Goal: Task Accomplishment & Management: Manage account settings

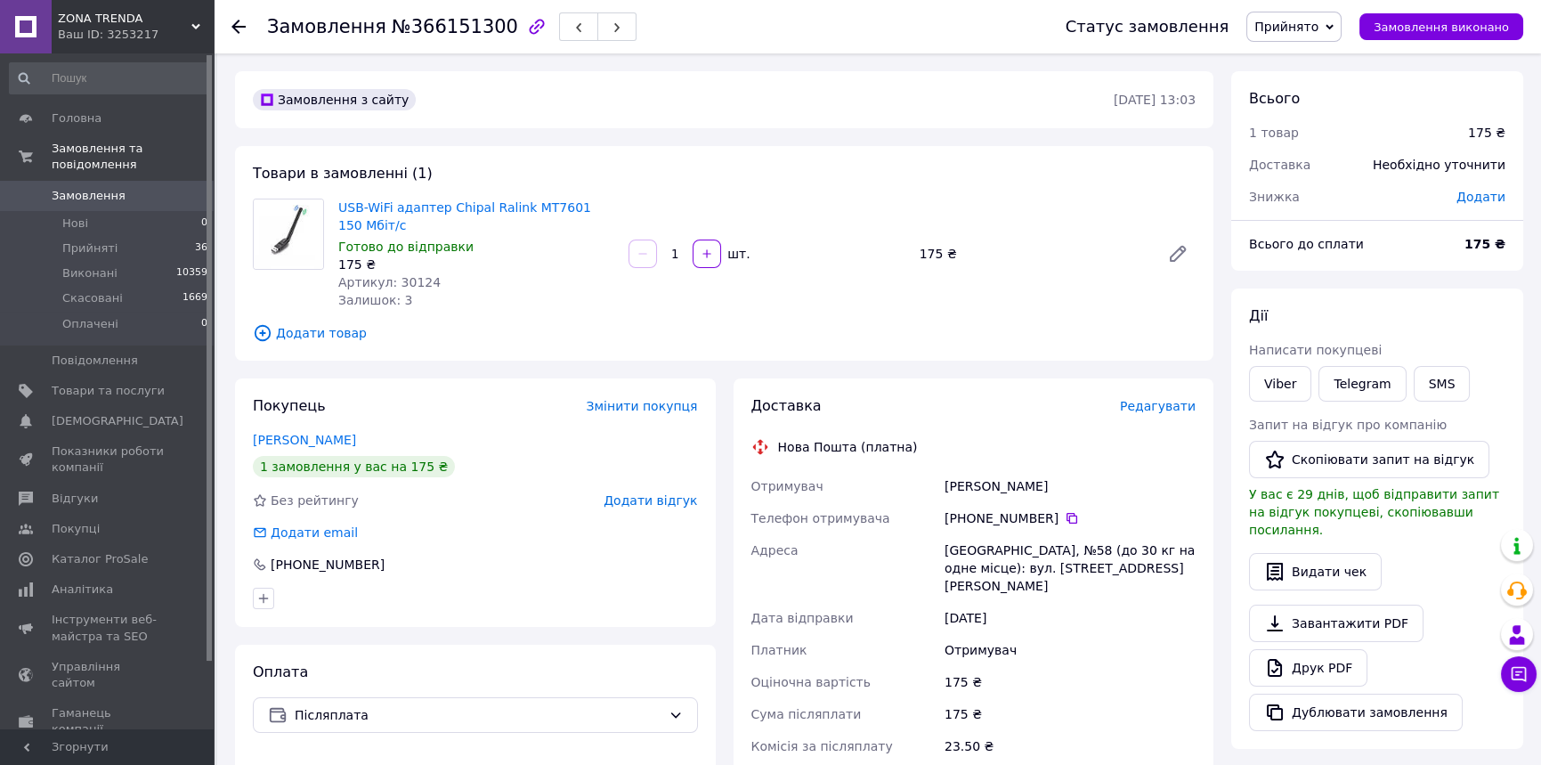
click at [1318, 26] on span "Прийнято" at bounding box center [1286, 27] width 64 height 14
click at [1300, 92] on li "Скасовано" at bounding box center [1293, 89] width 93 height 27
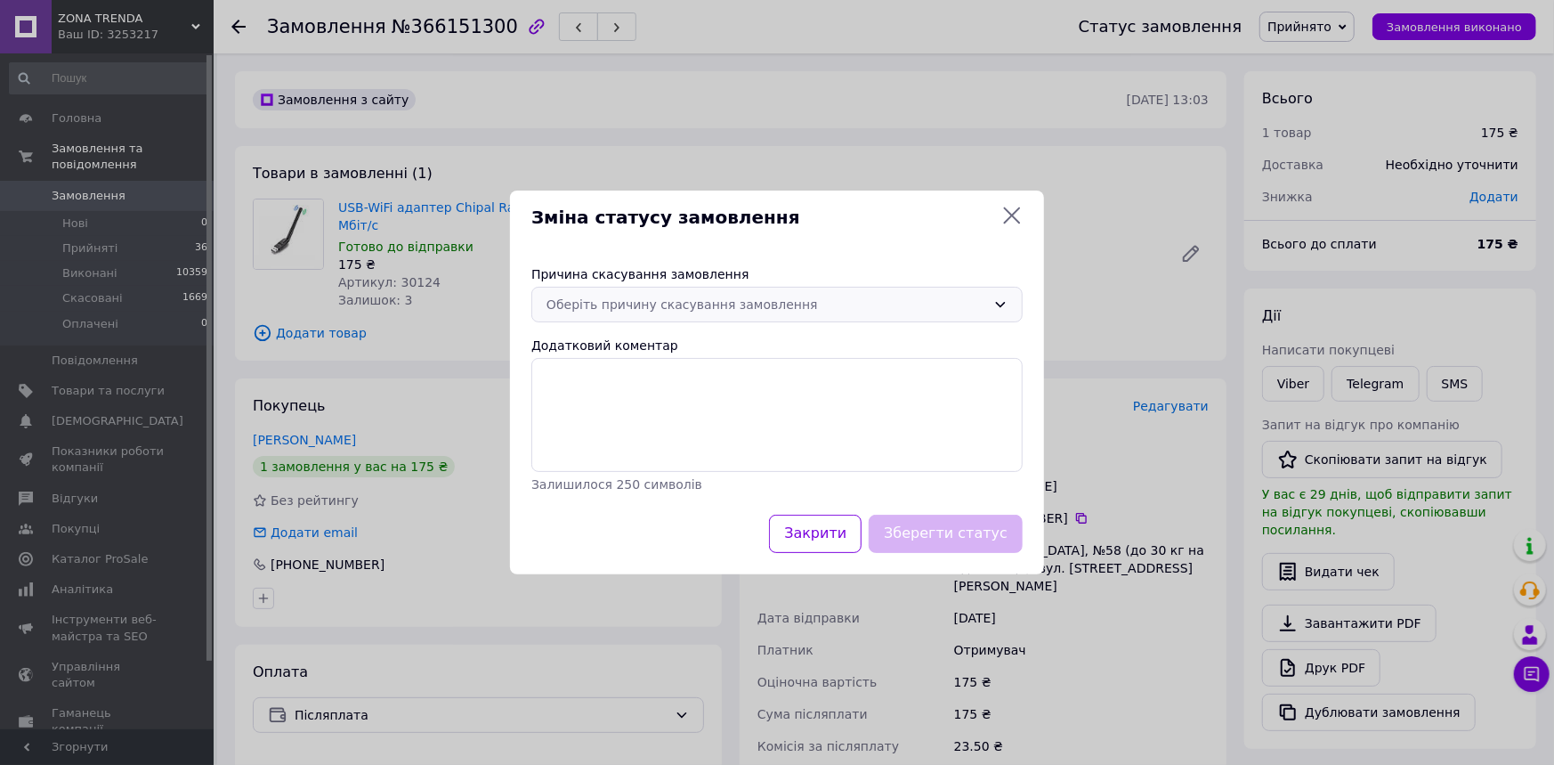
click at [711, 301] on div "Оберіть причину скасування замовлення" at bounding box center [767, 305] width 440 height 20
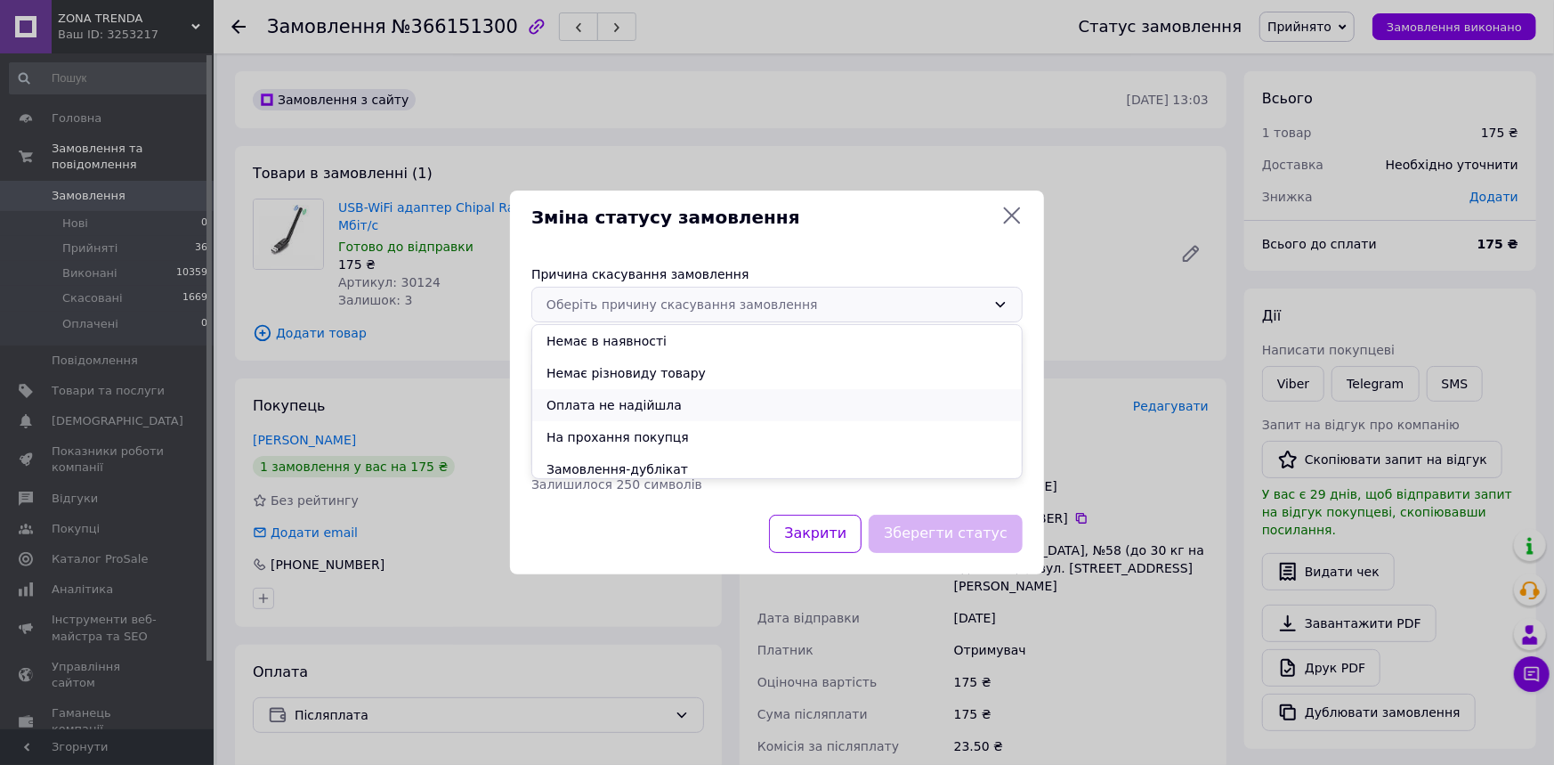
click at [668, 394] on li "Оплата не надійшла" at bounding box center [777, 405] width 490 height 32
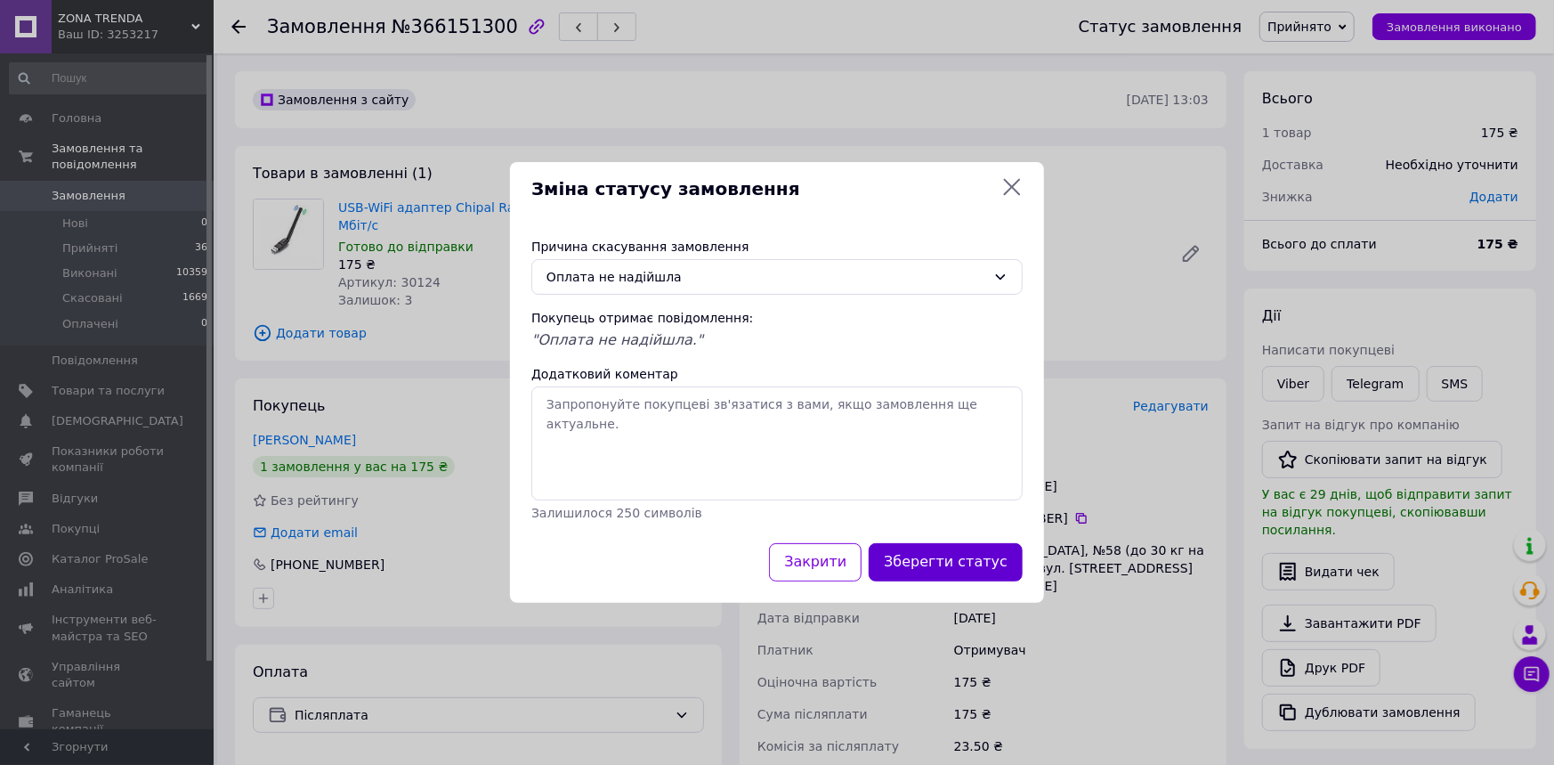
click at [929, 569] on button "Зберегти статус" at bounding box center [946, 562] width 154 height 38
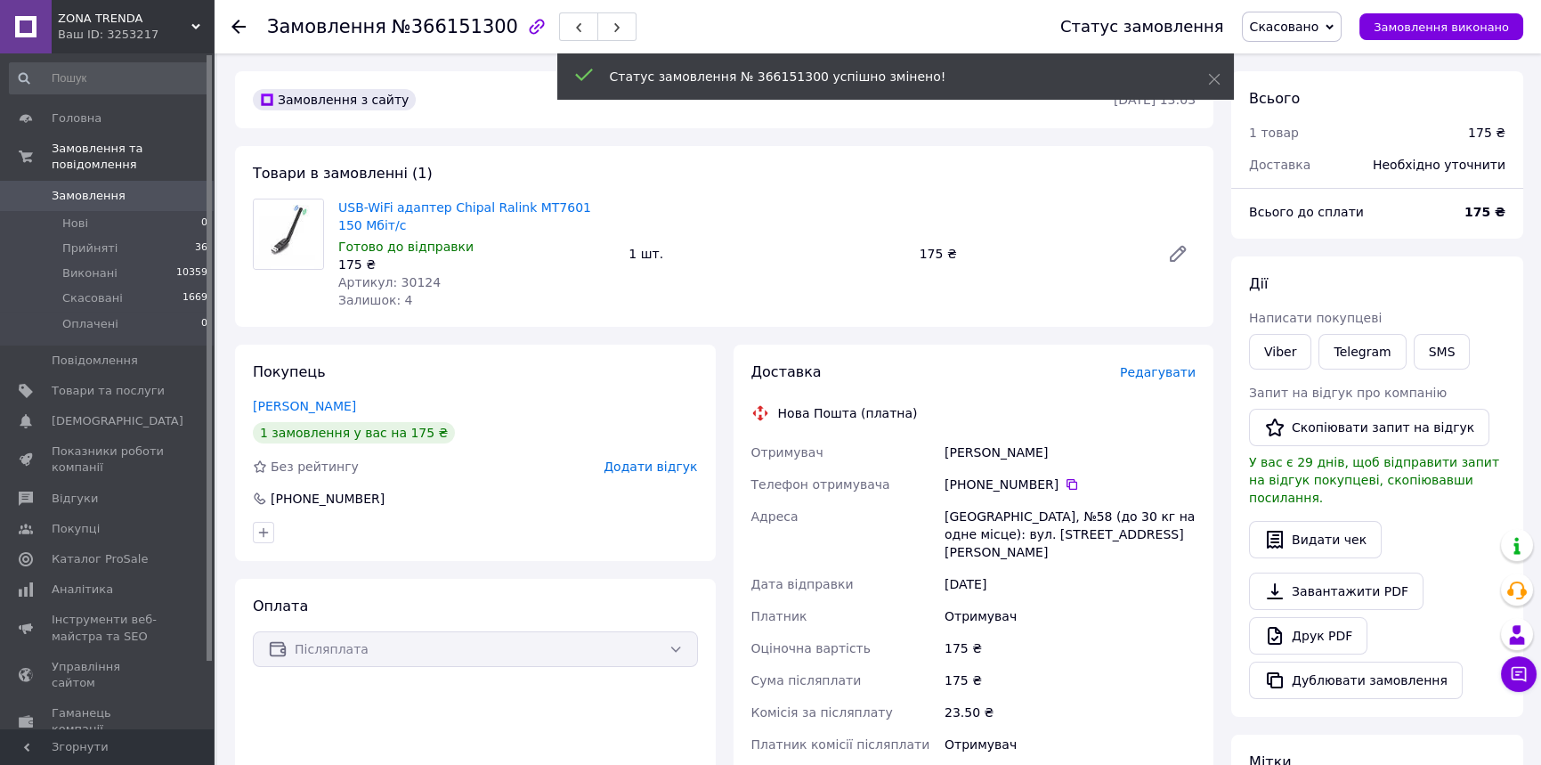
click at [639, 474] on span "Додати відгук" at bounding box center [650, 466] width 93 height 14
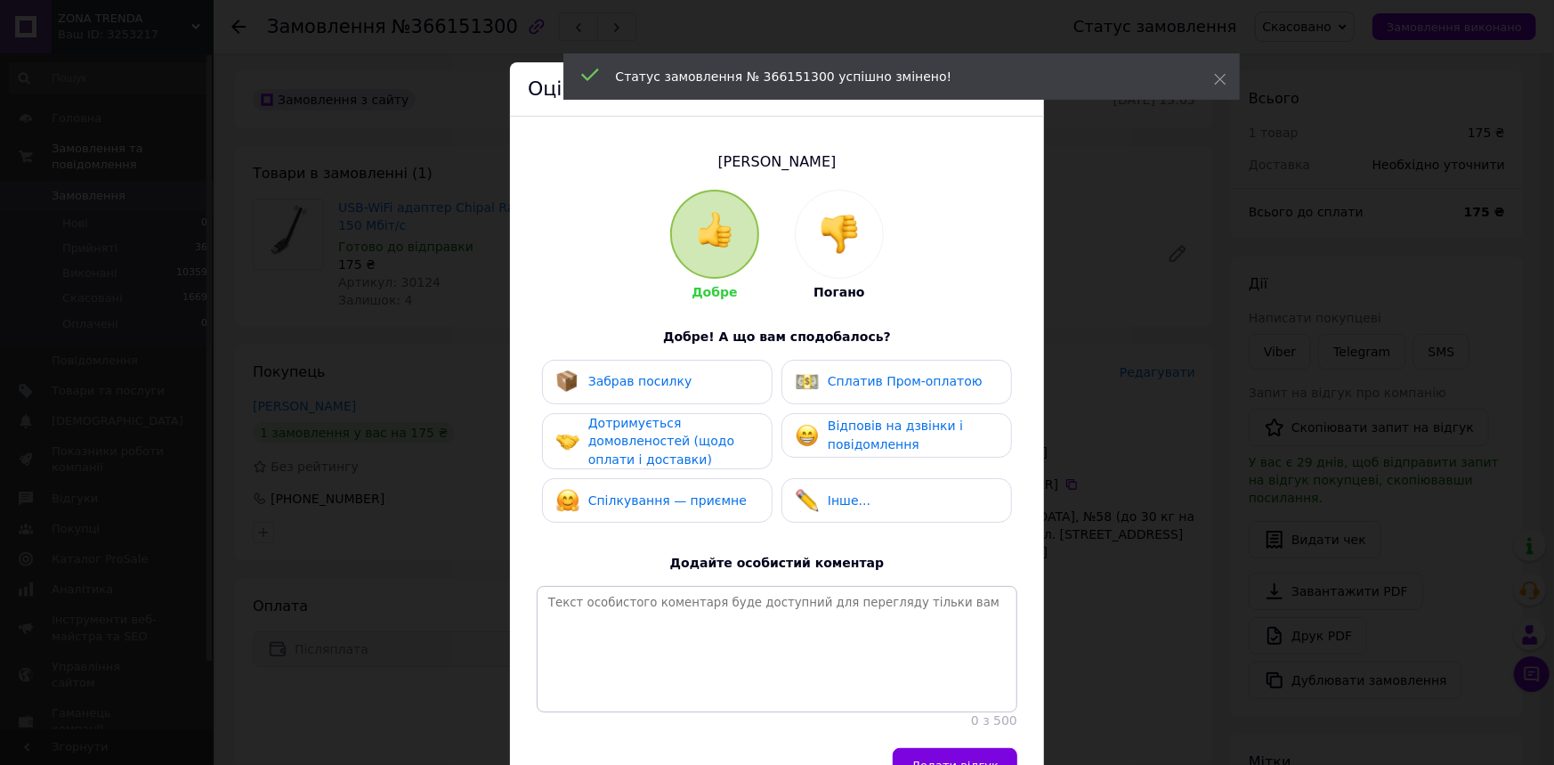
click at [847, 244] on img at bounding box center [839, 234] width 39 height 39
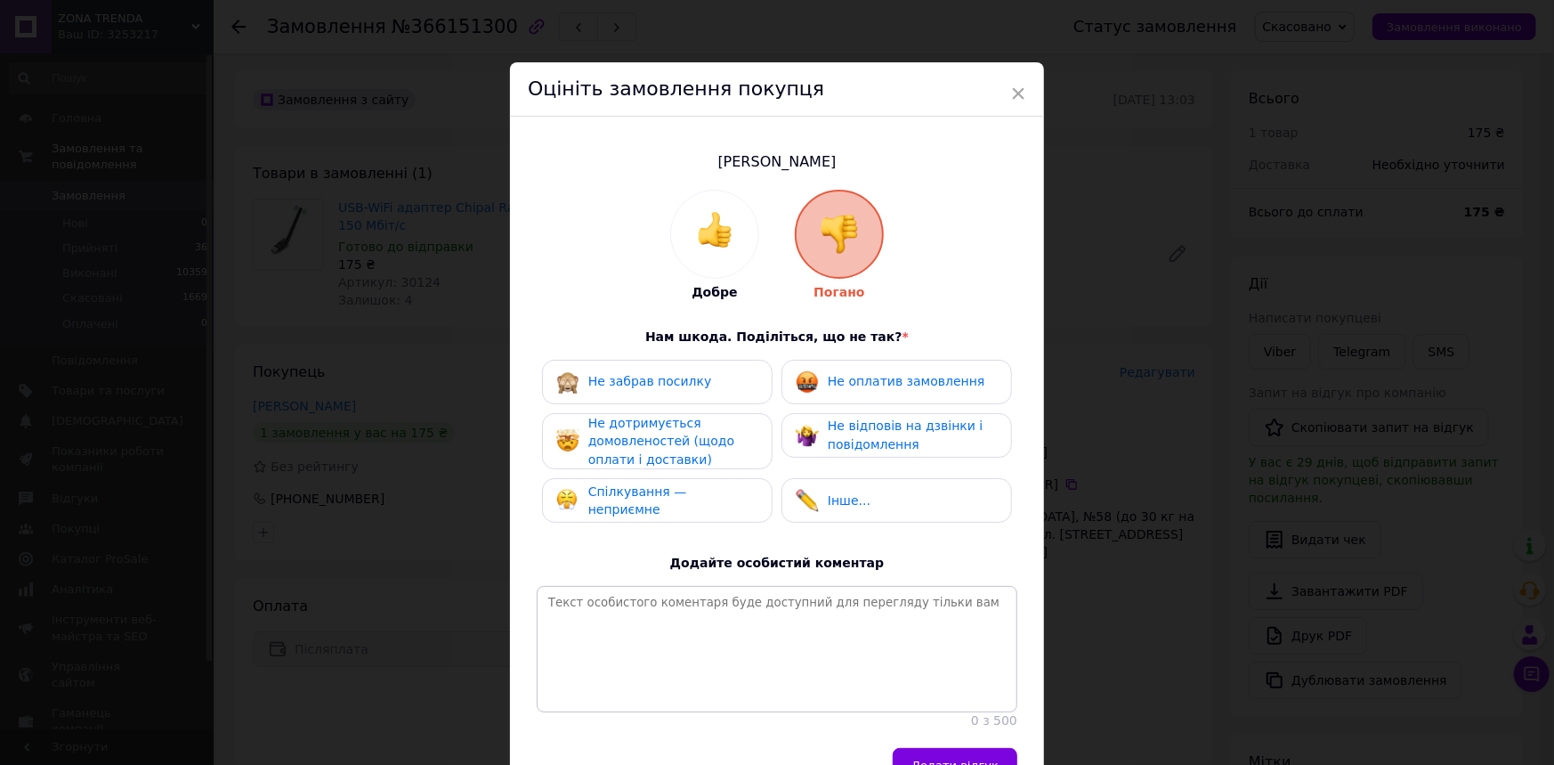
drag, startPoint x: 889, startPoint y: 393, endPoint x: 895, endPoint y: 401, distance: 10.9
click at [890, 391] on div "Не оплатив замовлення" at bounding box center [906, 381] width 157 height 19
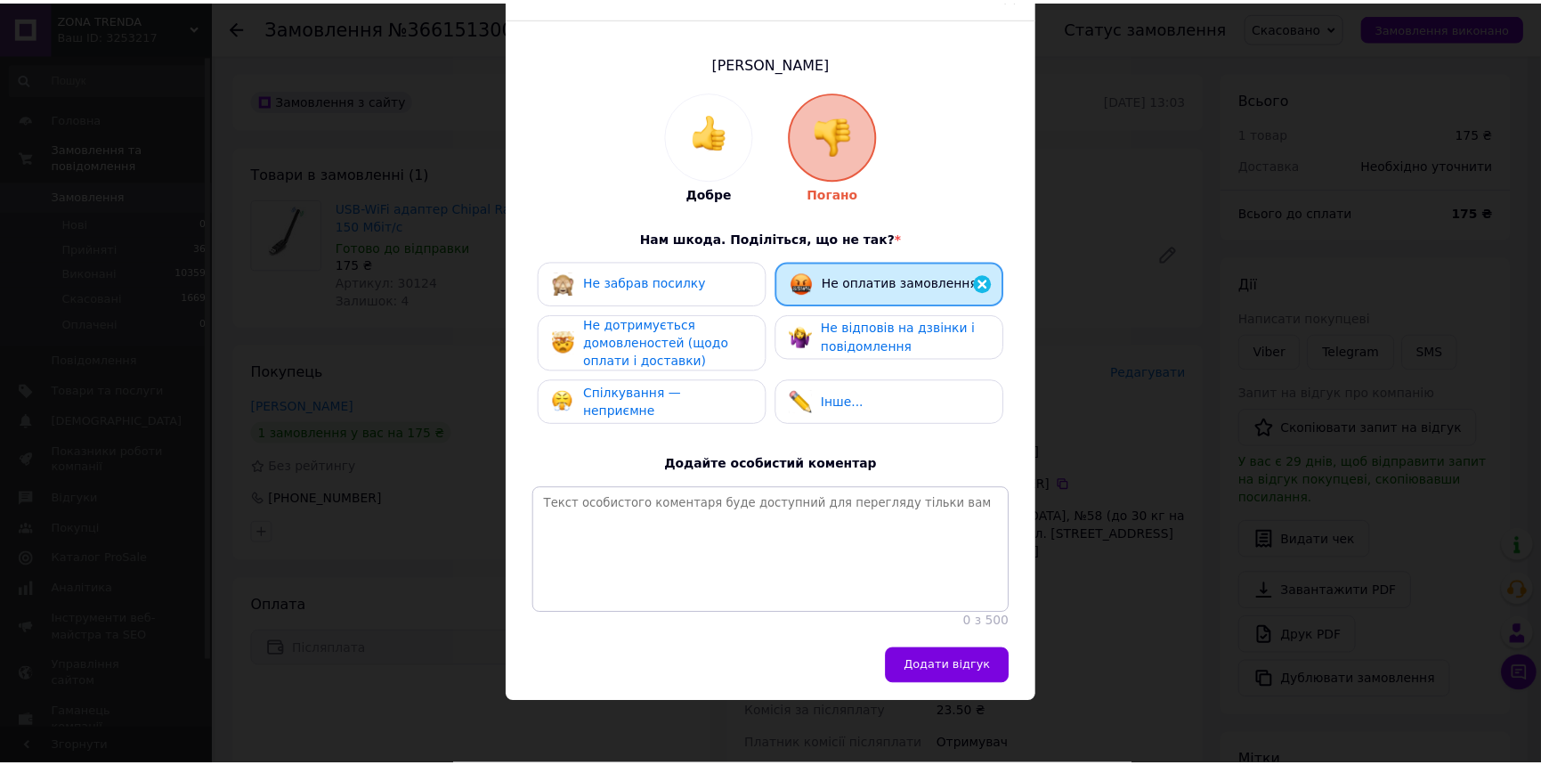
scroll to position [134, 0]
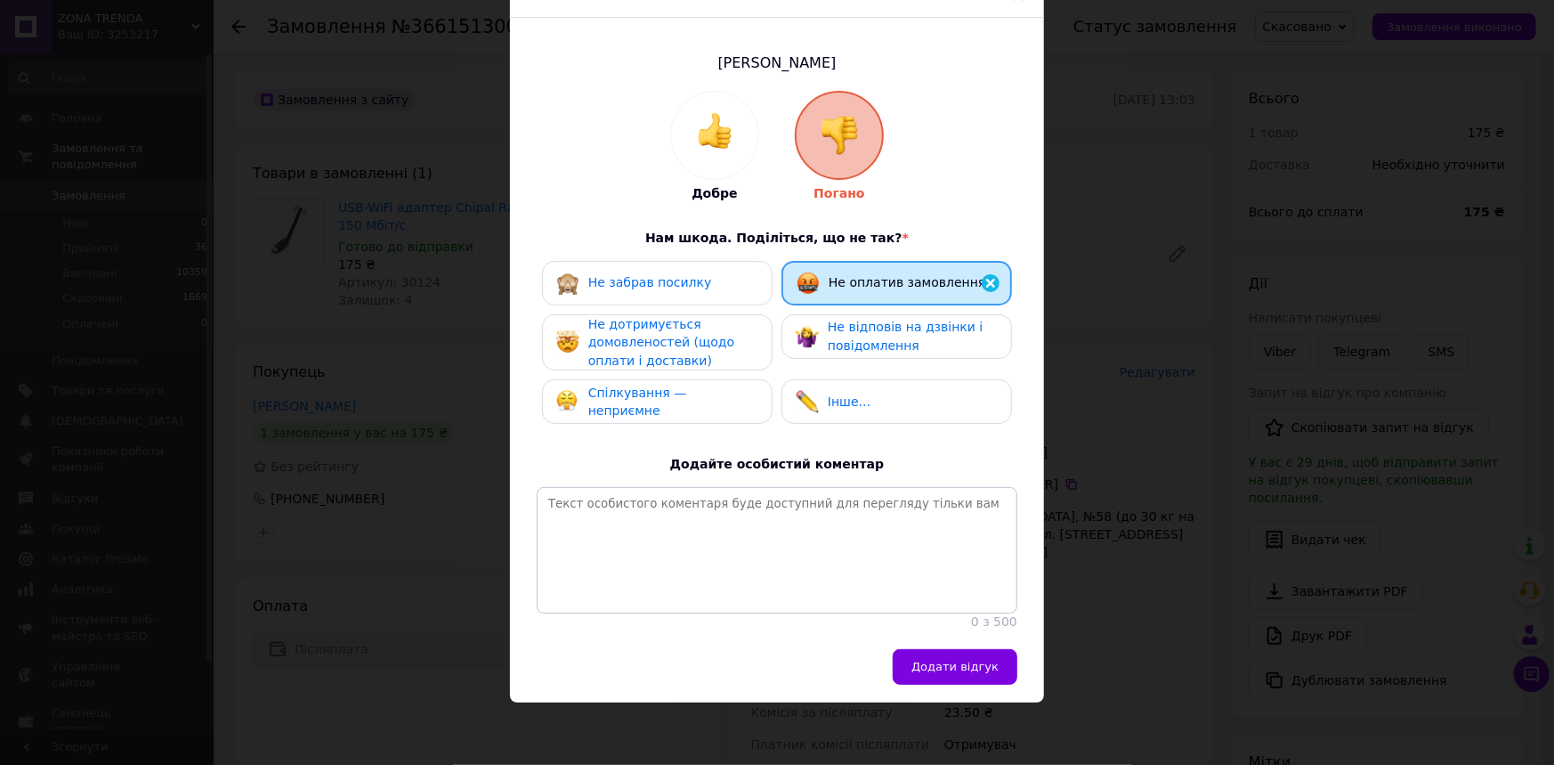
click at [630, 317] on span "Не дотримується домовленостей (щодо оплати і доставки)" at bounding box center [661, 342] width 146 height 51
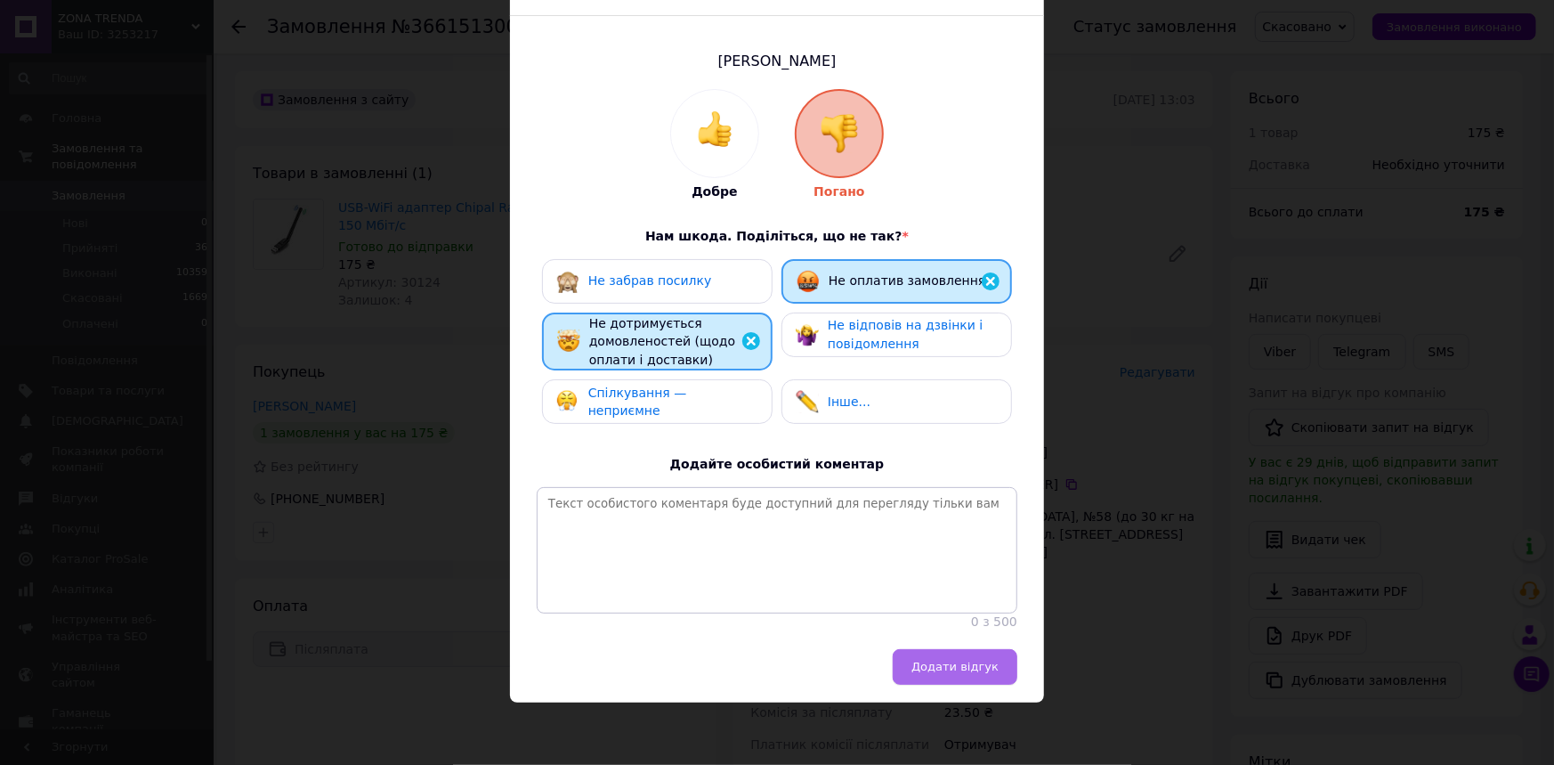
click at [952, 663] on span "Додати відгук" at bounding box center [954, 666] width 87 height 13
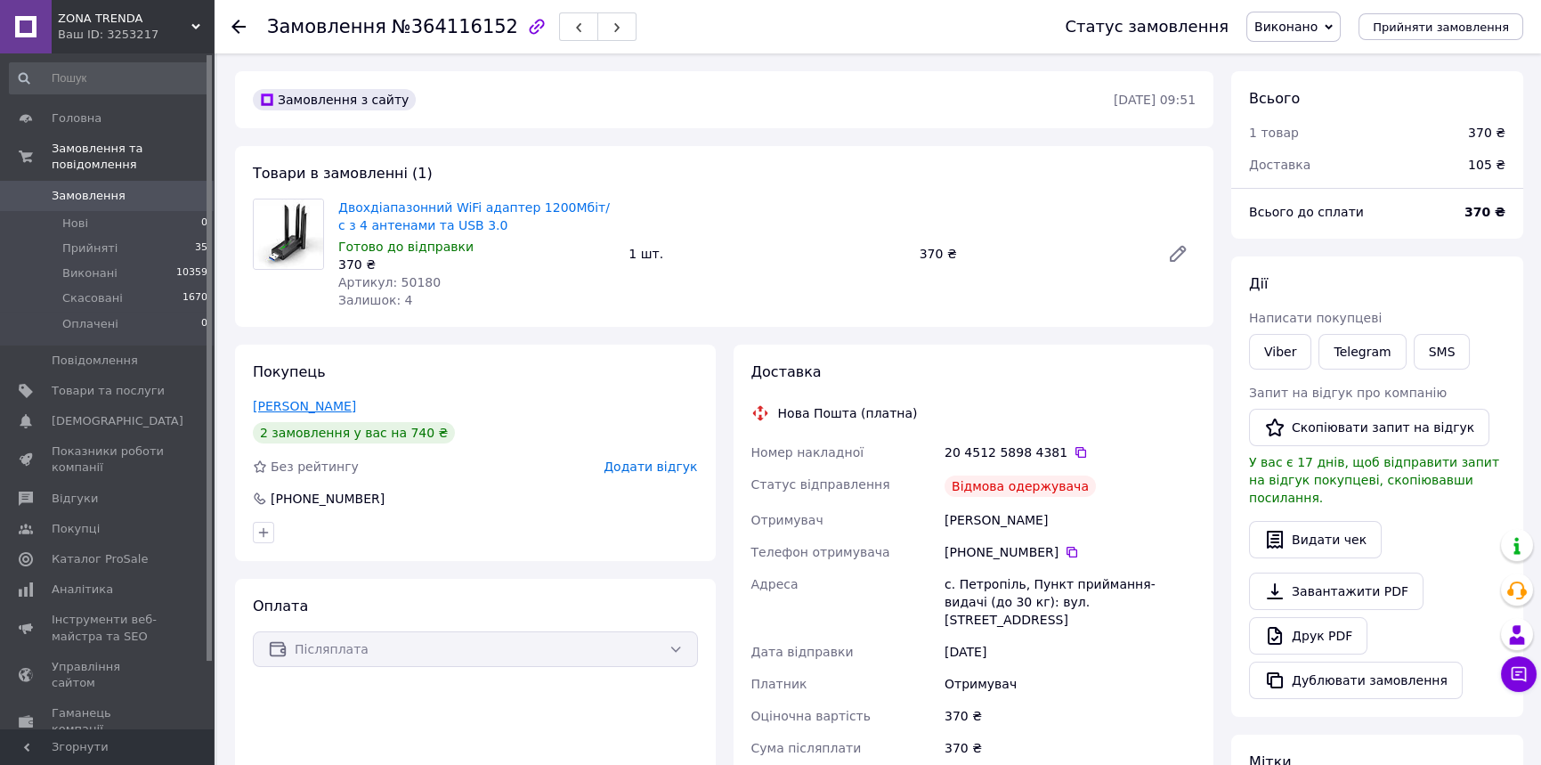
click at [296, 413] on link "Процько Тетяна" at bounding box center [304, 406] width 103 height 14
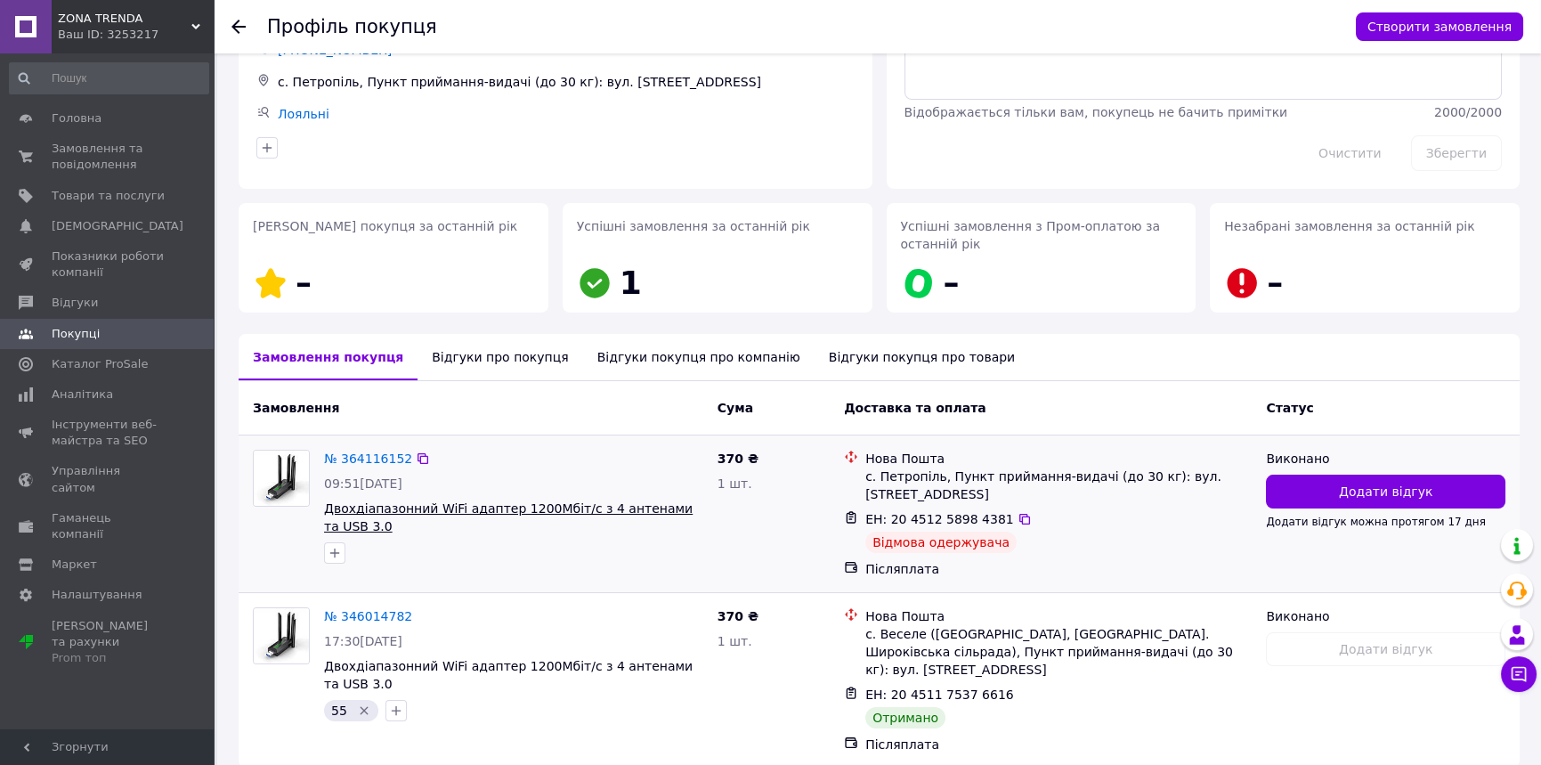
scroll to position [223, 0]
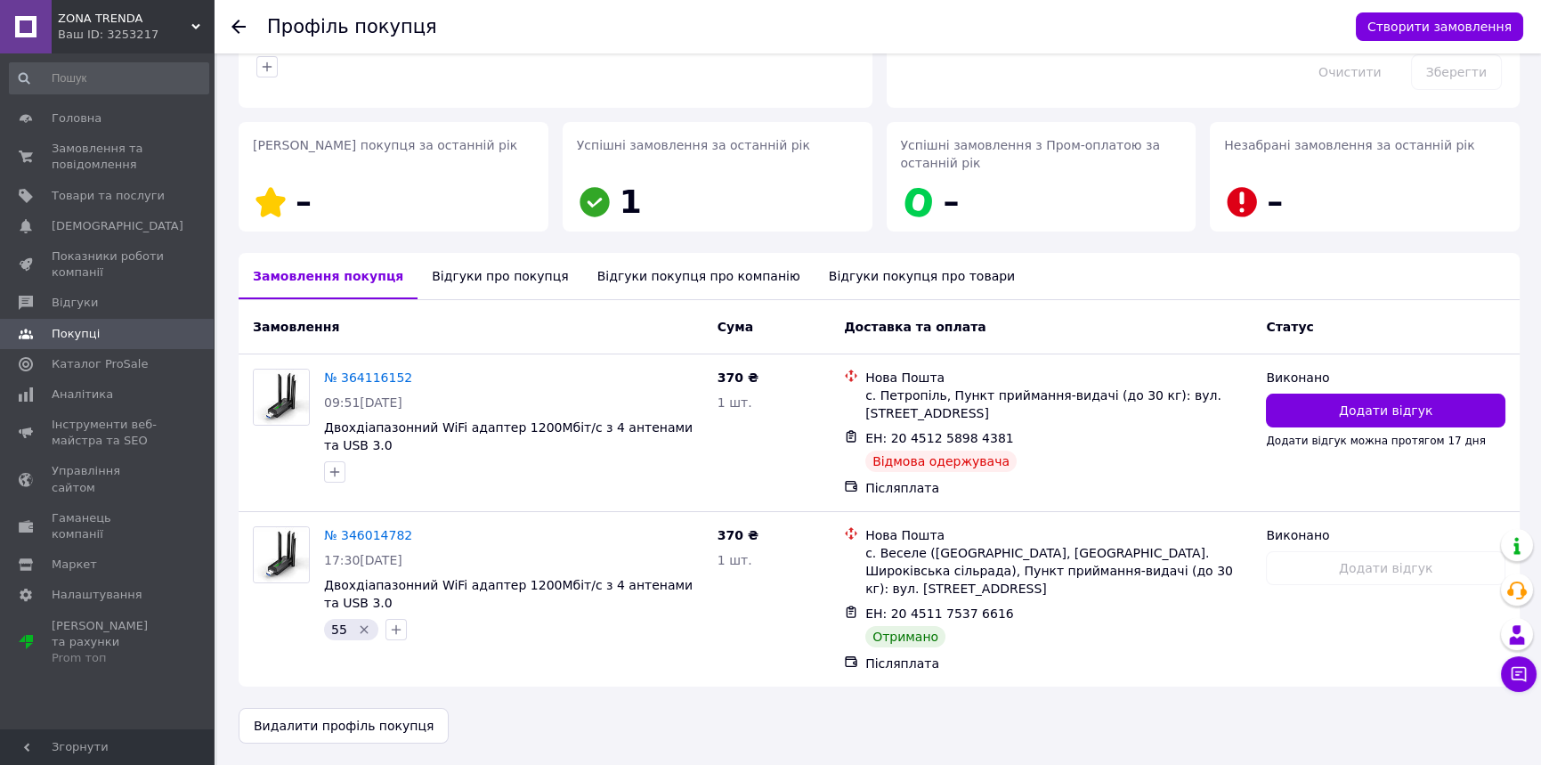
click at [475, 263] on div "Відгуки про покупця" at bounding box center [499, 276] width 165 height 46
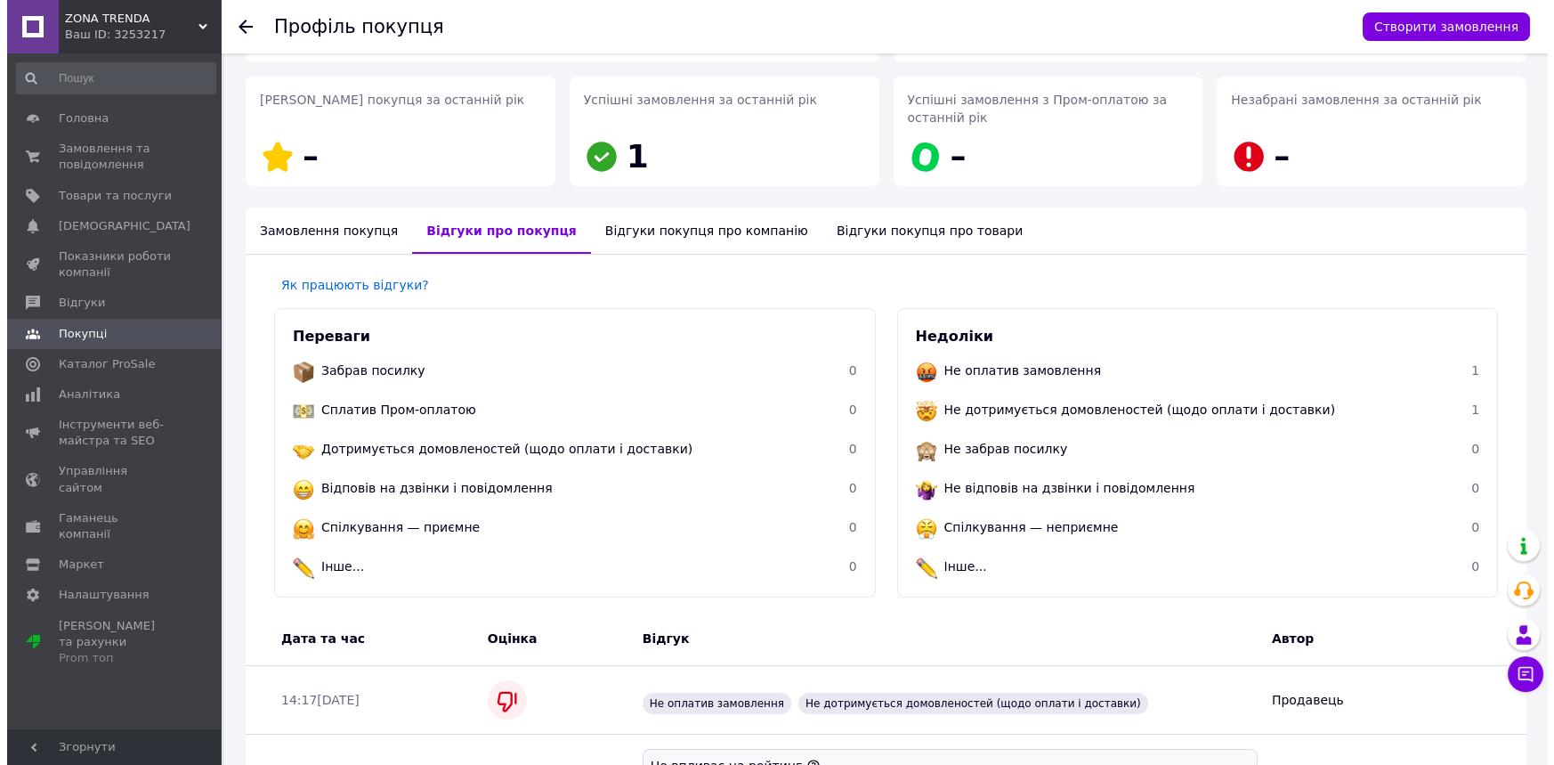
scroll to position [0, 0]
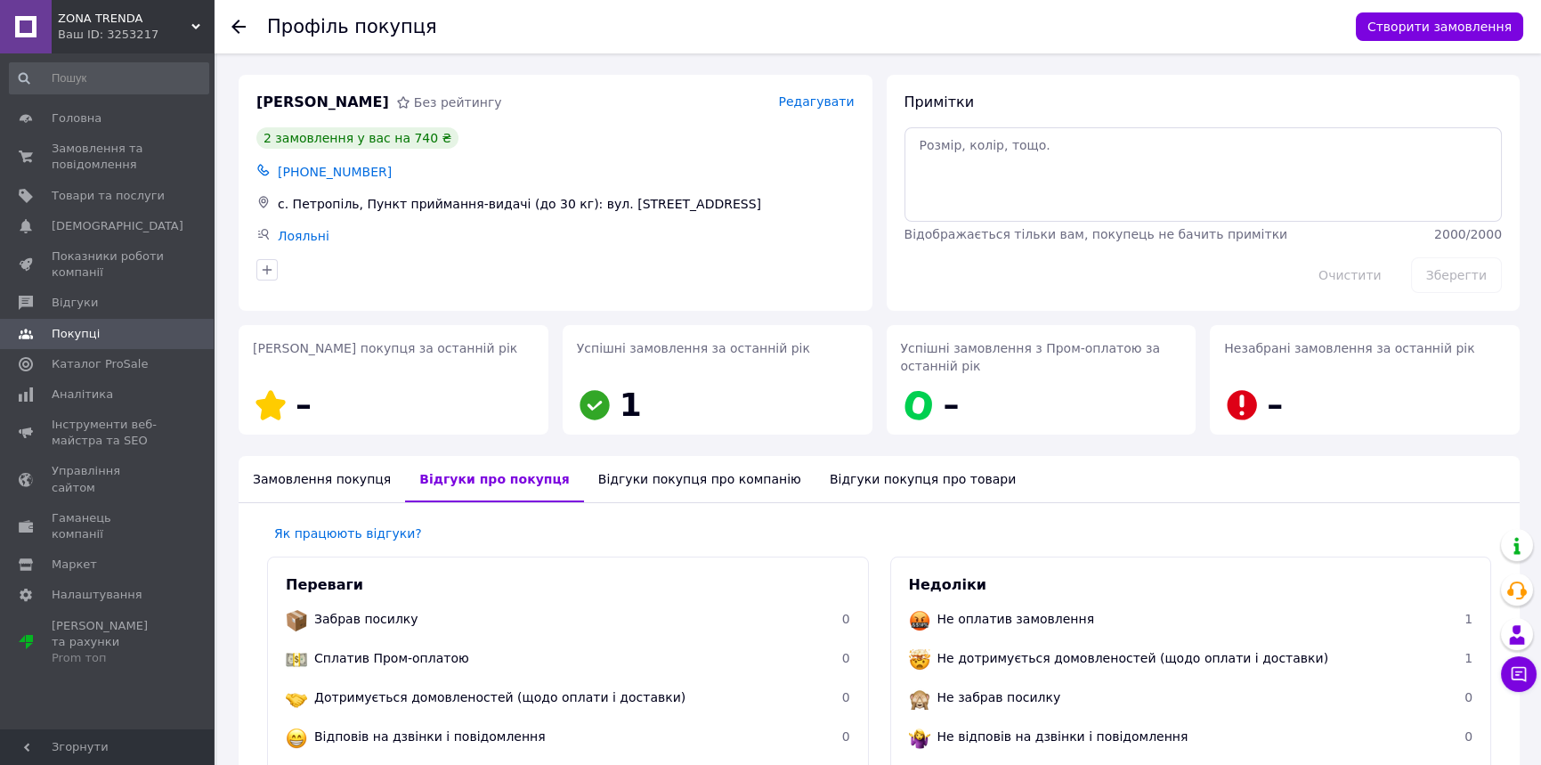
click at [329, 478] on div "Замовлення покупця" at bounding box center [322, 479] width 166 height 46
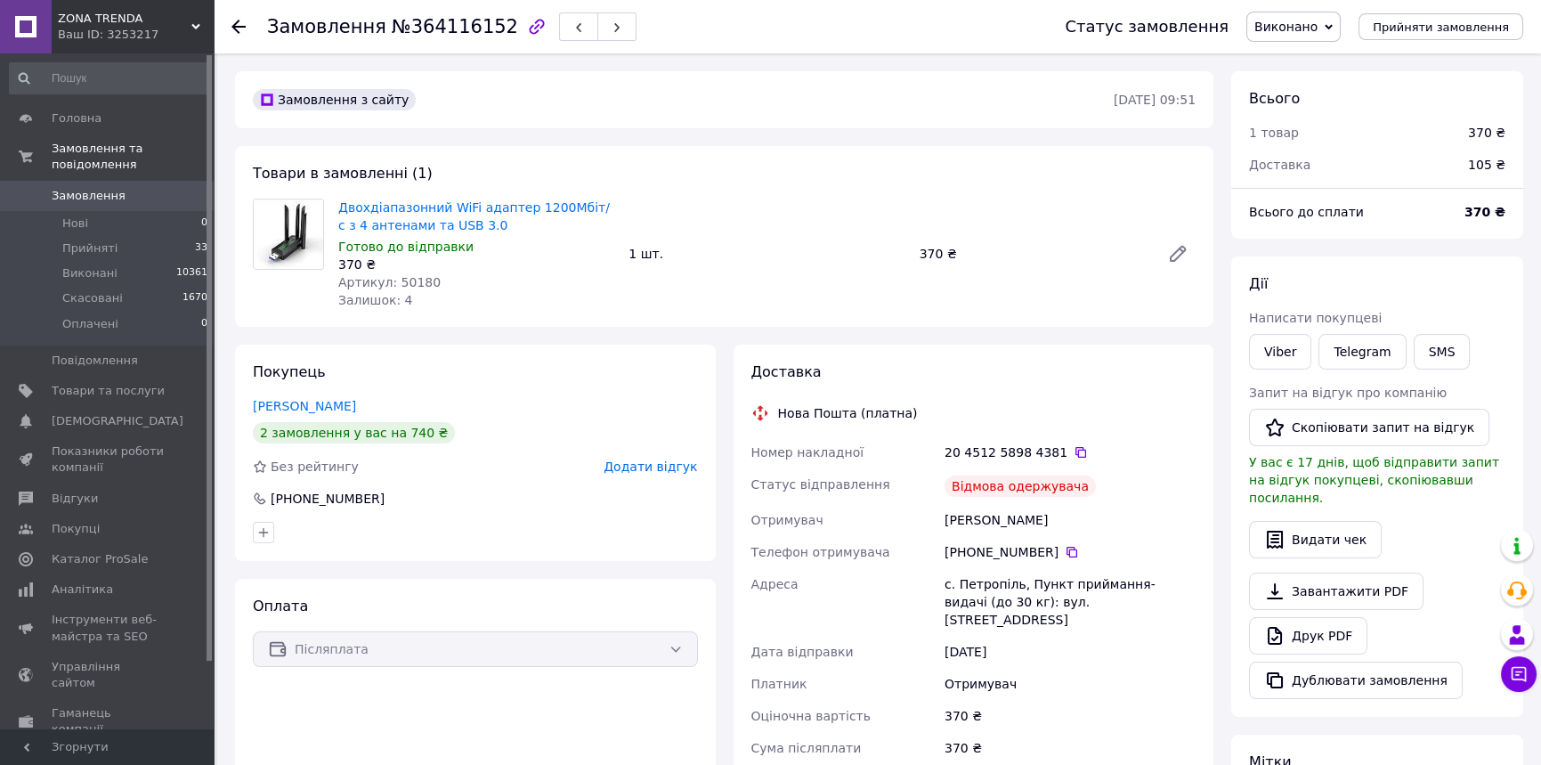
click at [650, 474] on span "Додати відгук" at bounding box center [650, 466] width 93 height 14
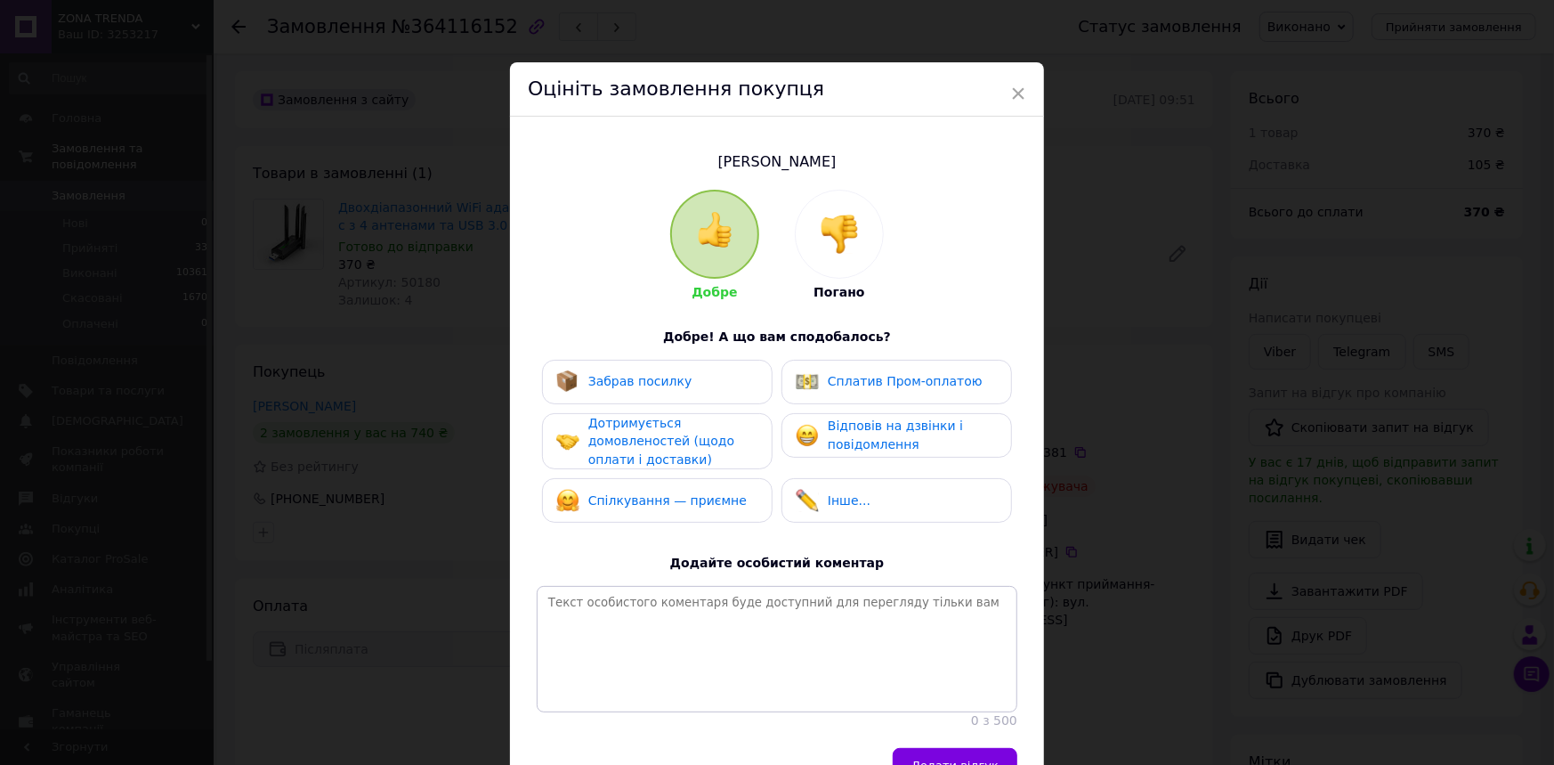
click at [824, 241] on img at bounding box center [839, 234] width 39 height 39
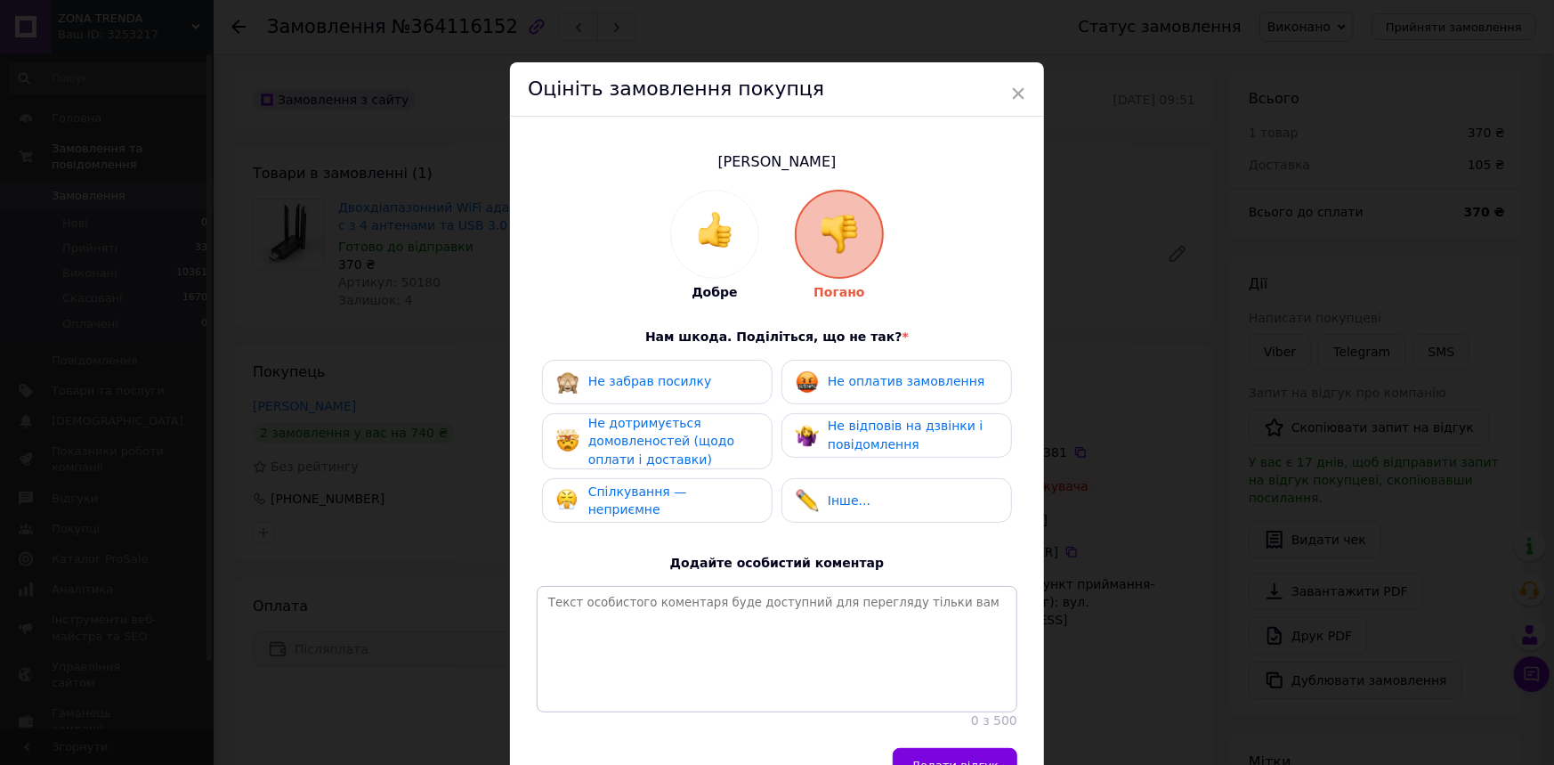
click at [677, 402] on div "Не забрав посилку" at bounding box center [657, 382] width 231 height 45
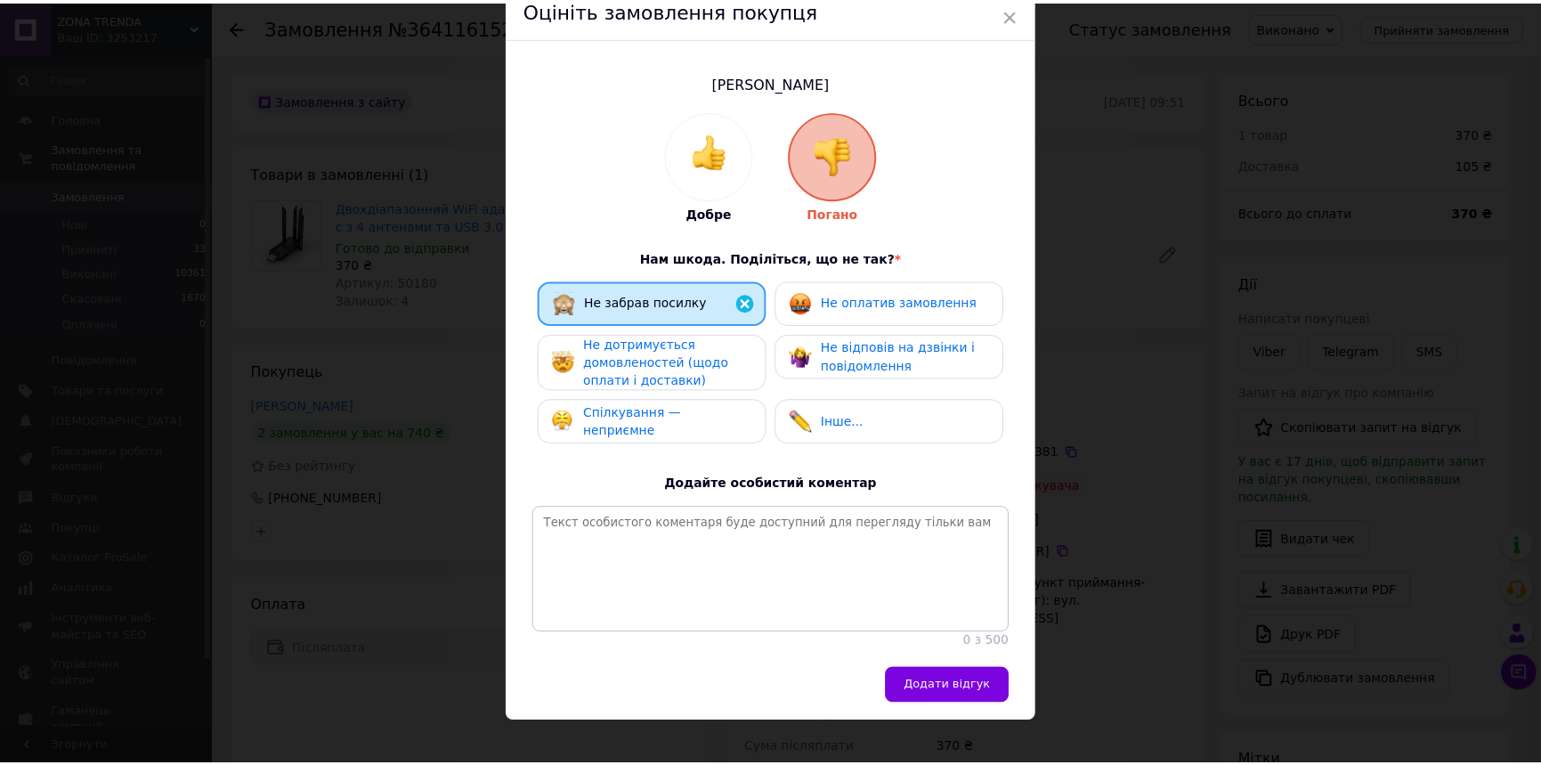
scroll to position [134, 0]
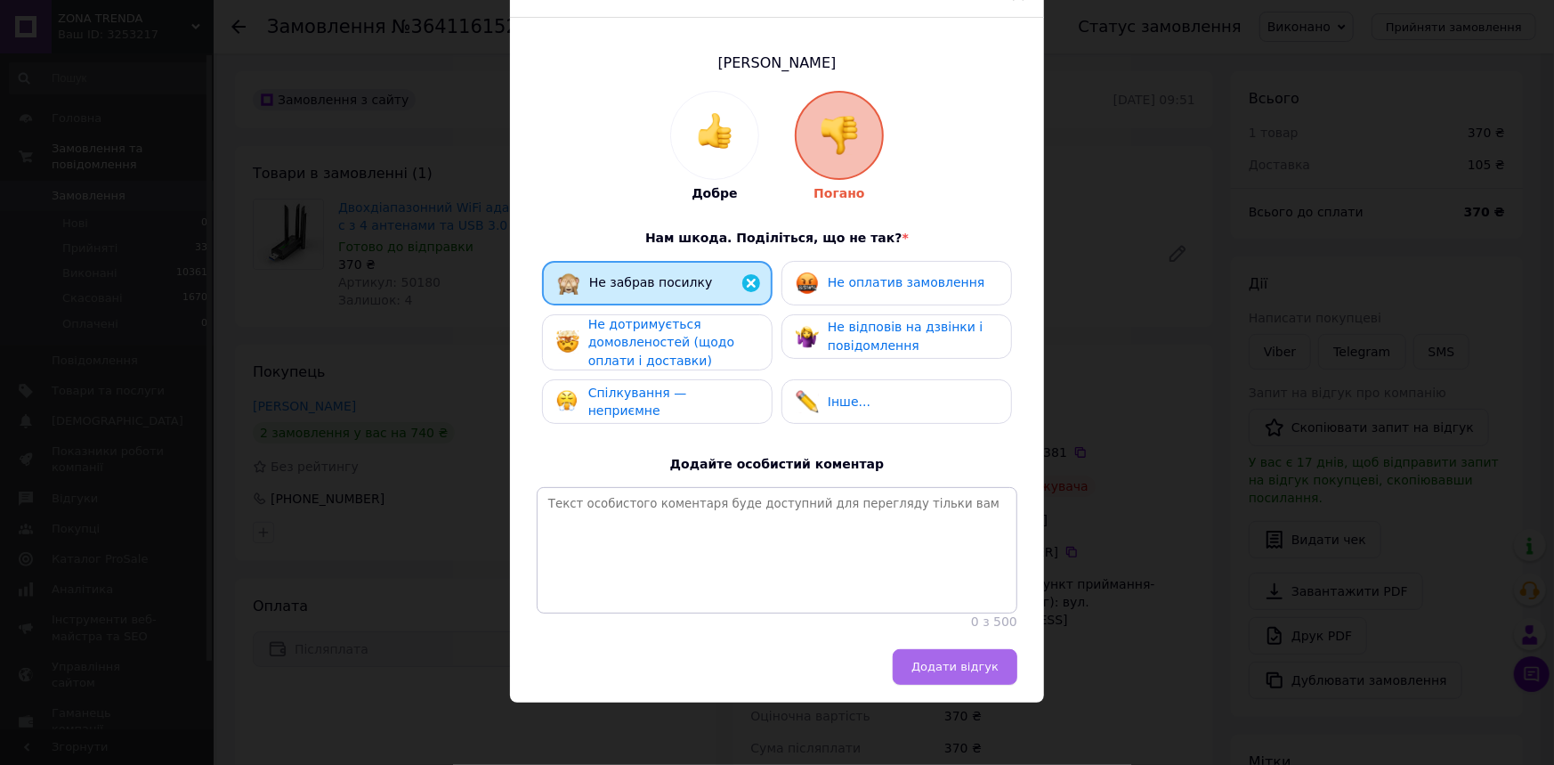
click at [952, 666] on span "Додати відгук" at bounding box center [954, 666] width 87 height 13
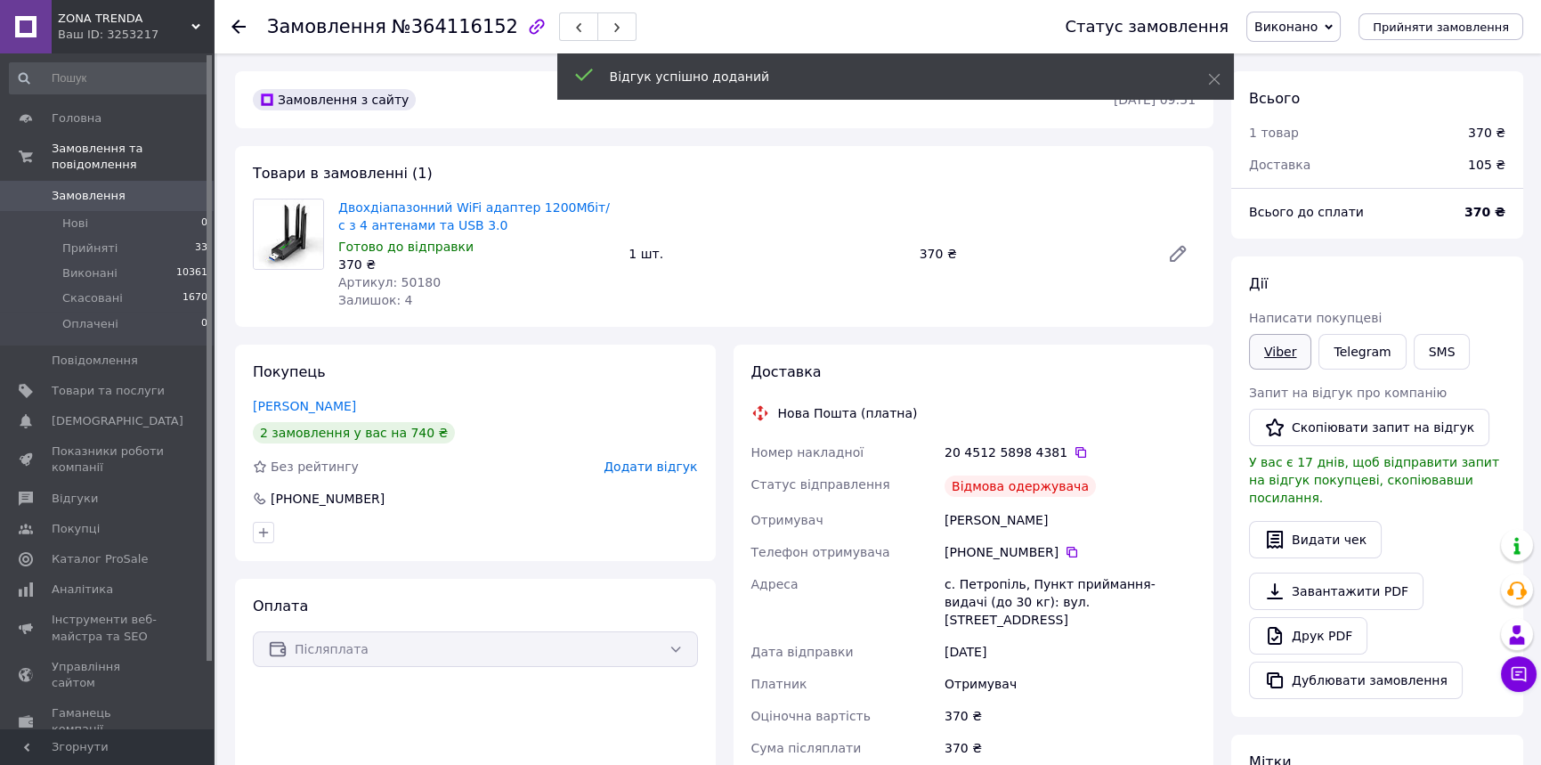
click at [1282, 358] on link "Viber" at bounding box center [1280, 352] width 62 height 36
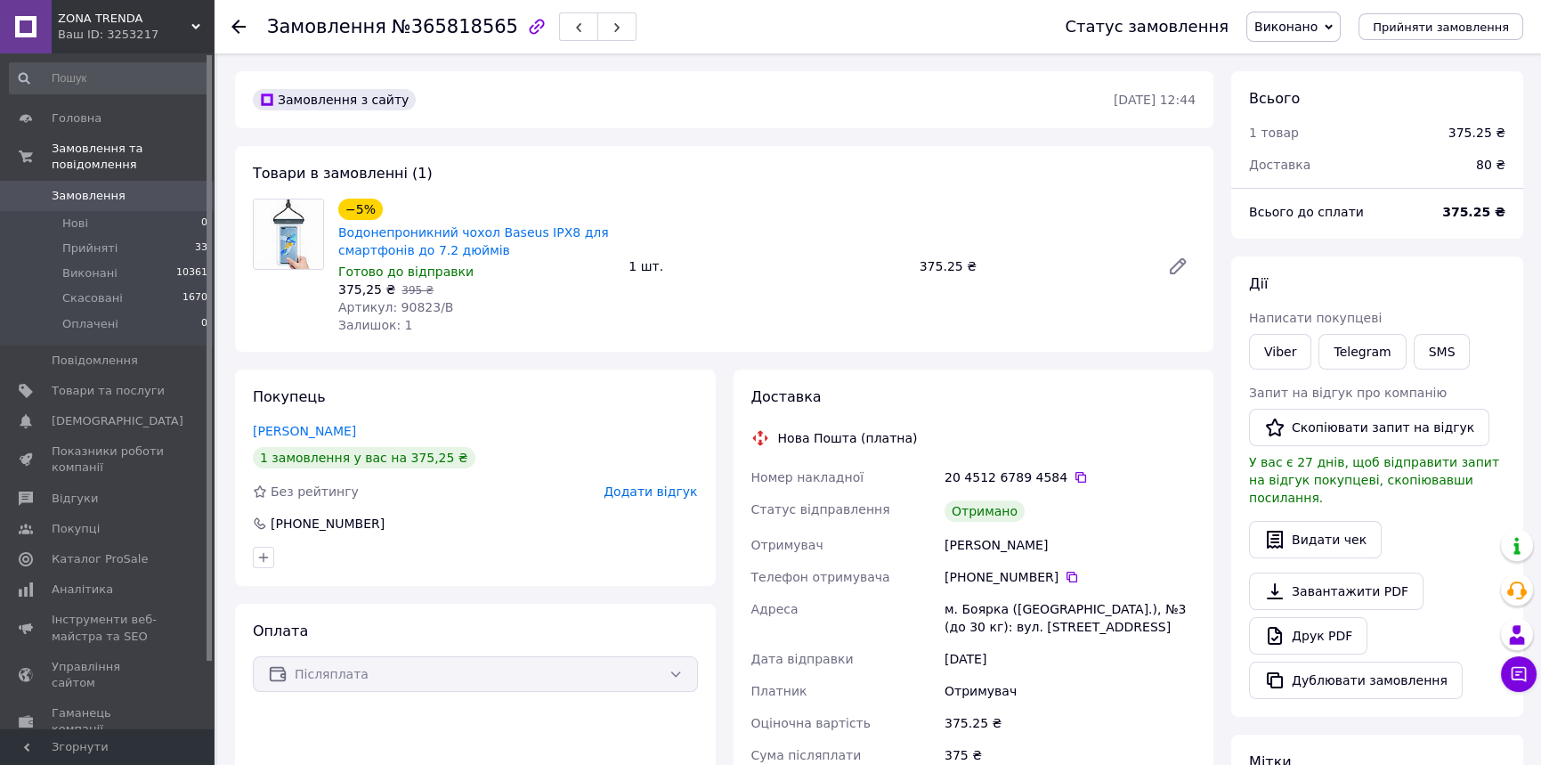
click at [641, 498] on span "Додати відгук" at bounding box center [650, 491] width 93 height 14
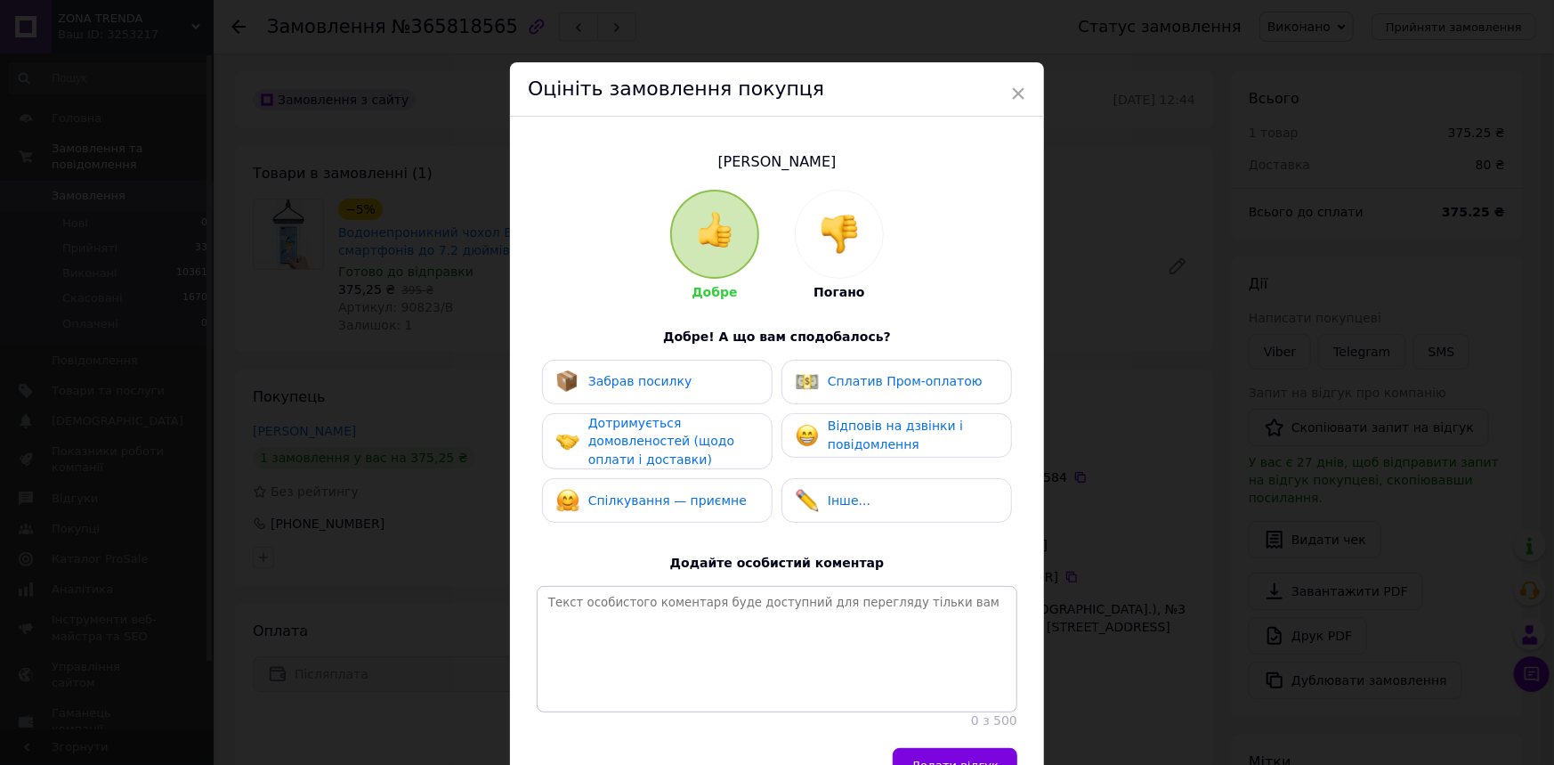
click at [664, 387] on span "Забрав посилку" at bounding box center [640, 381] width 104 height 14
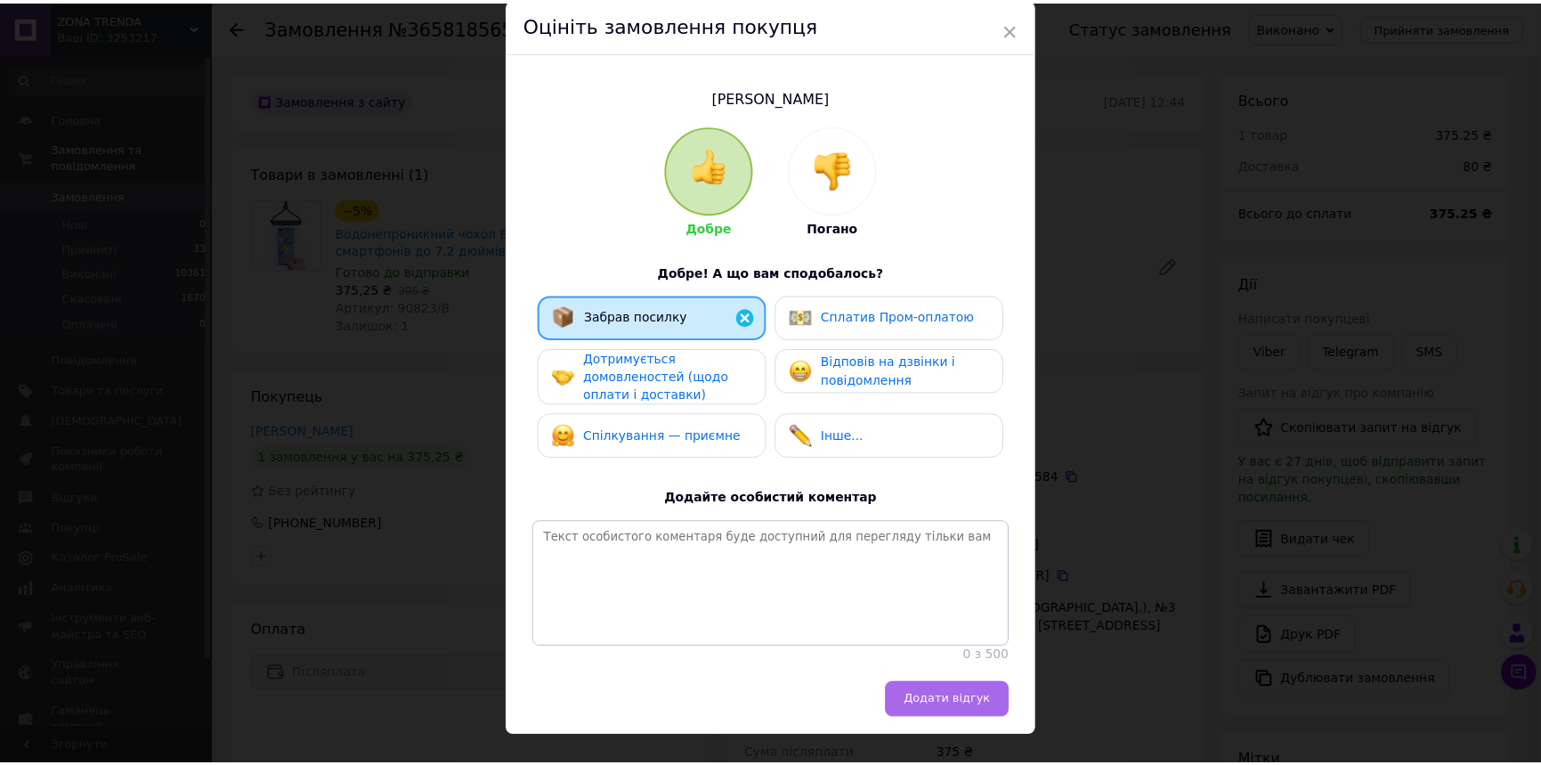
scroll to position [134, 0]
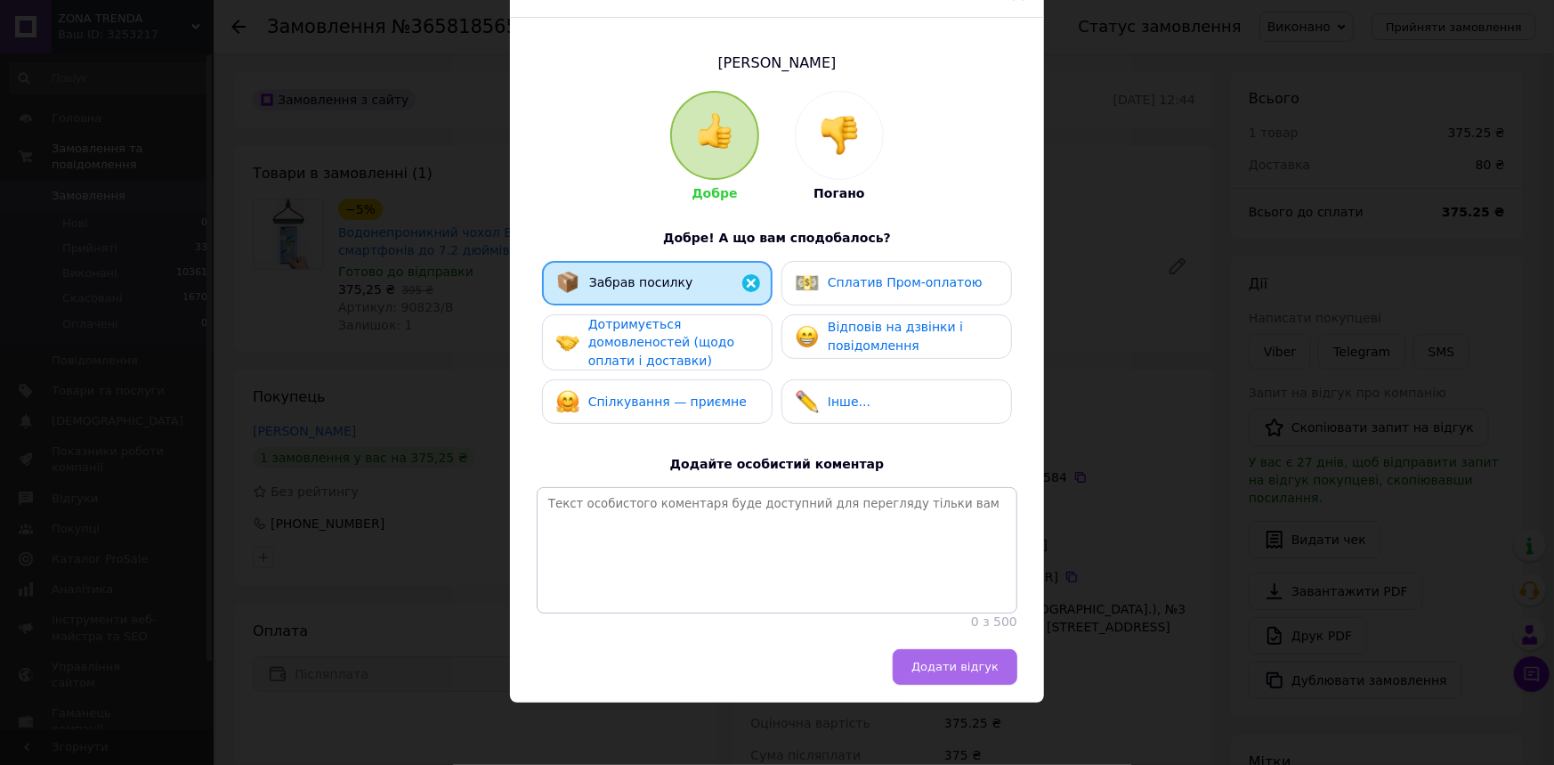
click at [955, 677] on button "Додати відгук" at bounding box center [955, 667] width 125 height 36
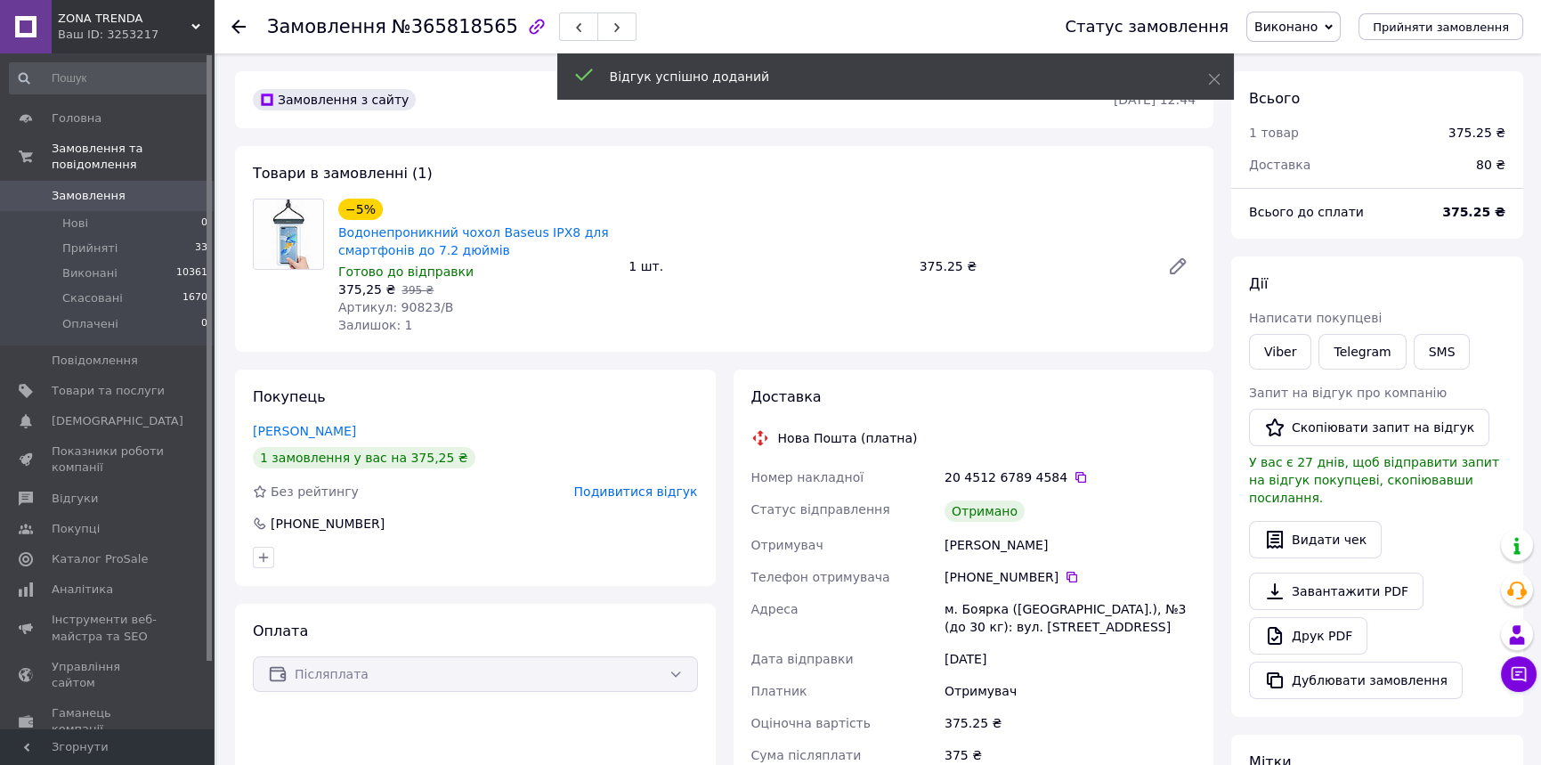
click at [331, 438] on link "Рубцова Анастасія" at bounding box center [304, 431] width 103 height 14
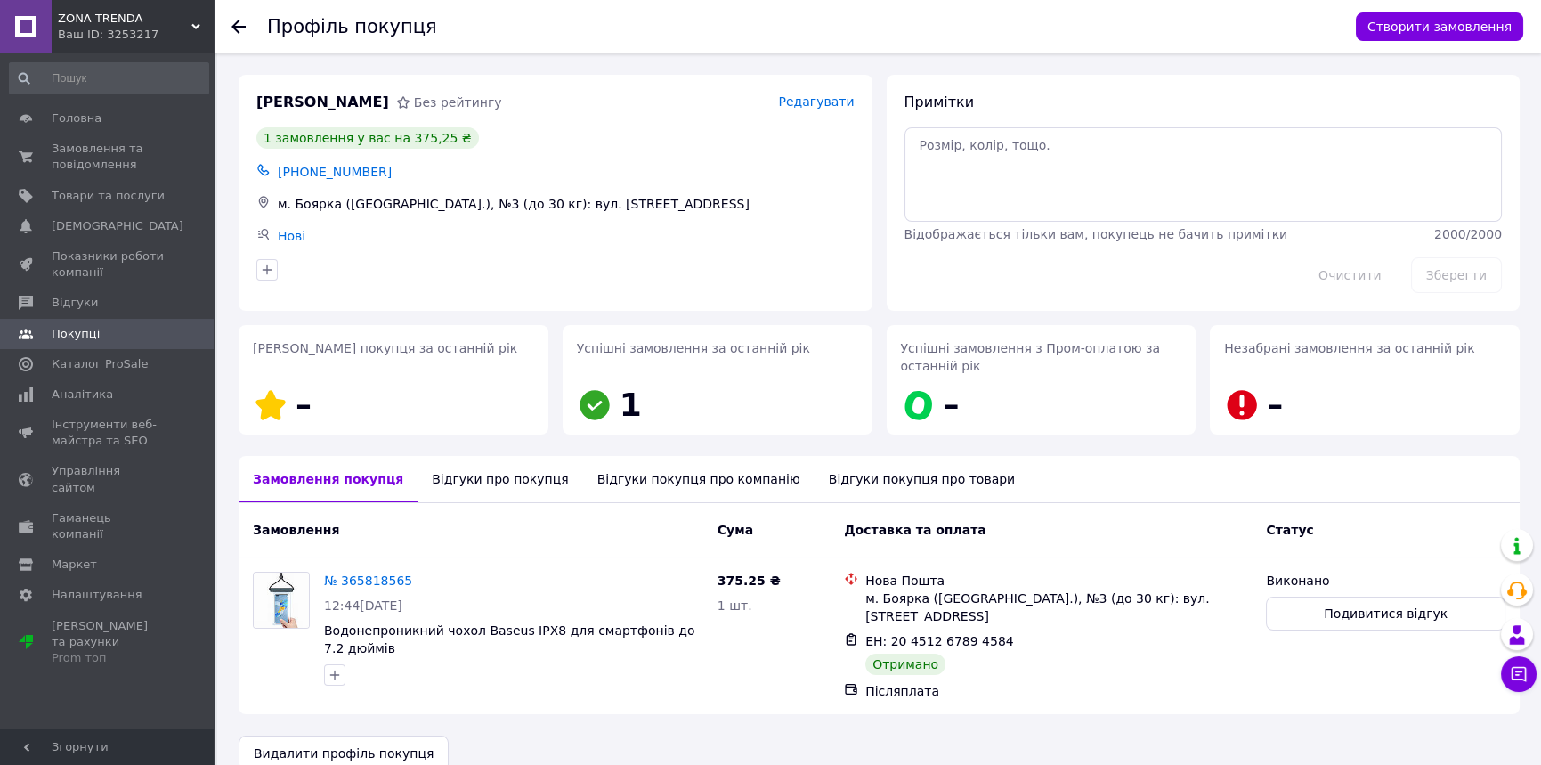
click at [482, 482] on div "Відгуки про покупця" at bounding box center [499, 479] width 165 height 46
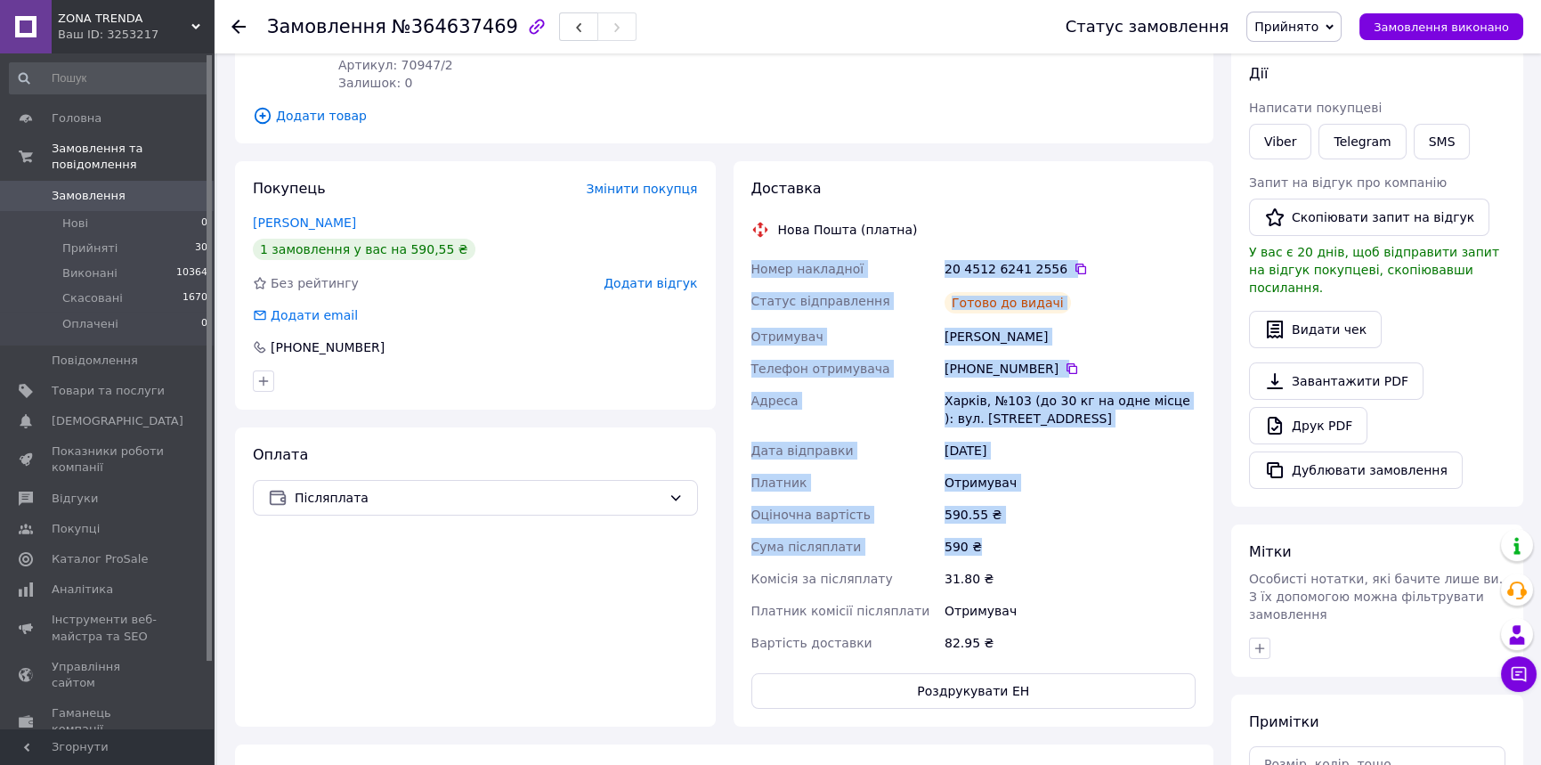
scroll to position [445, 0]
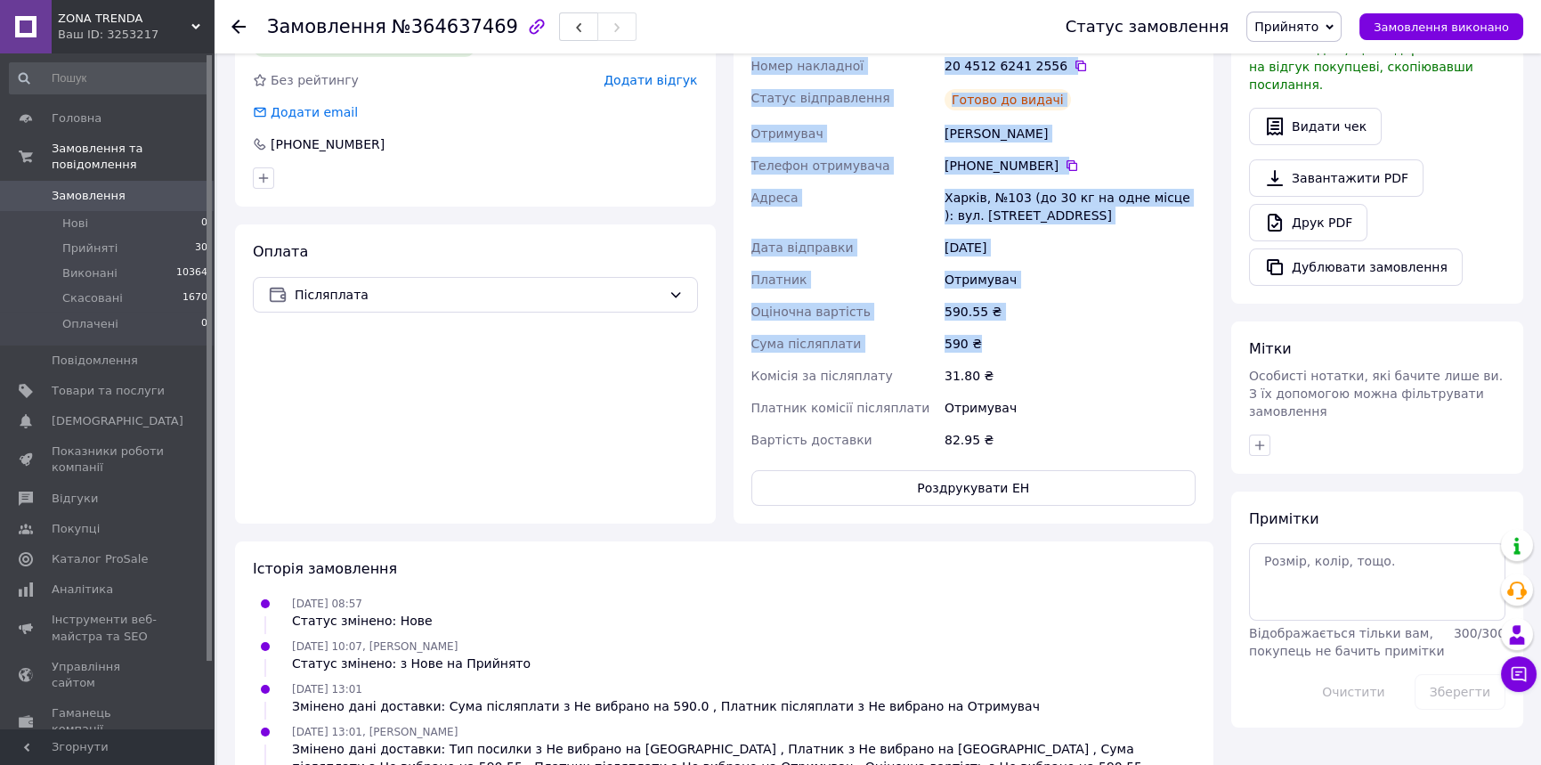
drag, startPoint x: 750, startPoint y: 376, endPoint x: 1049, endPoint y: 268, distance: 317.9
click at [1049, 269] on div "Номер накладної 20 4512 6241 2556   Статус відправлення Готово до видачі Отриму…" at bounding box center [974, 253] width 452 height 406
copy div "Номер накладної 20 4512 6241 2556   Статус відправлення Готово до видачі Отриму…"
drag, startPoint x: 626, startPoint y: 420, endPoint x: 667, endPoint y: 409, distance: 42.3
click at [626, 420] on div "Оплата Післяплата" at bounding box center [475, 373] width 481 height 299
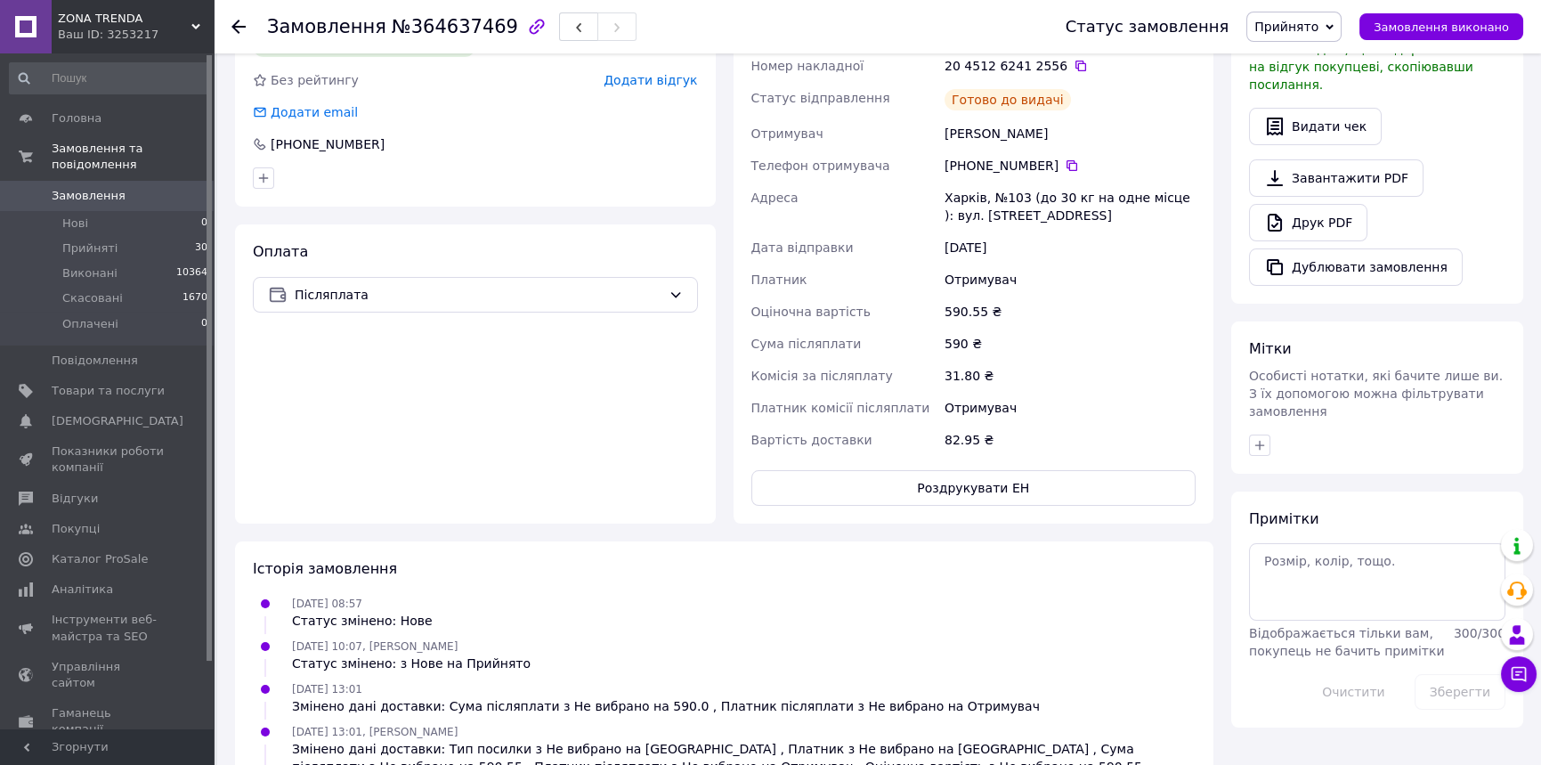
scroll to position [0, 0]
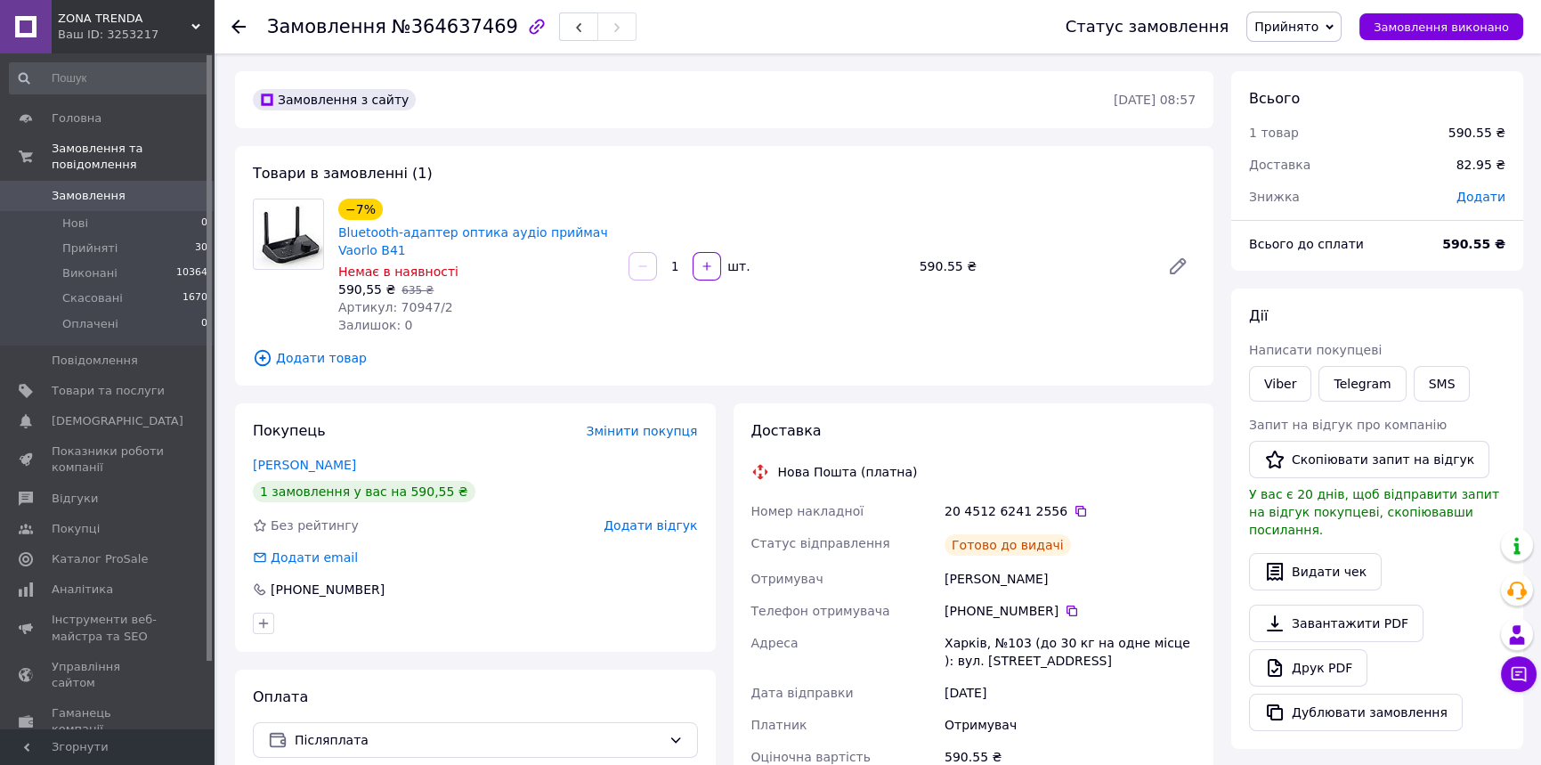
click at [109, 188] on span "Замовлення" at bounding box center [89, 196] width 74 height 16
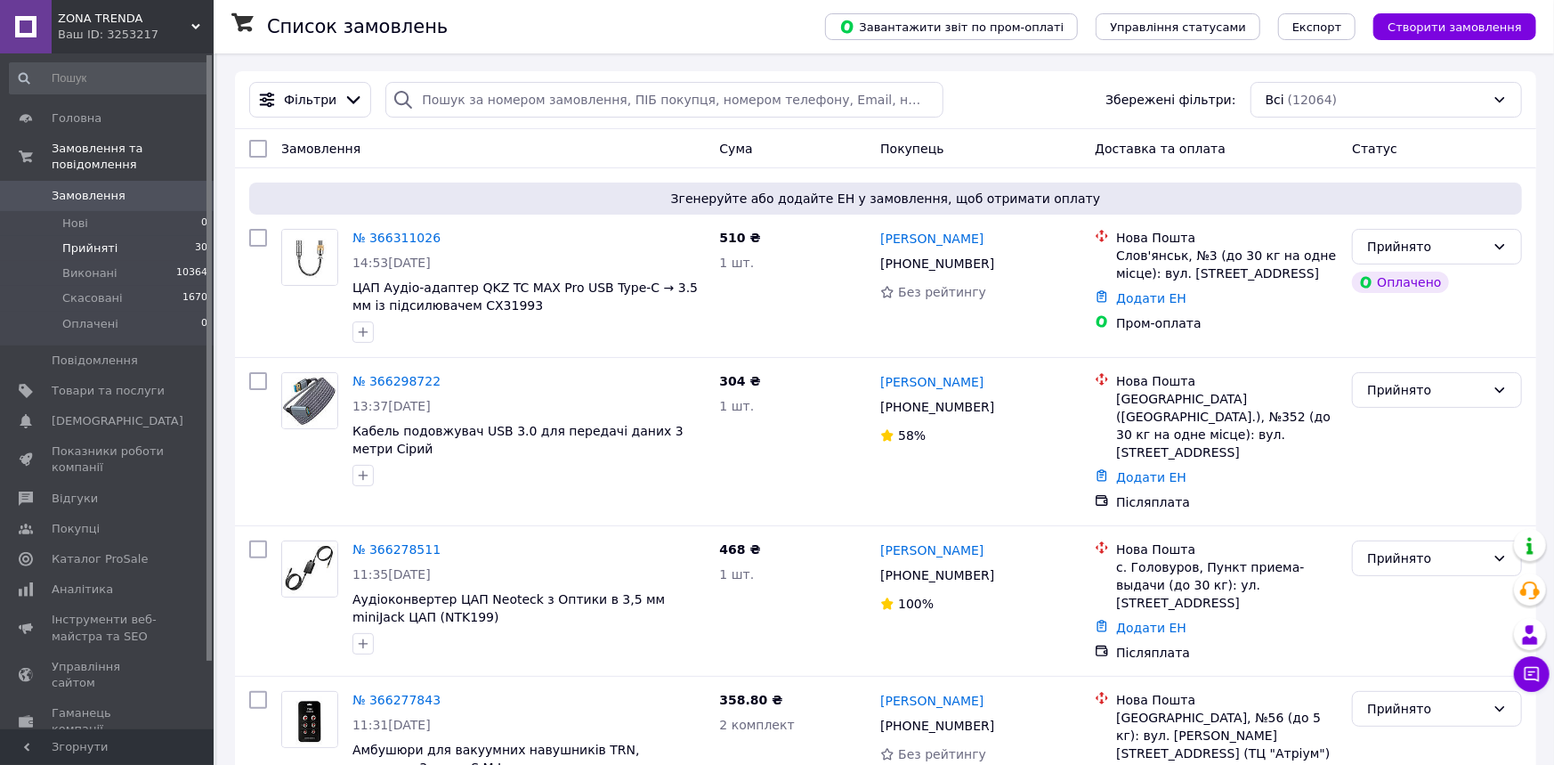
click at [91, 240] on span "Прийняті" at bounding box center [89, 248] width 55 height 16
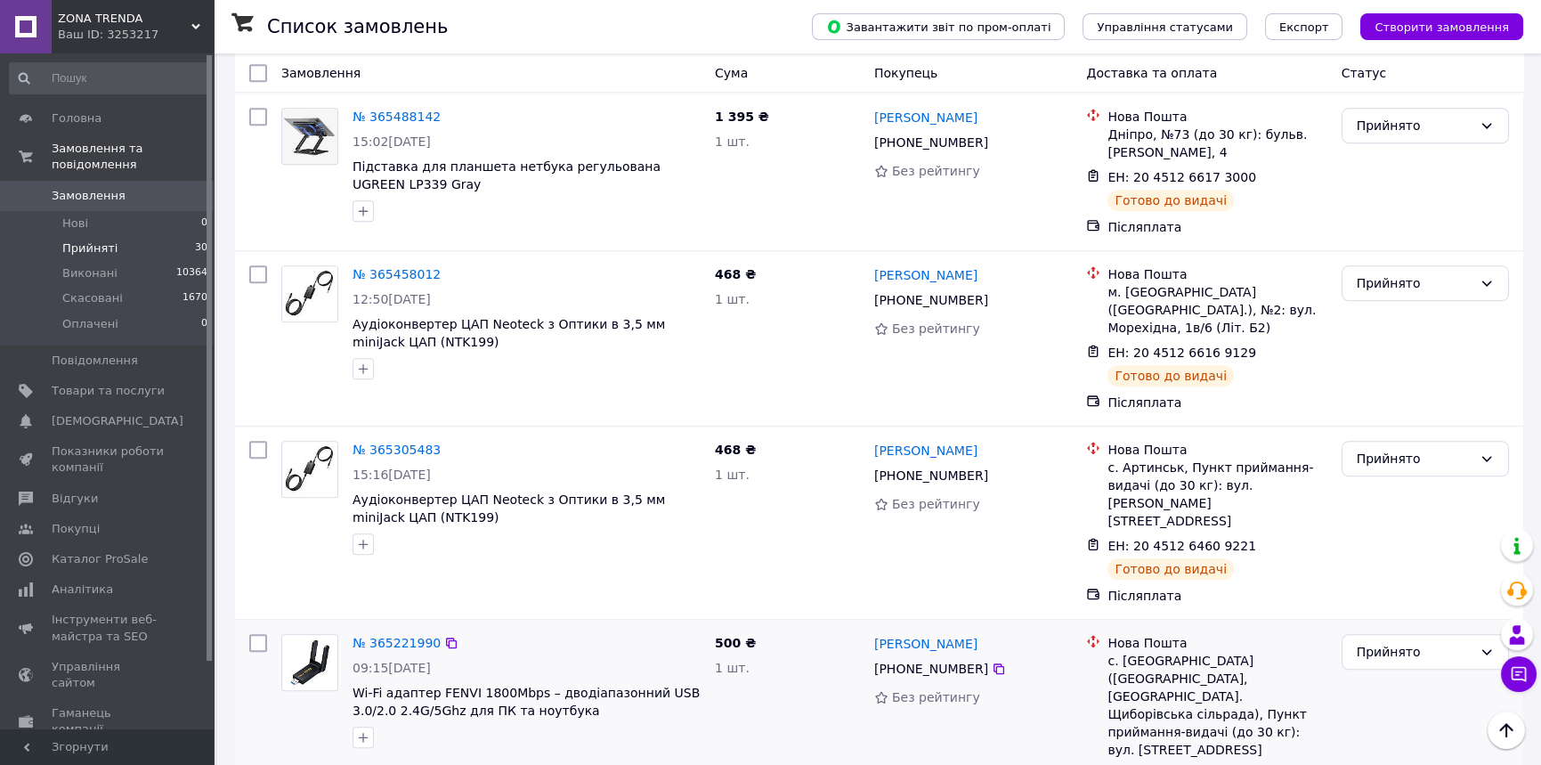
scroll to position [4632, 0]
click at [993, 665] on icon at bounding box center [998, 670] width 11 height 11
click at [1260, 764] on div at bounding box center [1267, 776] width 18 height 18
click at [1260, 764] on icon at bounding box center [1267, 776] width 14 height 14
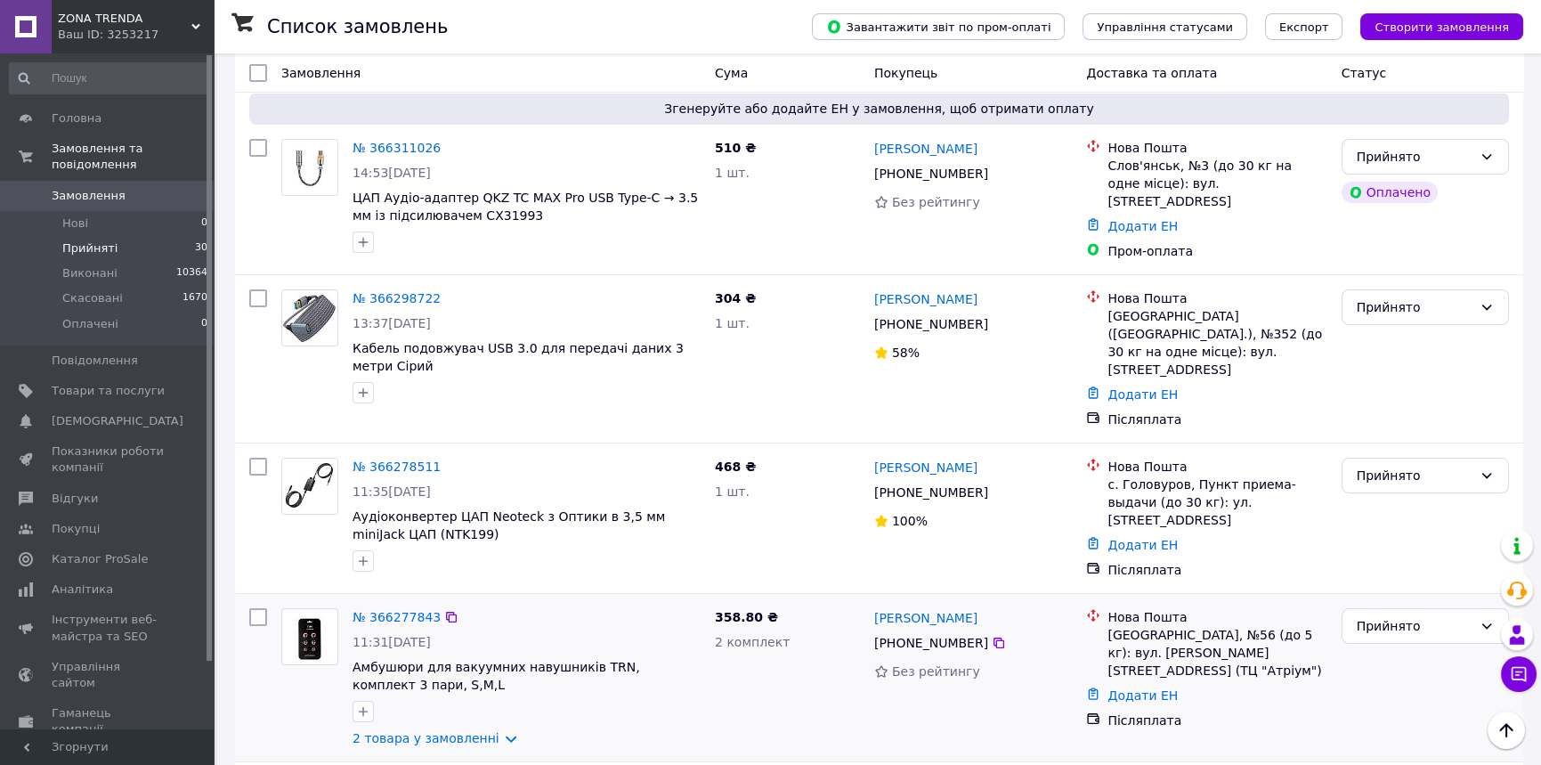
scroll to position [0, 0]
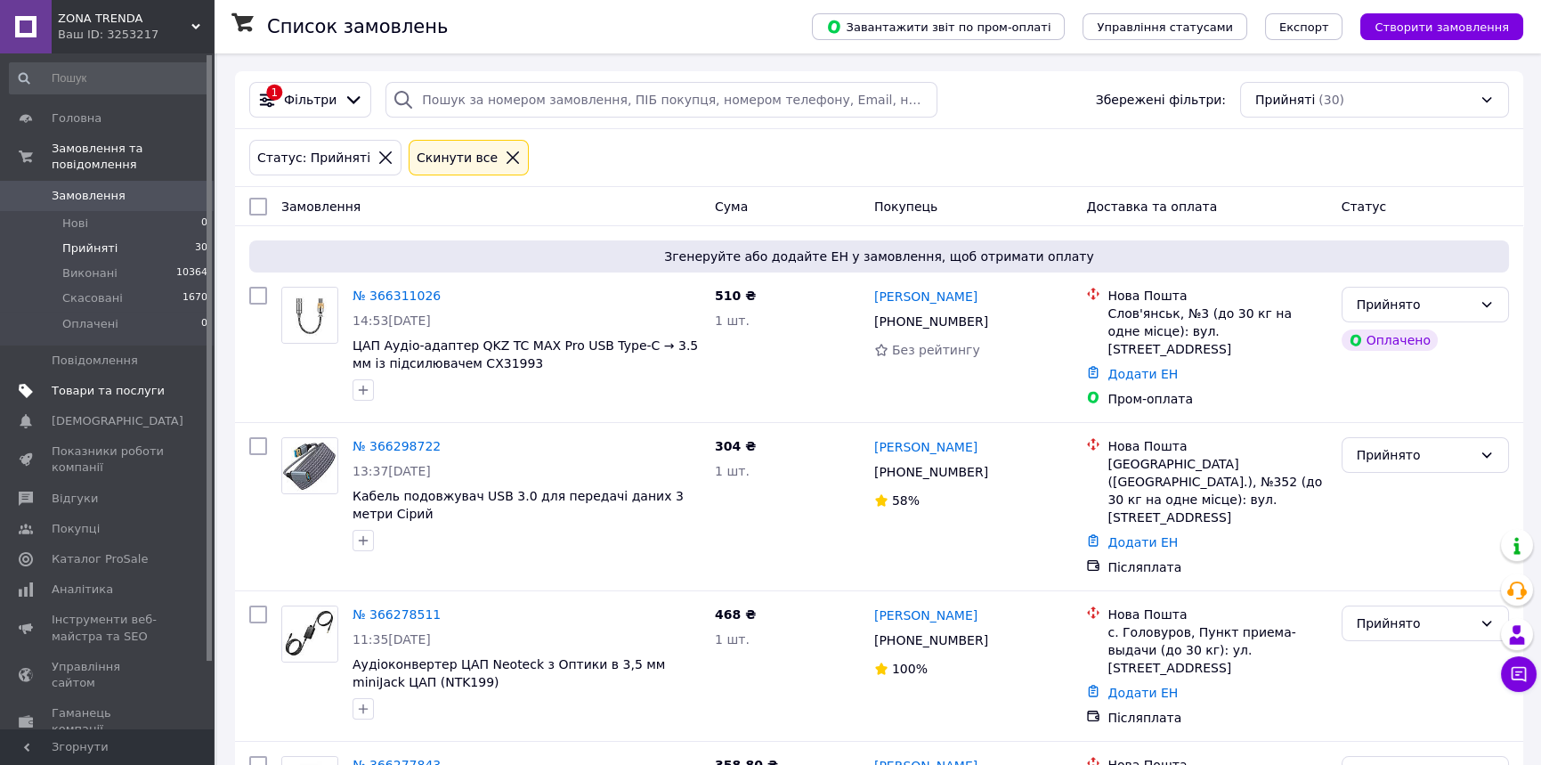
click at [80, 383] on span "Товари та послуги" at bounding box center [108, 391] width 113 height 16
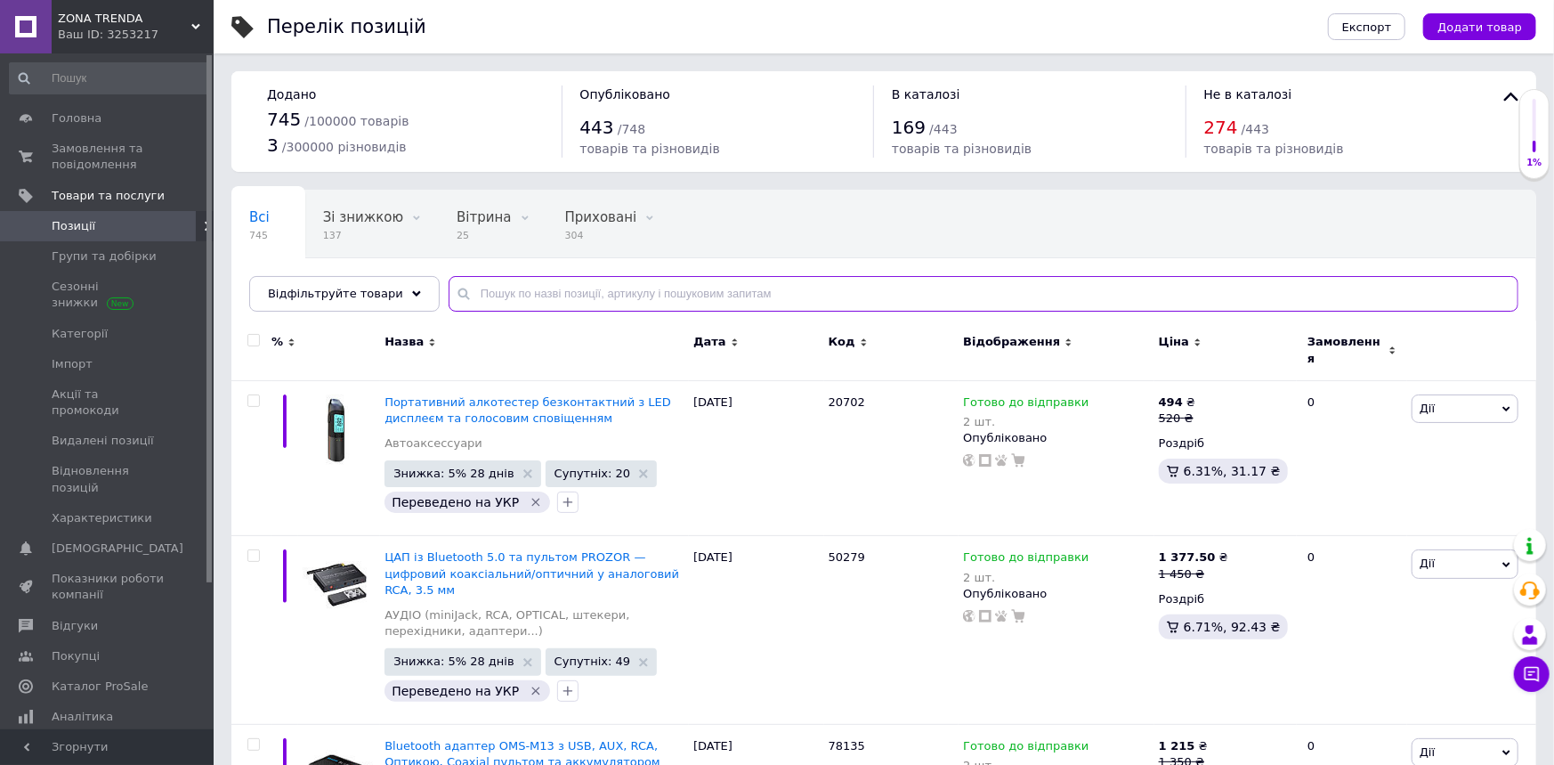
click at [558, 293] on input "text" at bounding box center [984, 294] width 1070 height 36
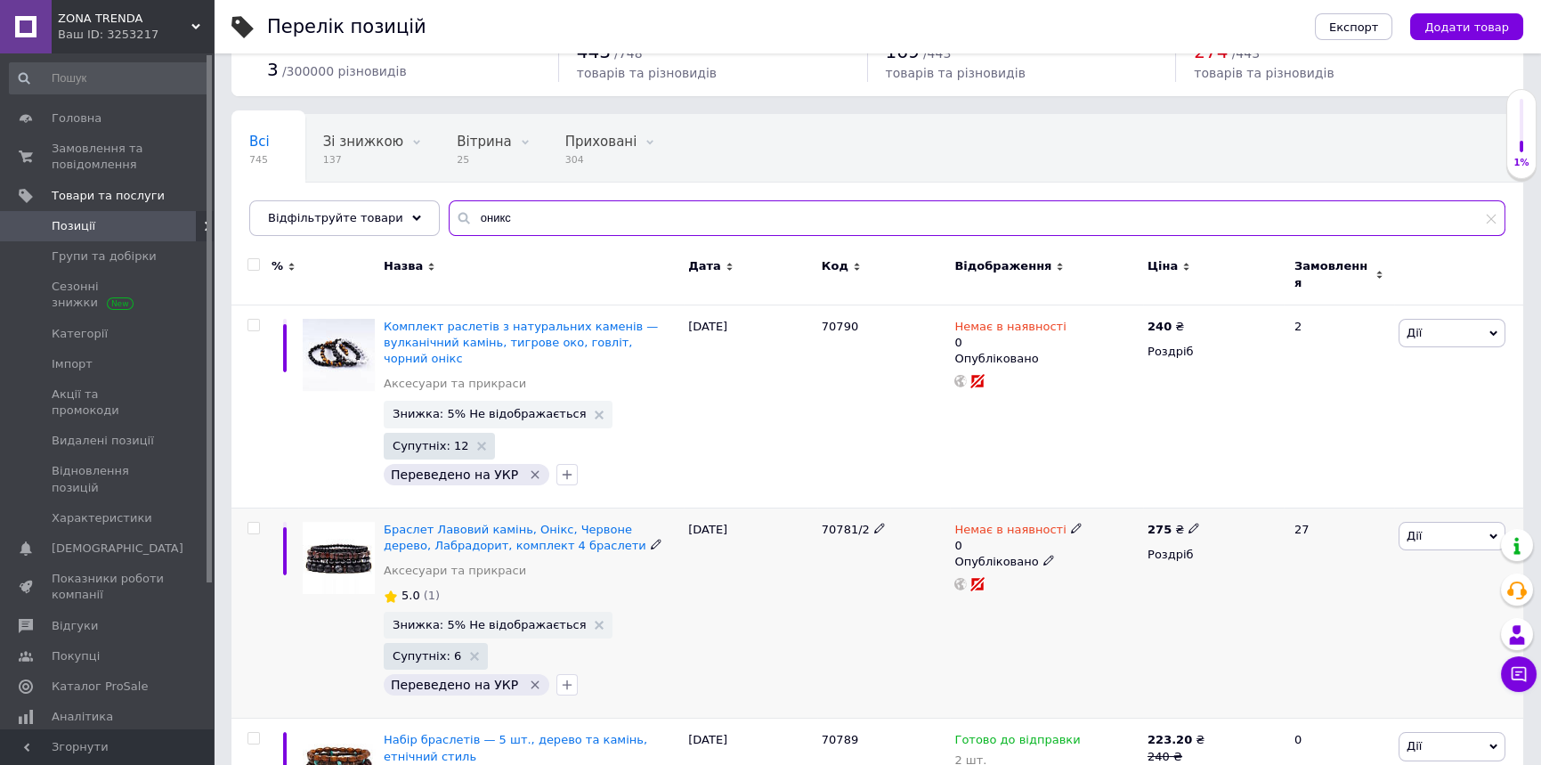
scroll to position [148, 0]
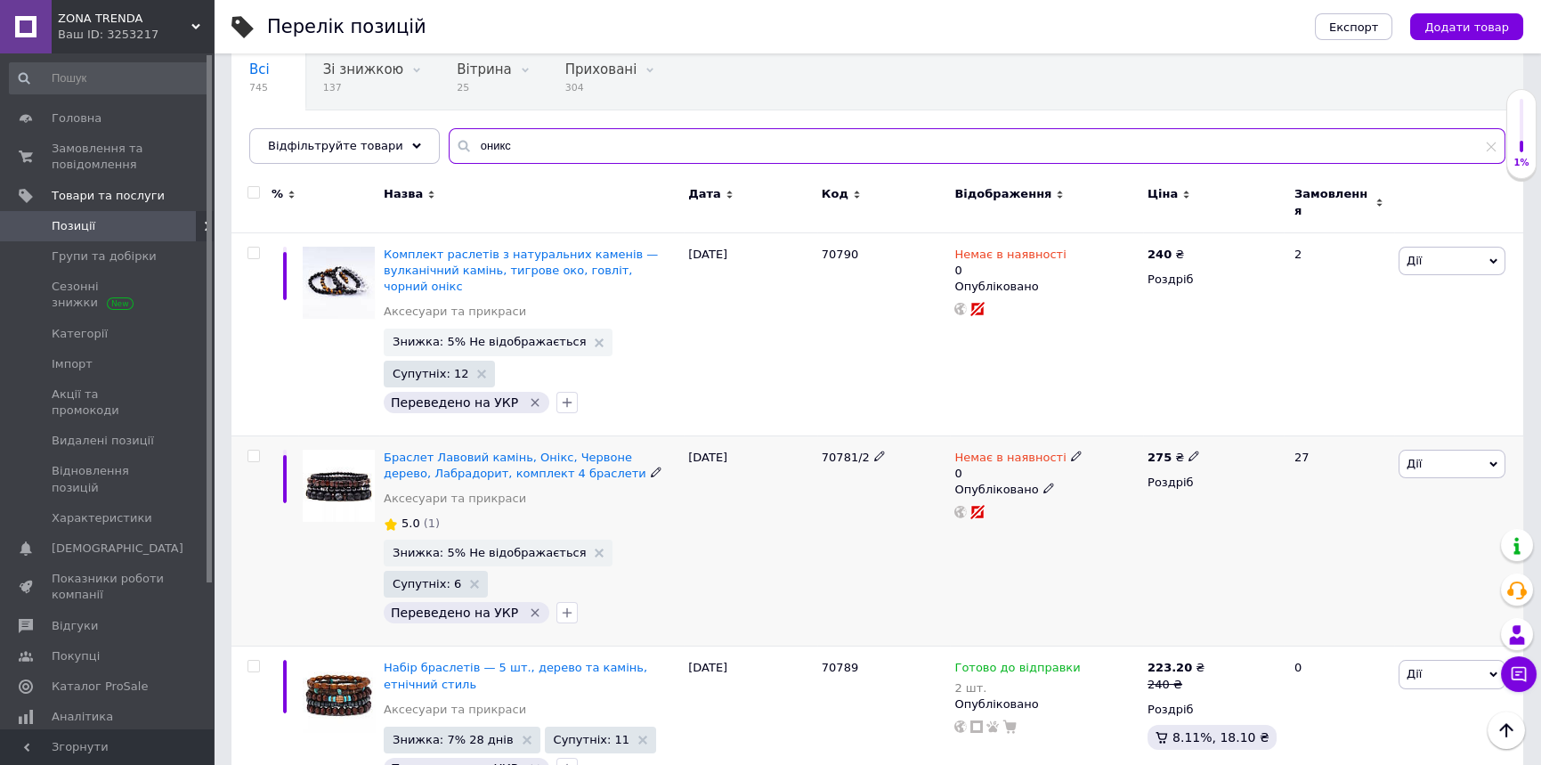
type input "оникс"
click at [1071, 450] on icon at bounding box center [1076, 455] width 11 height 11
click at [1140, 516] on li "Готово до відправки" at bounding box center [1168, 528] width 169 height 25
click at [1143, 509] on input "0" at bounding box center [1150, 527] width 135 height 36
type input "3"
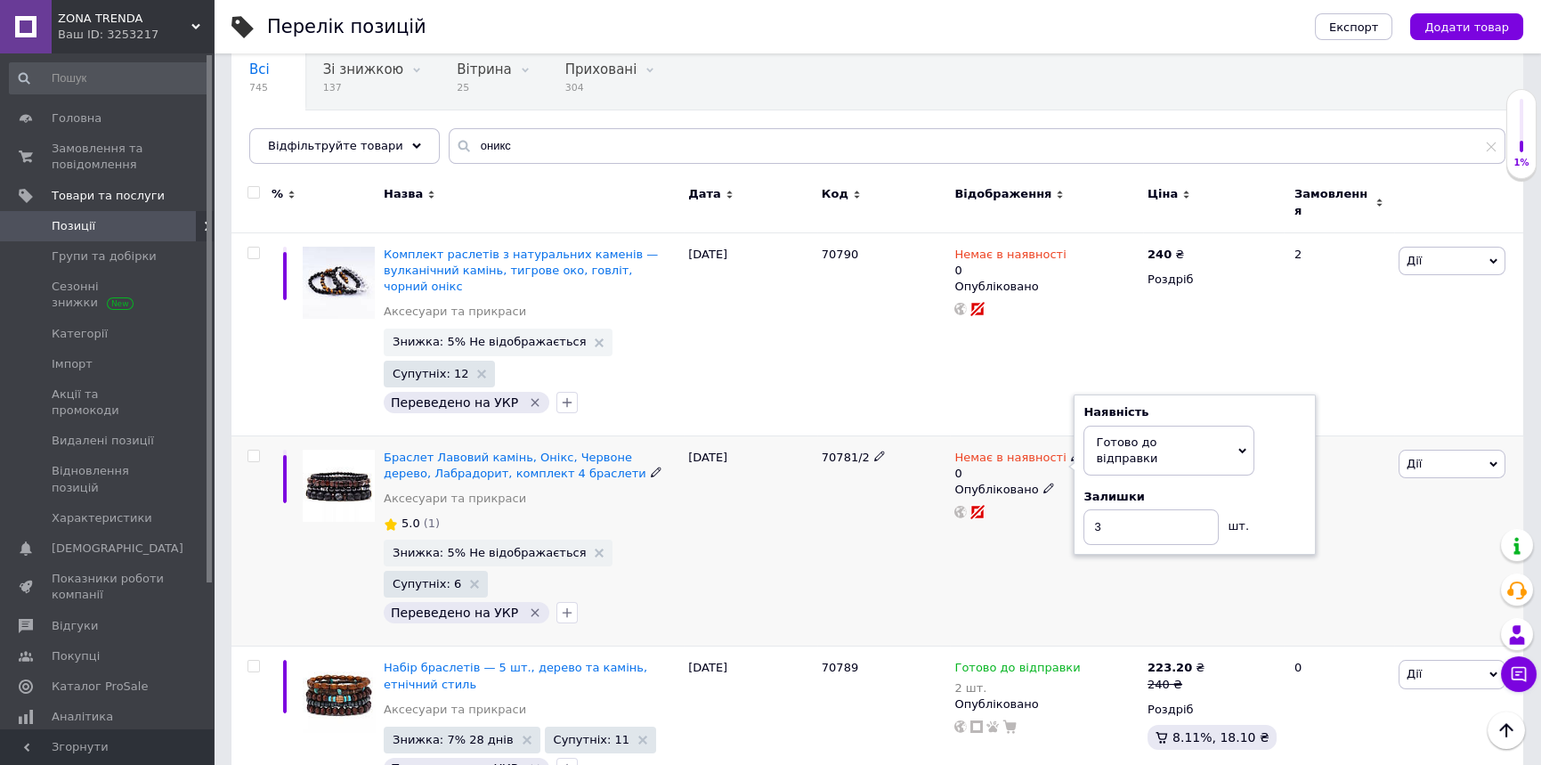
click at [753, 502] on div "05.07.2025" at bounding box center [751, 540] width 134 height 211
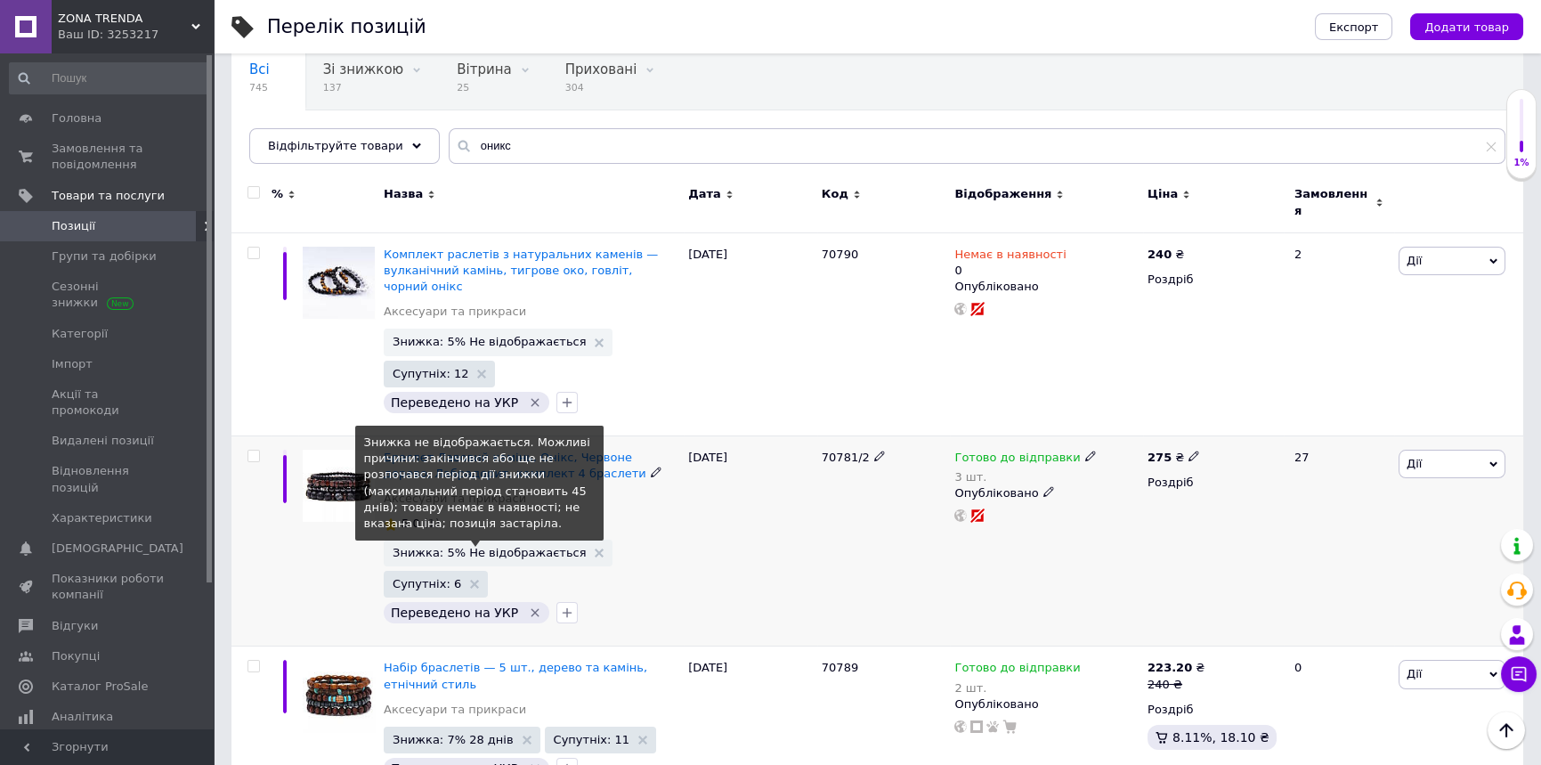
click at [493, 547] on span "Знижка: 5% Не відображається" at bounding box center [489, 553] width 193 height 12
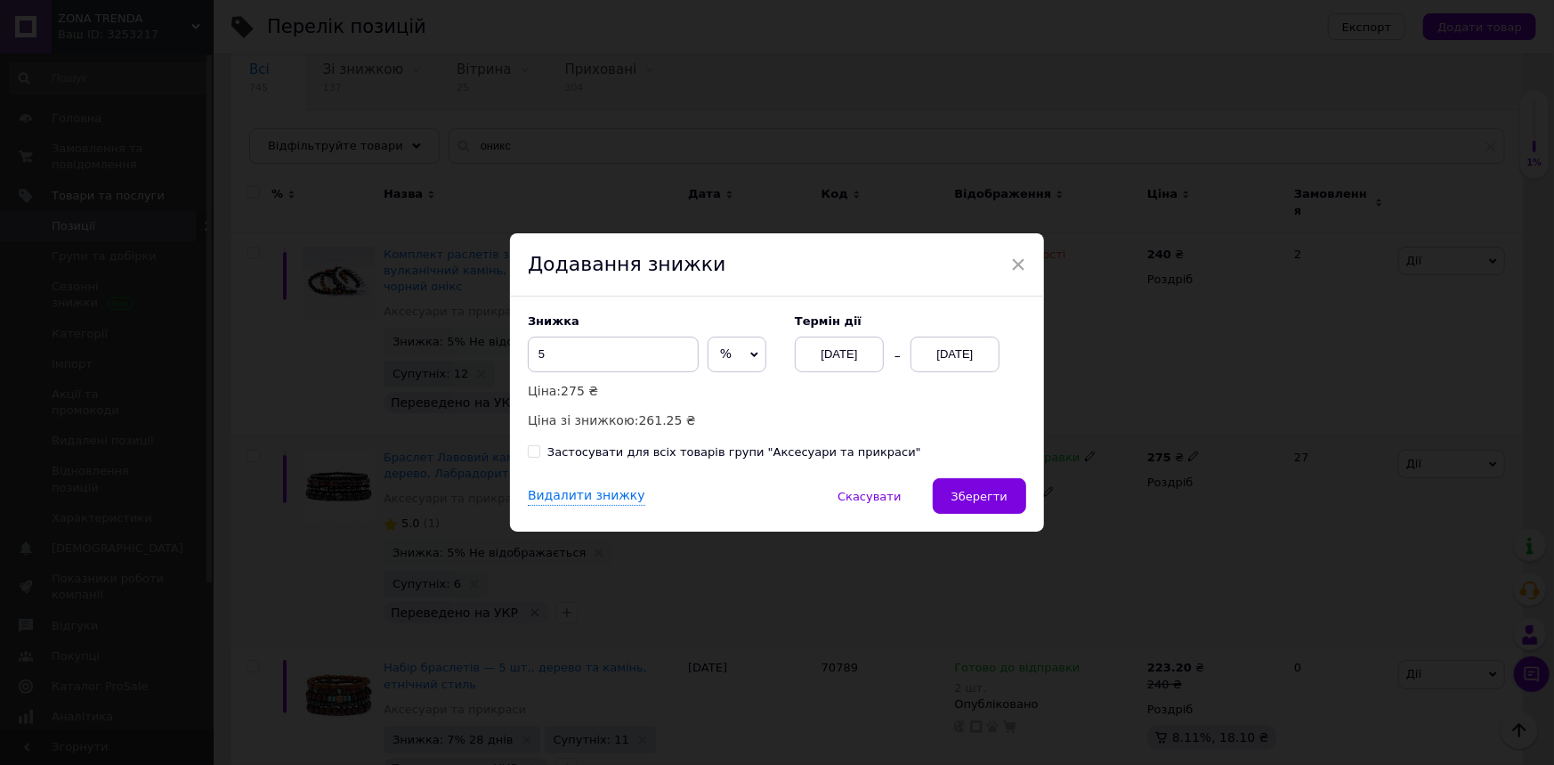
click at [957, 344] on div "[DATE]" at bounding box center [955, 354] width 89 height 36
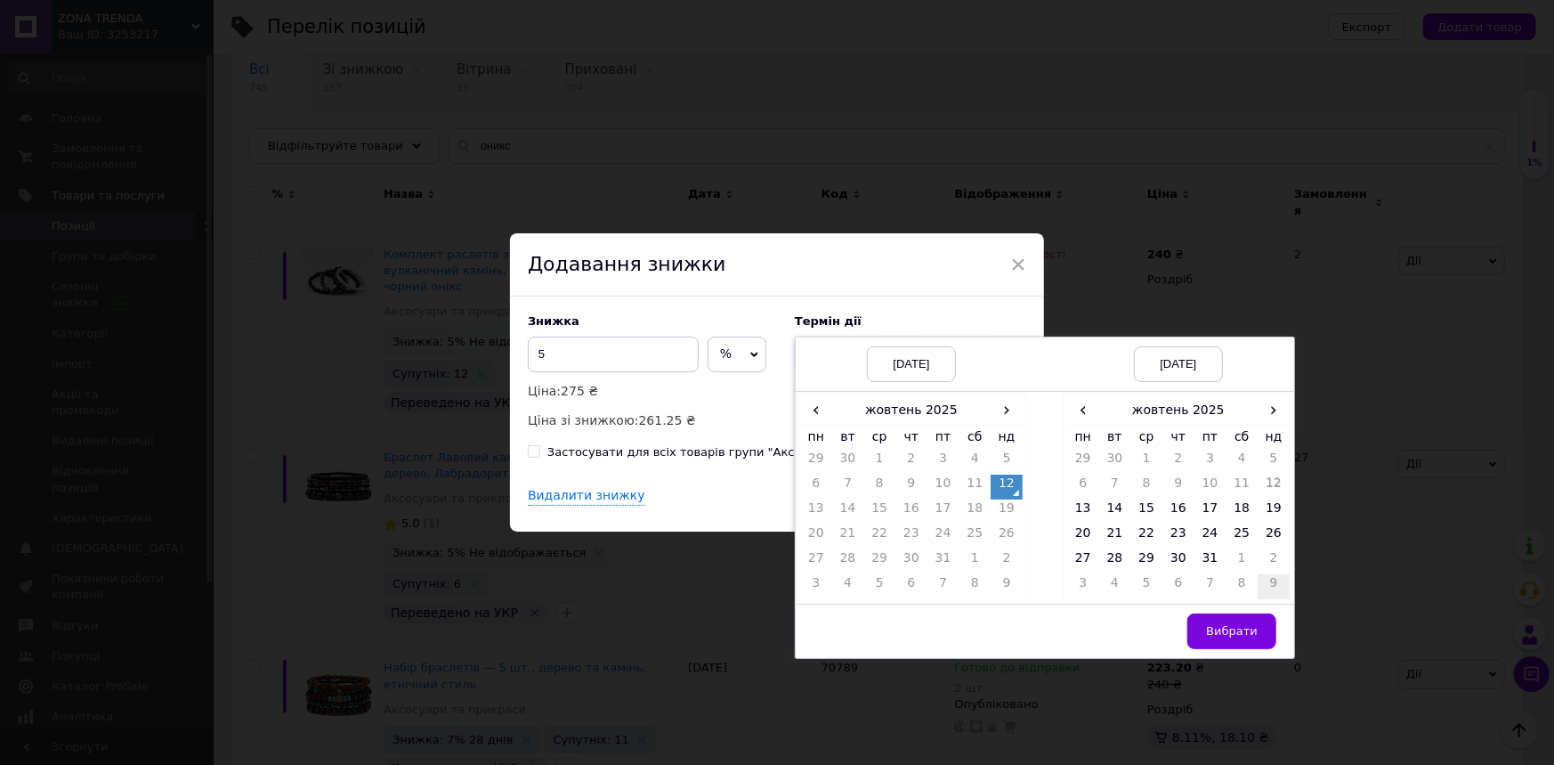
click at [1273, 590] on td "9" at bounding box center [1274, 586] width 32 height 25
click at [1255, 636] on span "Вибрати" at bounding box center [1232, 630] width 52 height 13
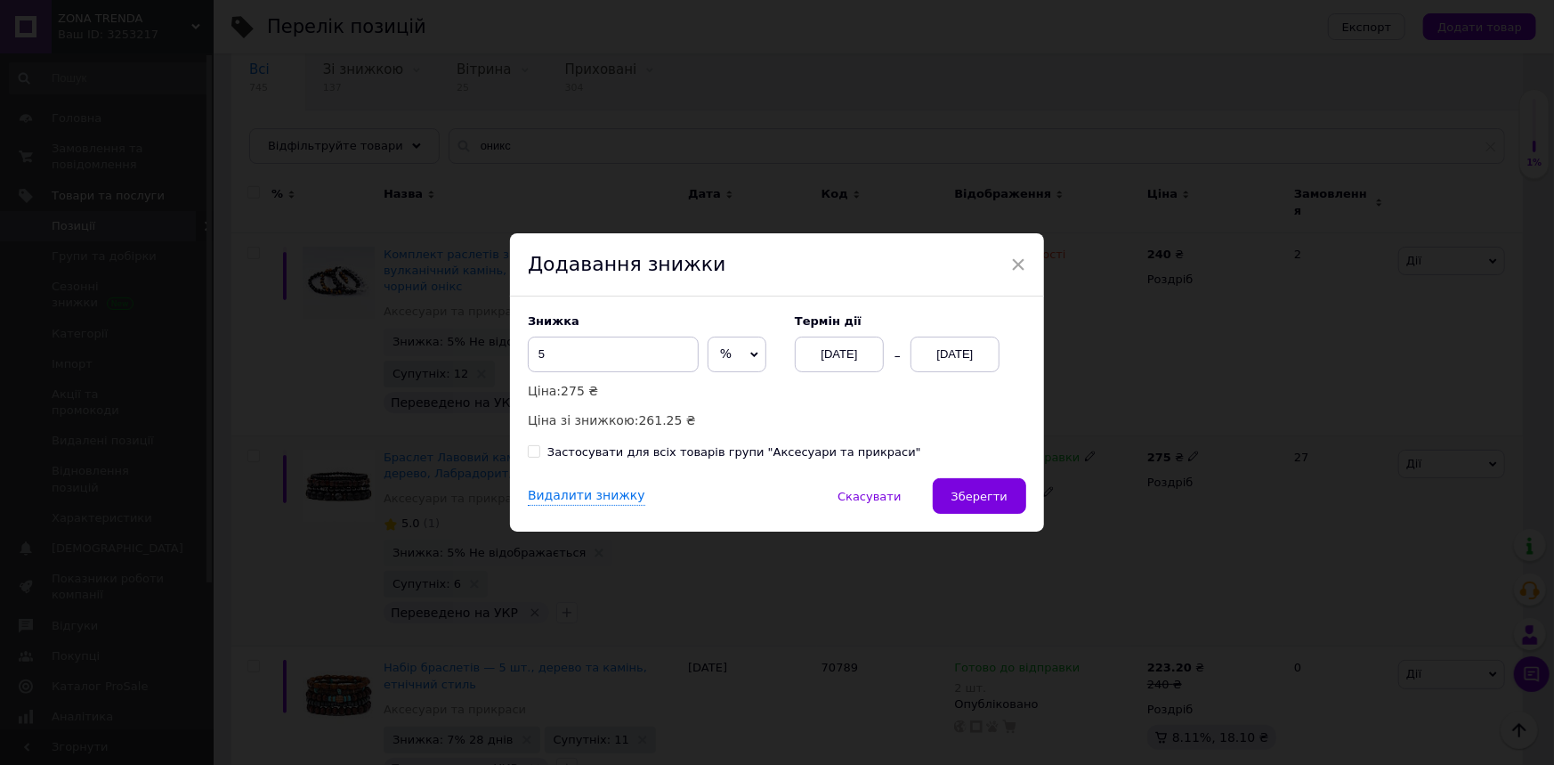
click at [971, 477] on div "Знижка 5 % ₴ Ціна: 275 ₴ Ціна зі знижкою: 261.25 ₴ Термін дії 12.10.2025 09.11.…" at bounding box center [777, 387] width 534 height 182
click at [982, 502] on span "Зберегти" at bounding box center [980, 496] width 56 height 13
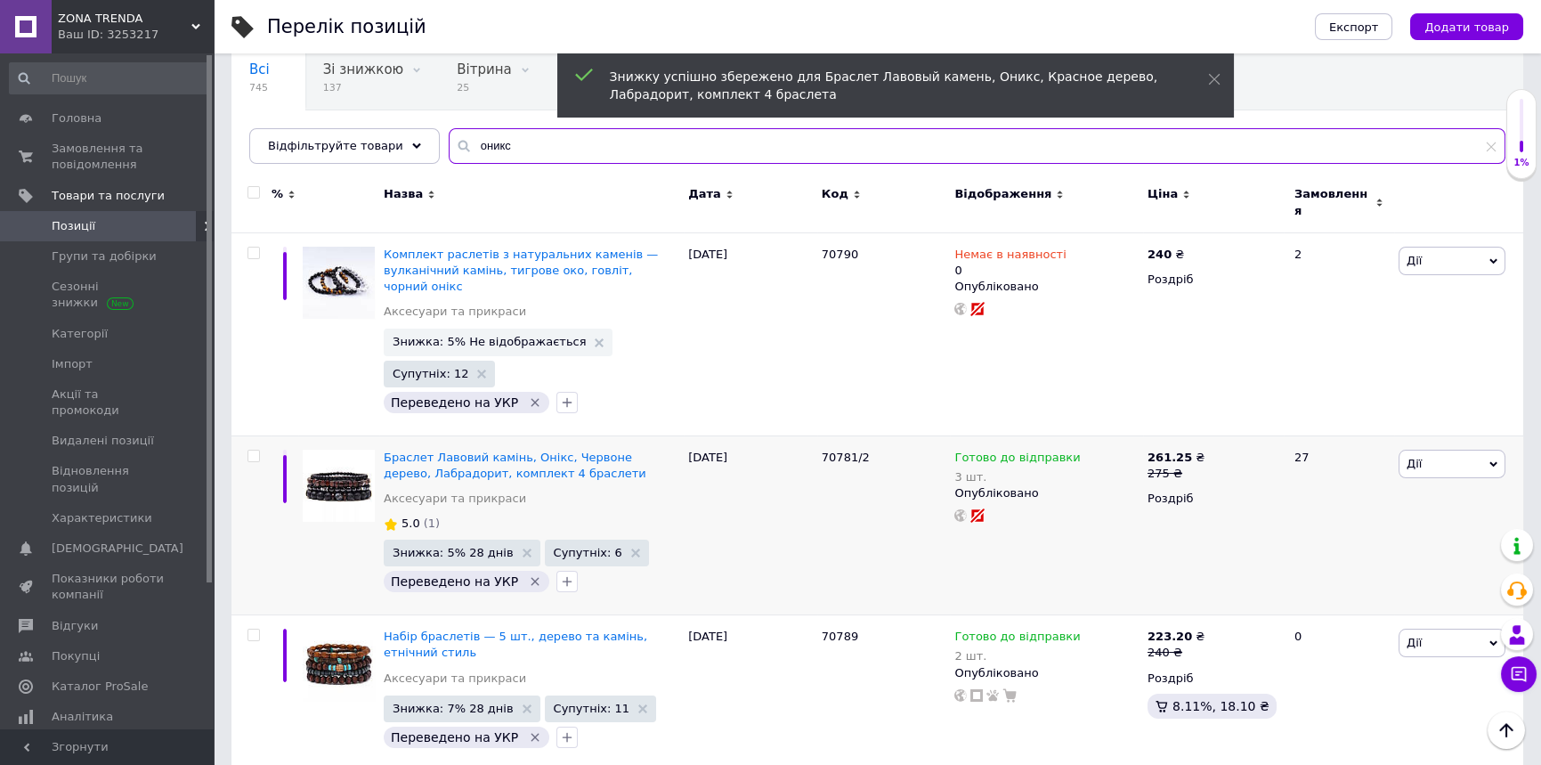
drag, startPoint x: 507, startPoint y: 149, endPoint x: 433, endPoint y: 150, distance: 73.9
click at [449, 150] on div "оникс" at bounding box center [977, 146] width 1057 height 36
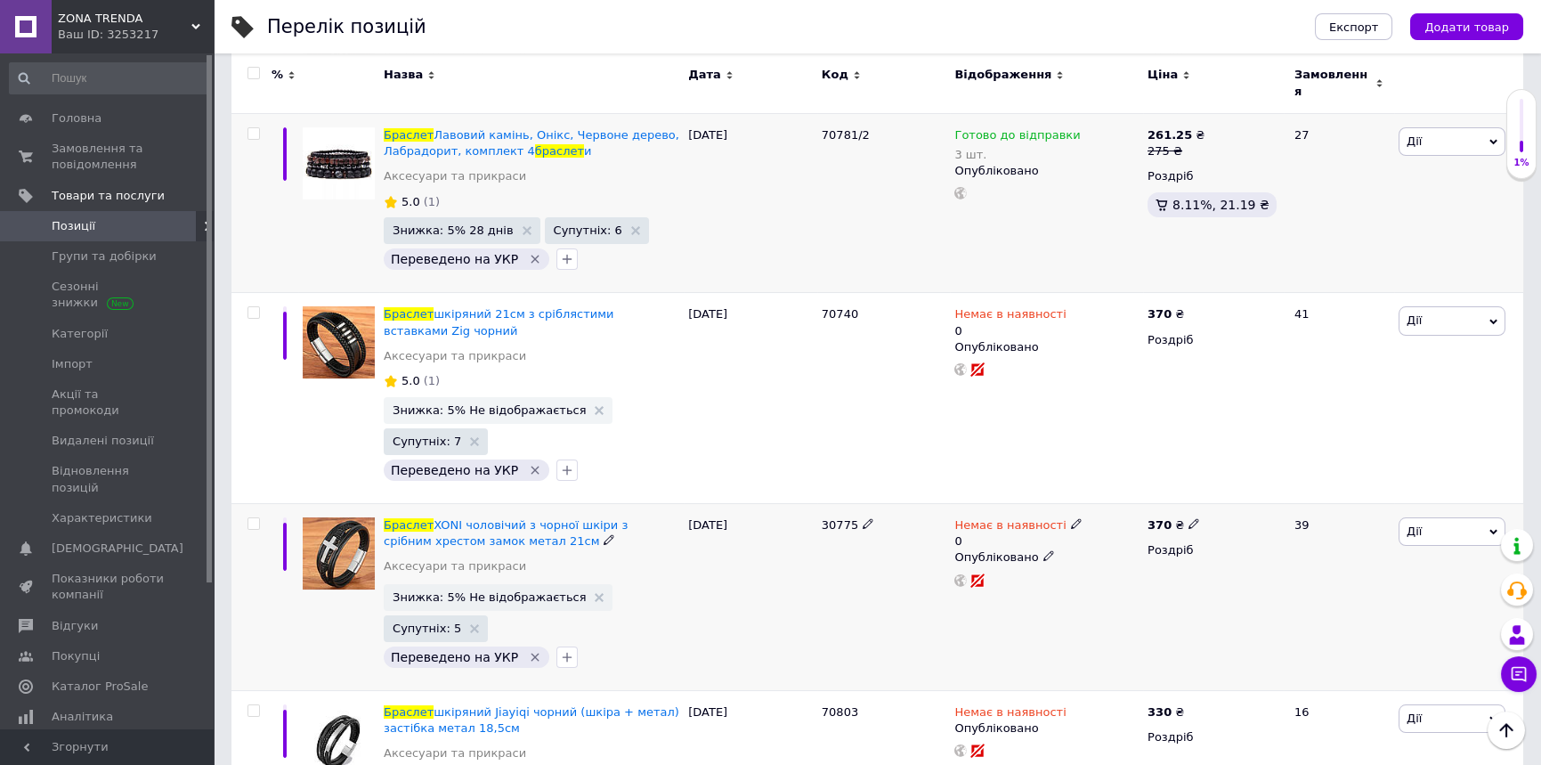
scroll to position [593, 0]
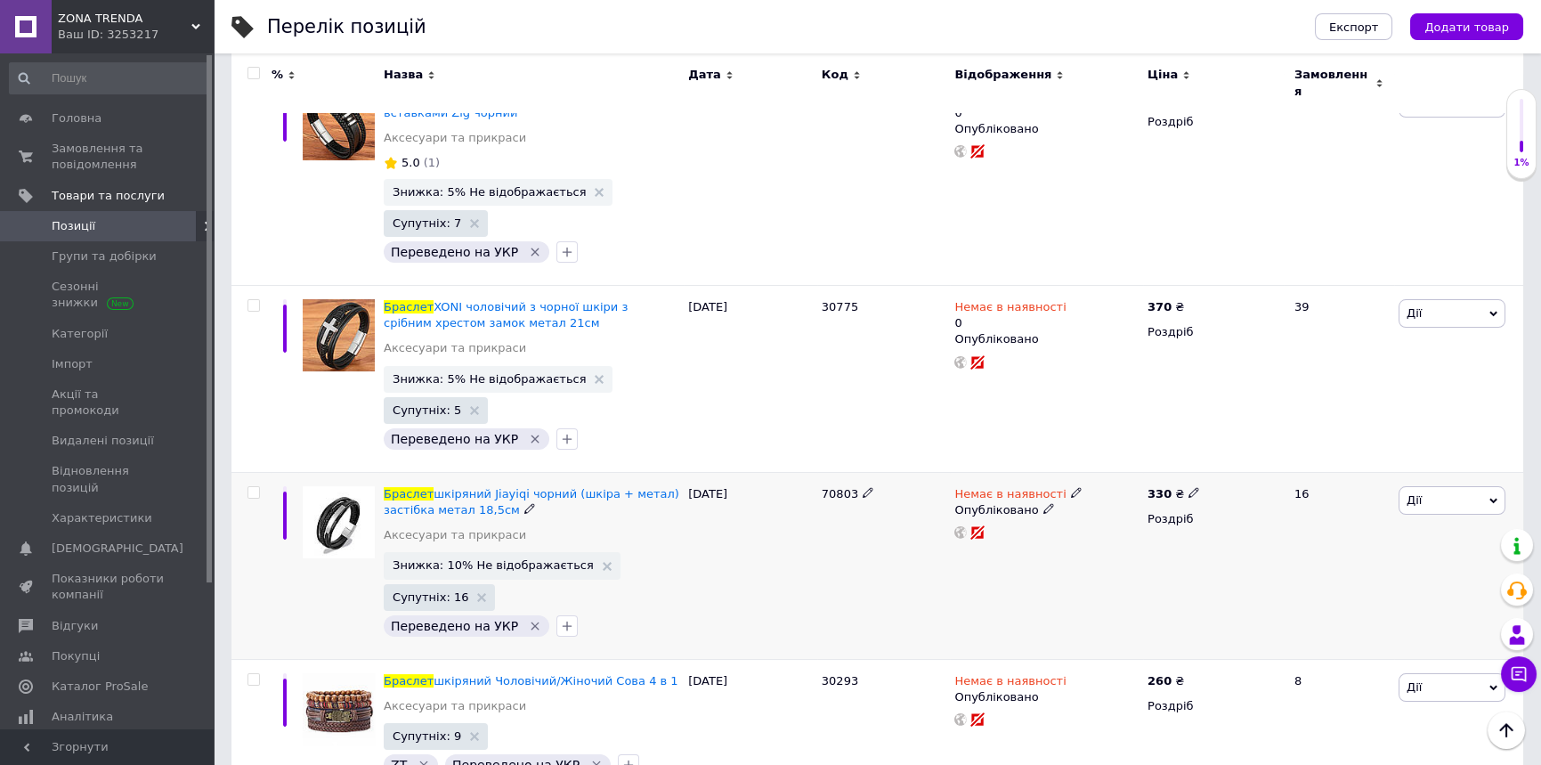
type input "браслет"
click at [1071, 488] on use at bounding box center [1076, 493] width 10 height 10
click at [1148, 548] on li "Готово до відправки" at bounding box center [1168, 557] width 169 height 25
click at [1145, 539] on input at bounding box center [1150, 556] width 135 height 36
type input "1"
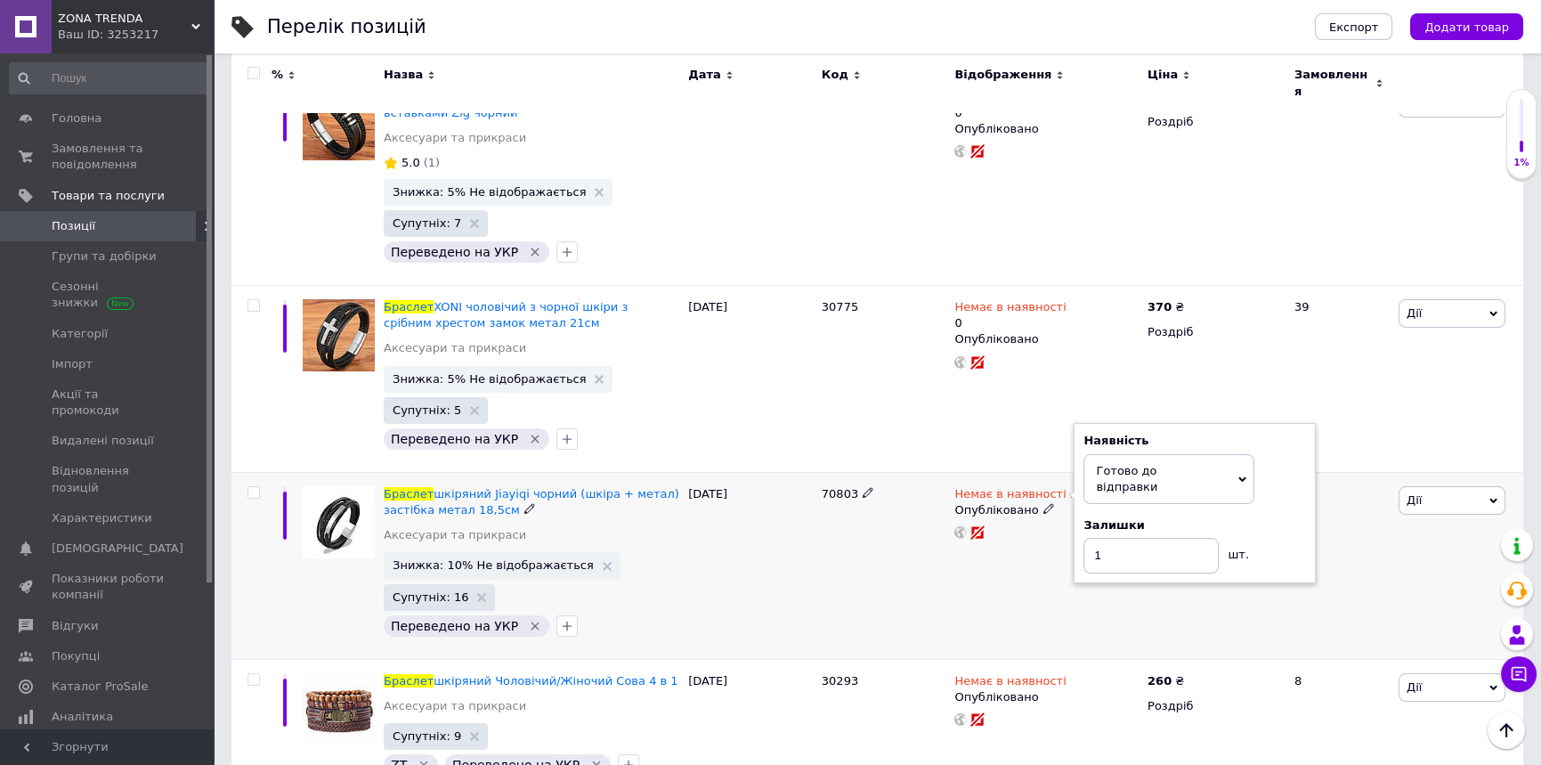
drag, startPoint x: 895, startPoint y: 563, endPoint x: 882, endPoint y: 563, distance: 13.4
click at [894, 563] on div "70803" at bounding box center [884, 565] width 134 height 187
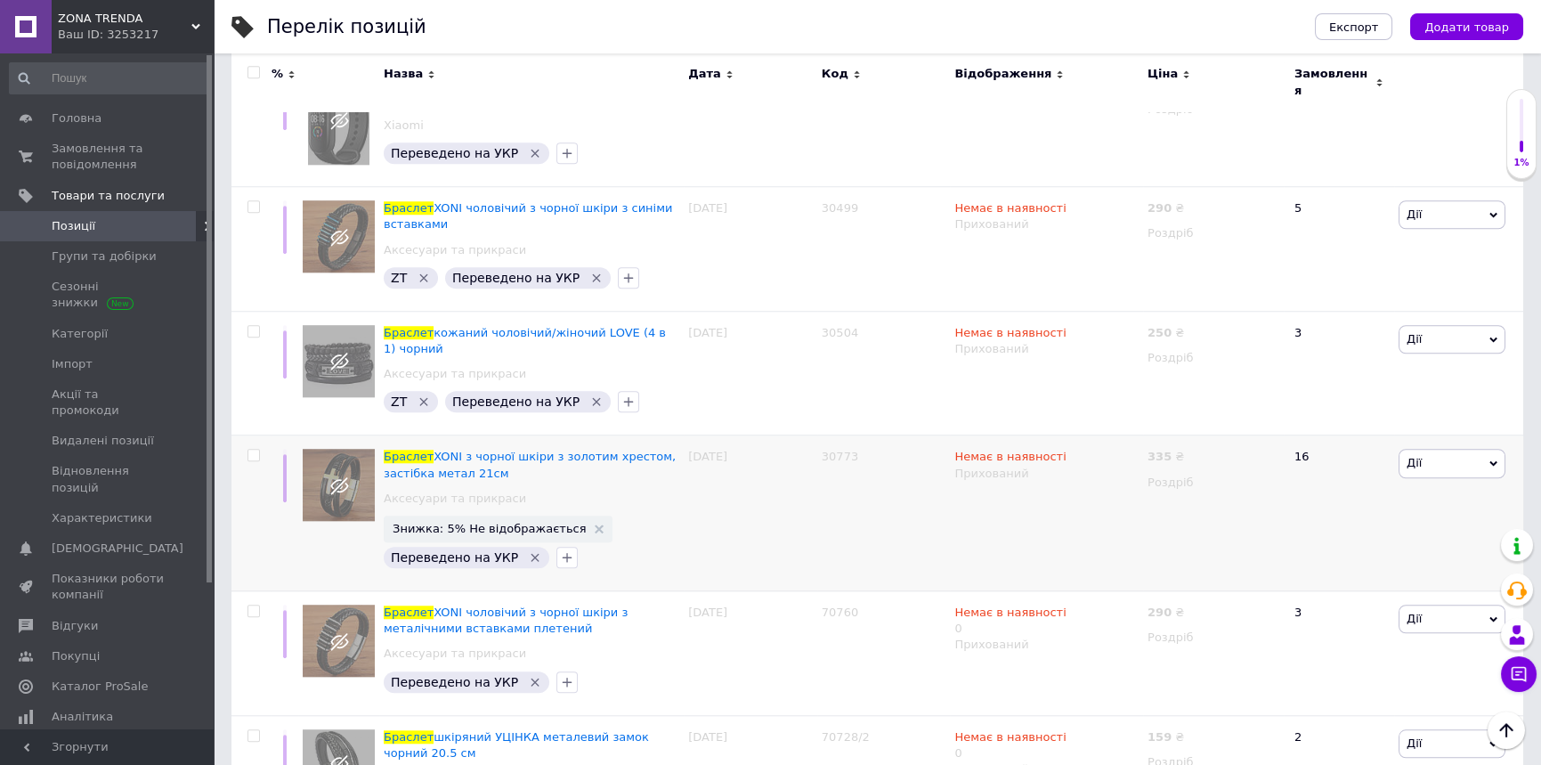
scroll to position [4747, 0]
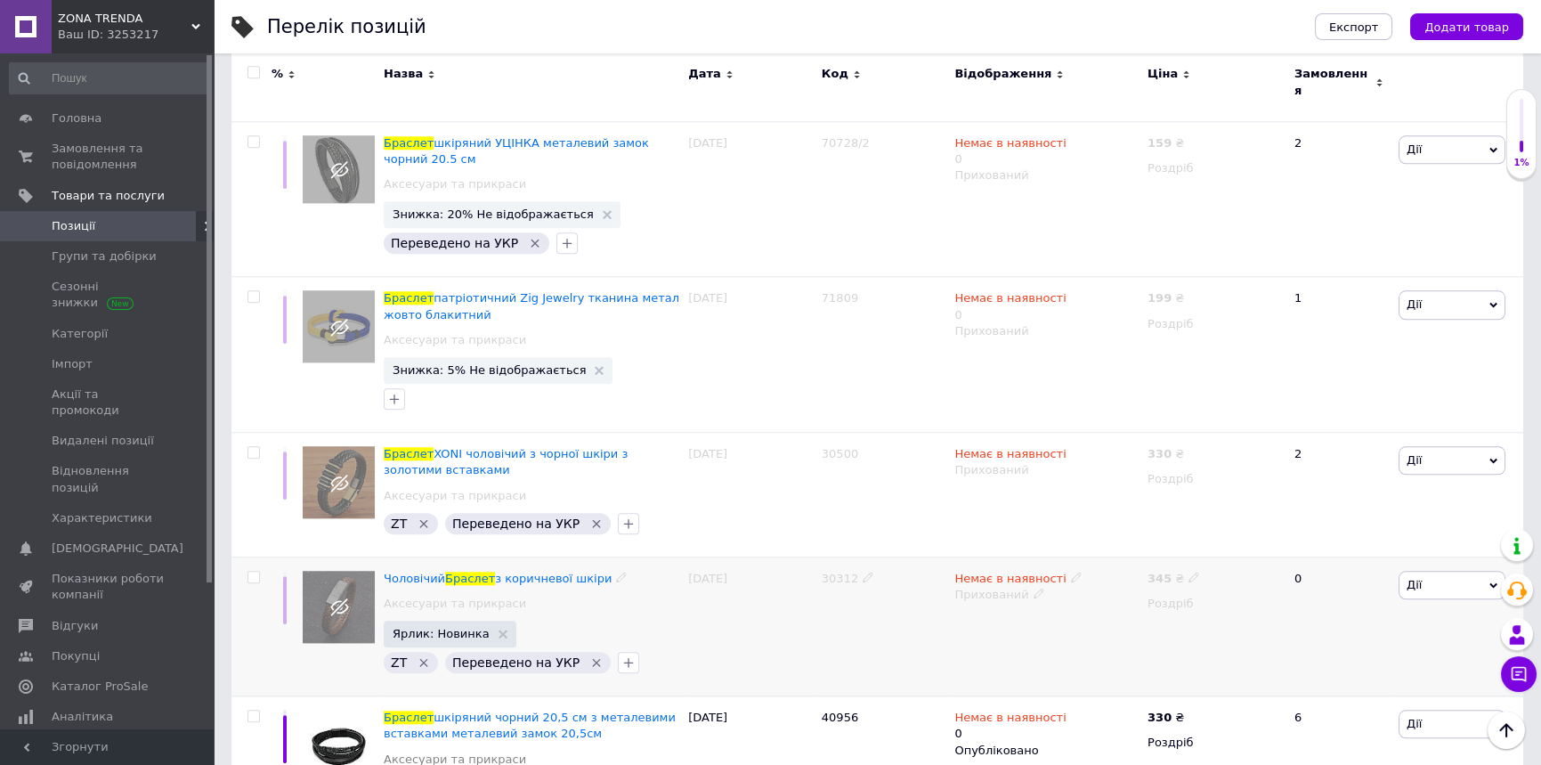
click at [254, 571] on input "checkbox" at bounding box center [253, 577] width 12 height 12
checkbox input "true"
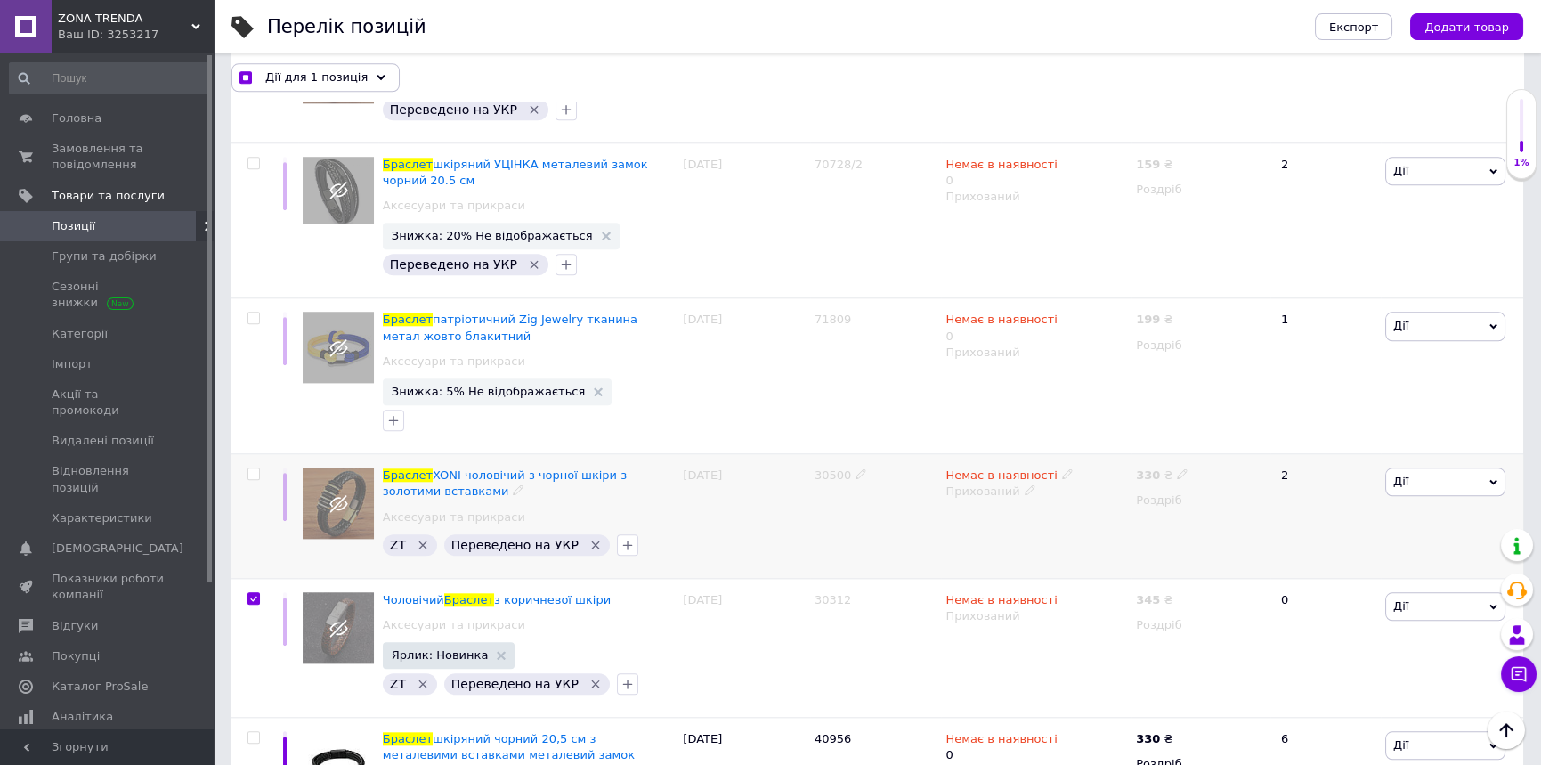
scroll to position [4746, 0]
click at [252, 469] on input "checkbox" at bounding box center [253, 475] width 12 height 12
checkbox input "true"
click at [252, 313] on input "checkbox" at bounding box center [253, 319] width 12 height 12
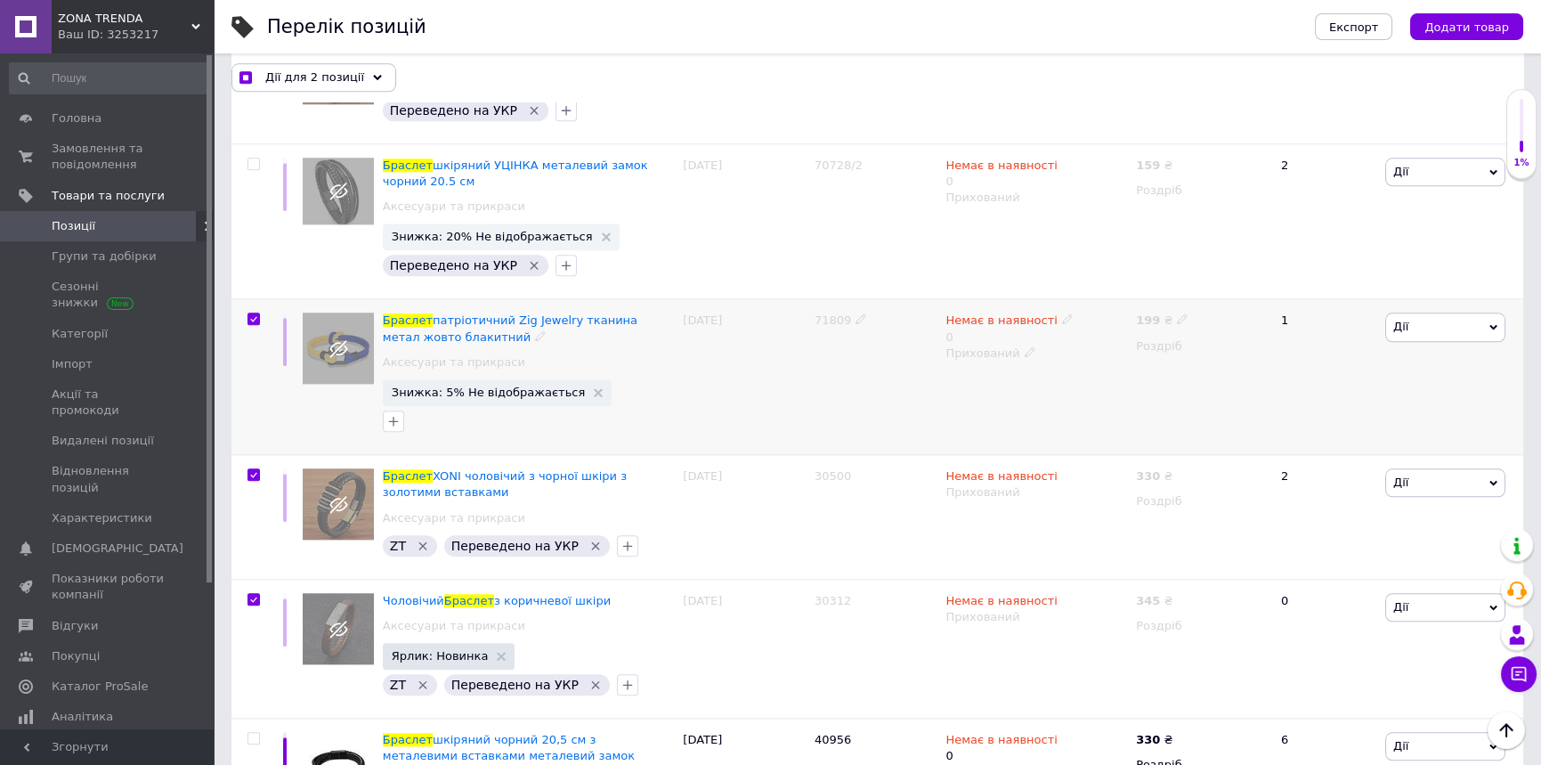
checkbox input "true"
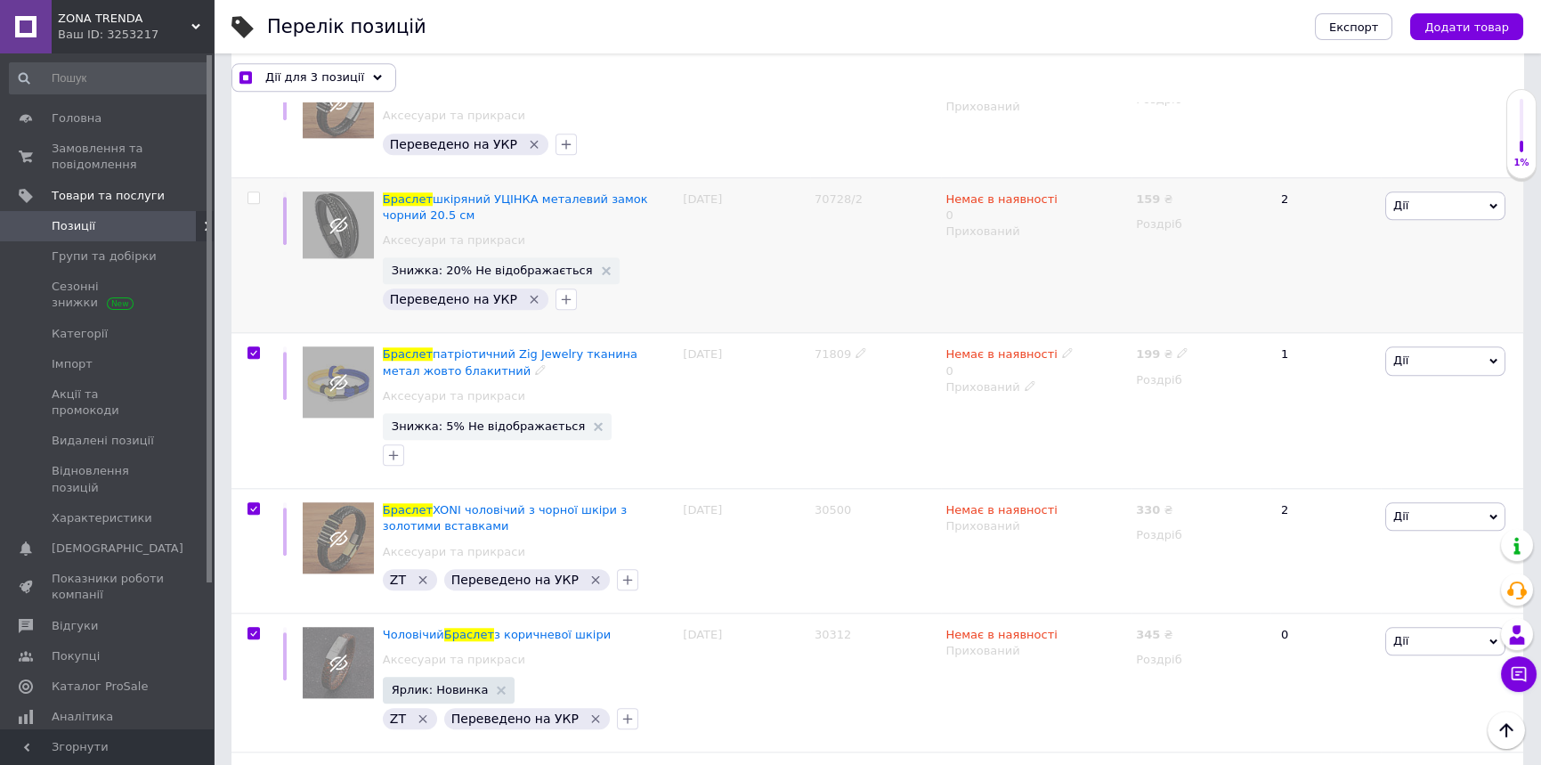
scroll to position [4598, 0]
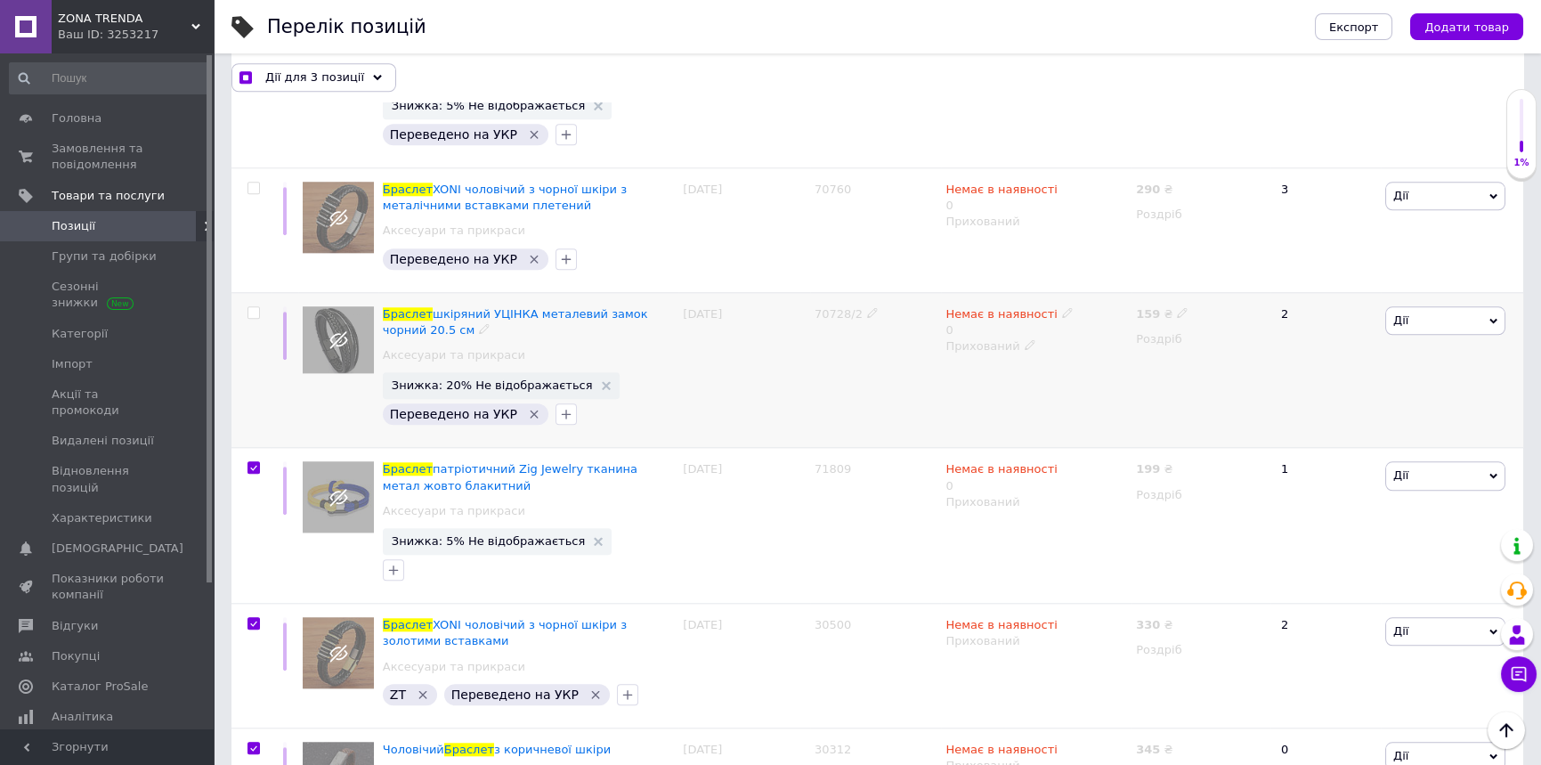
click at [254, 307] on input "checkbox" at bounding box center [253, 313] width 12 height 12
checkbox input "true"
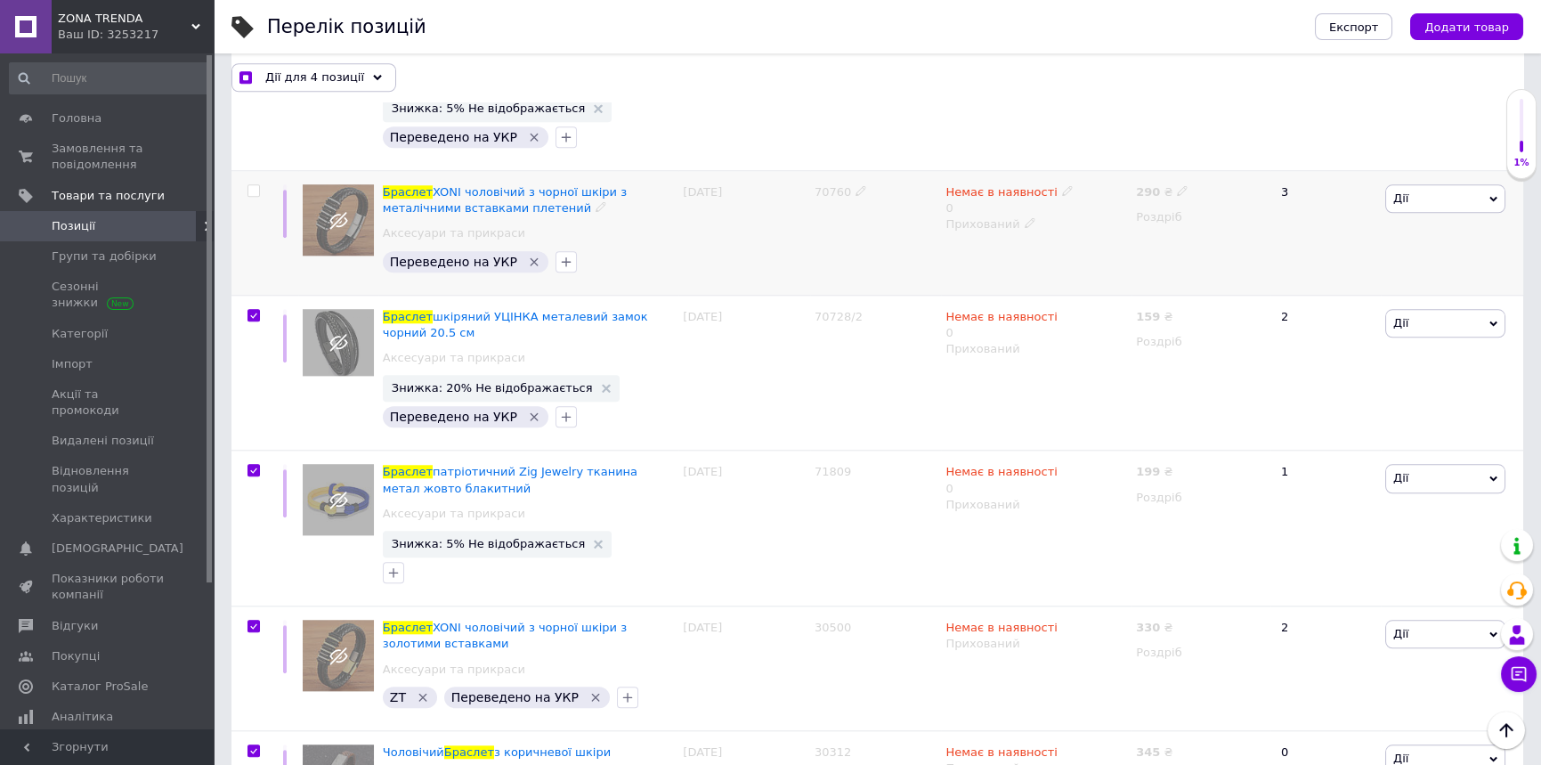
scroll to position [4450, 0]
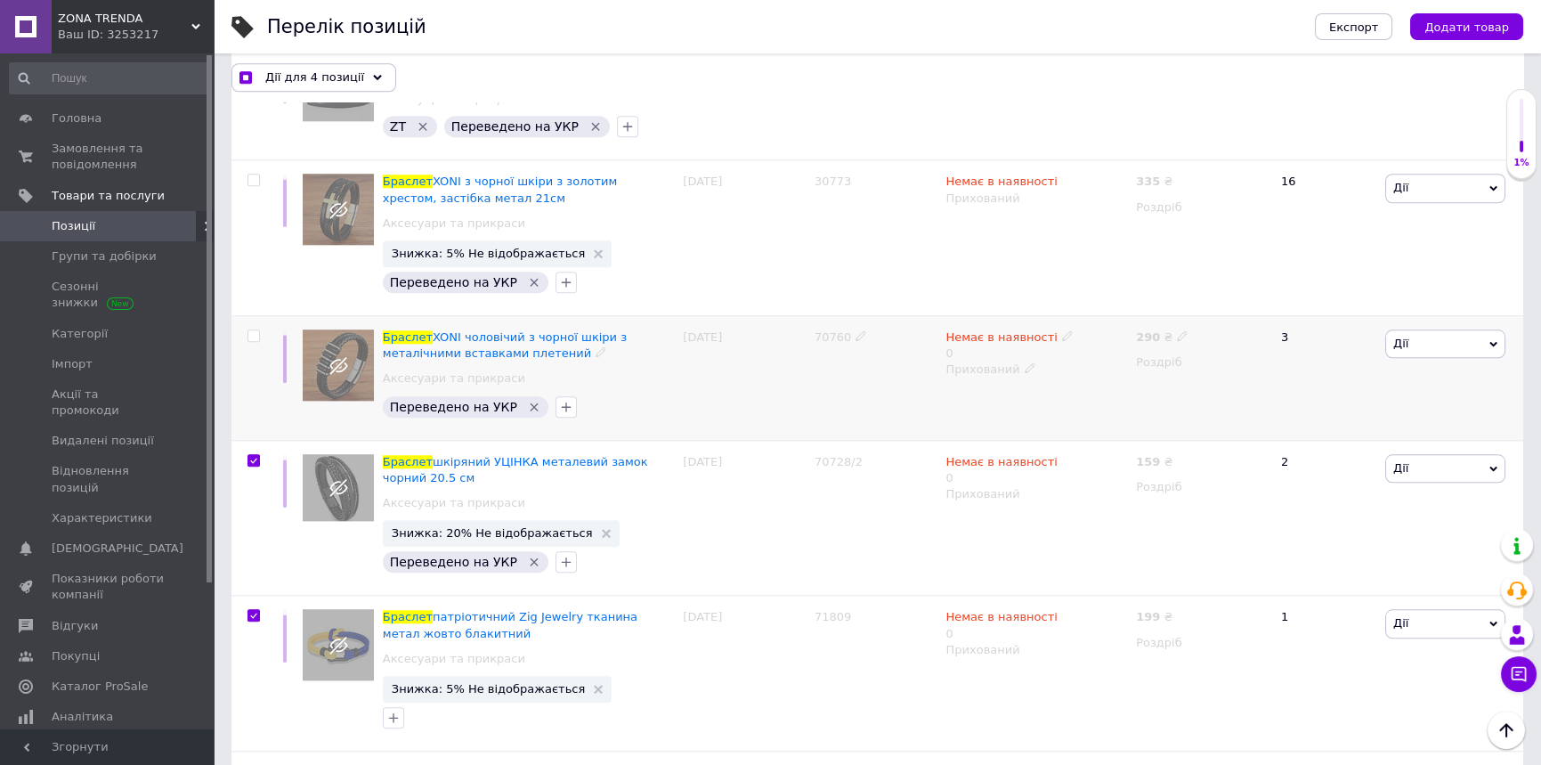
click at [251, 330] on input "checkbox" at bounding box center [253, 336] width 12 height 12
checkbox input "true"
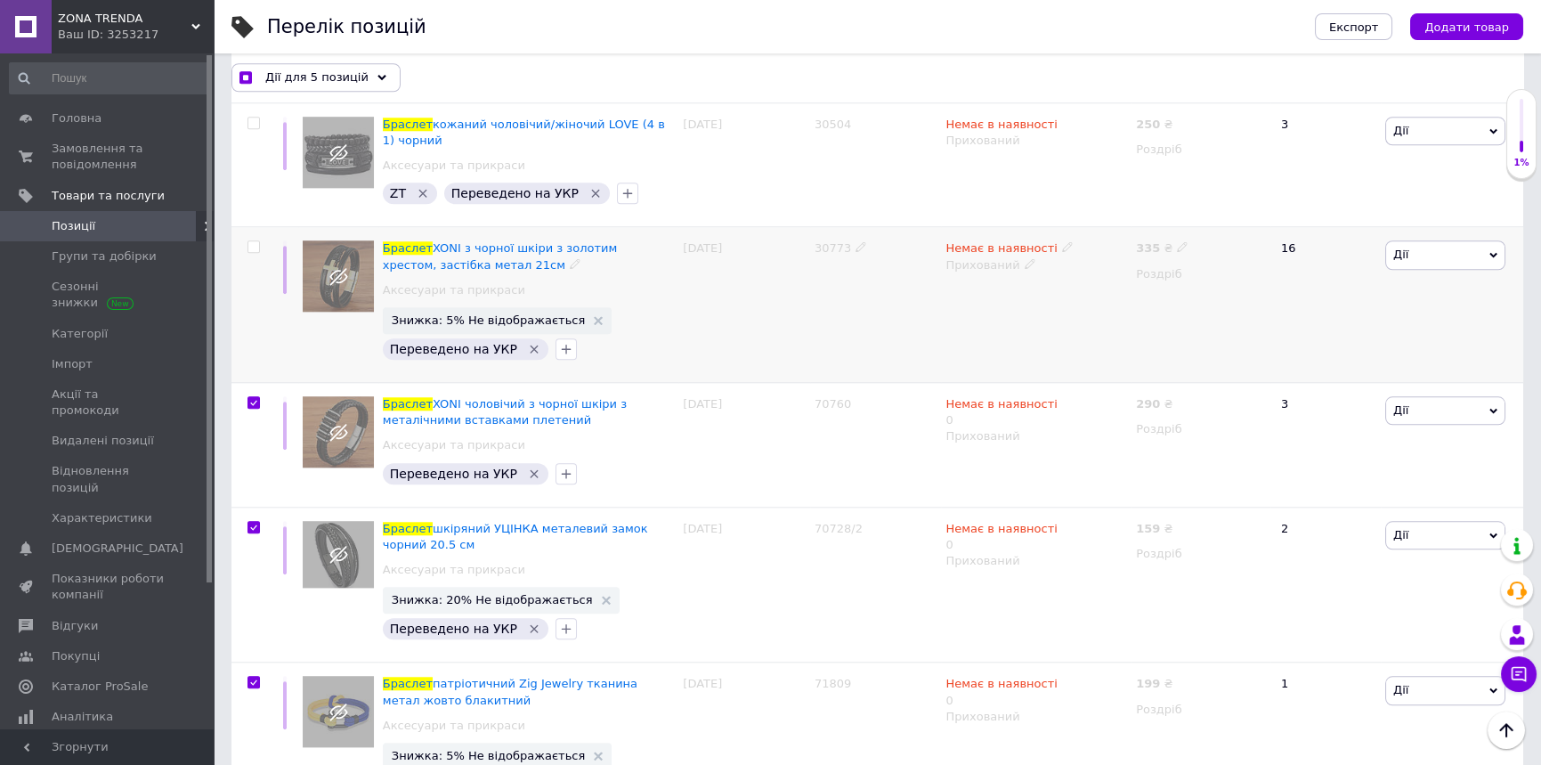
scroll to position [4301, 0]
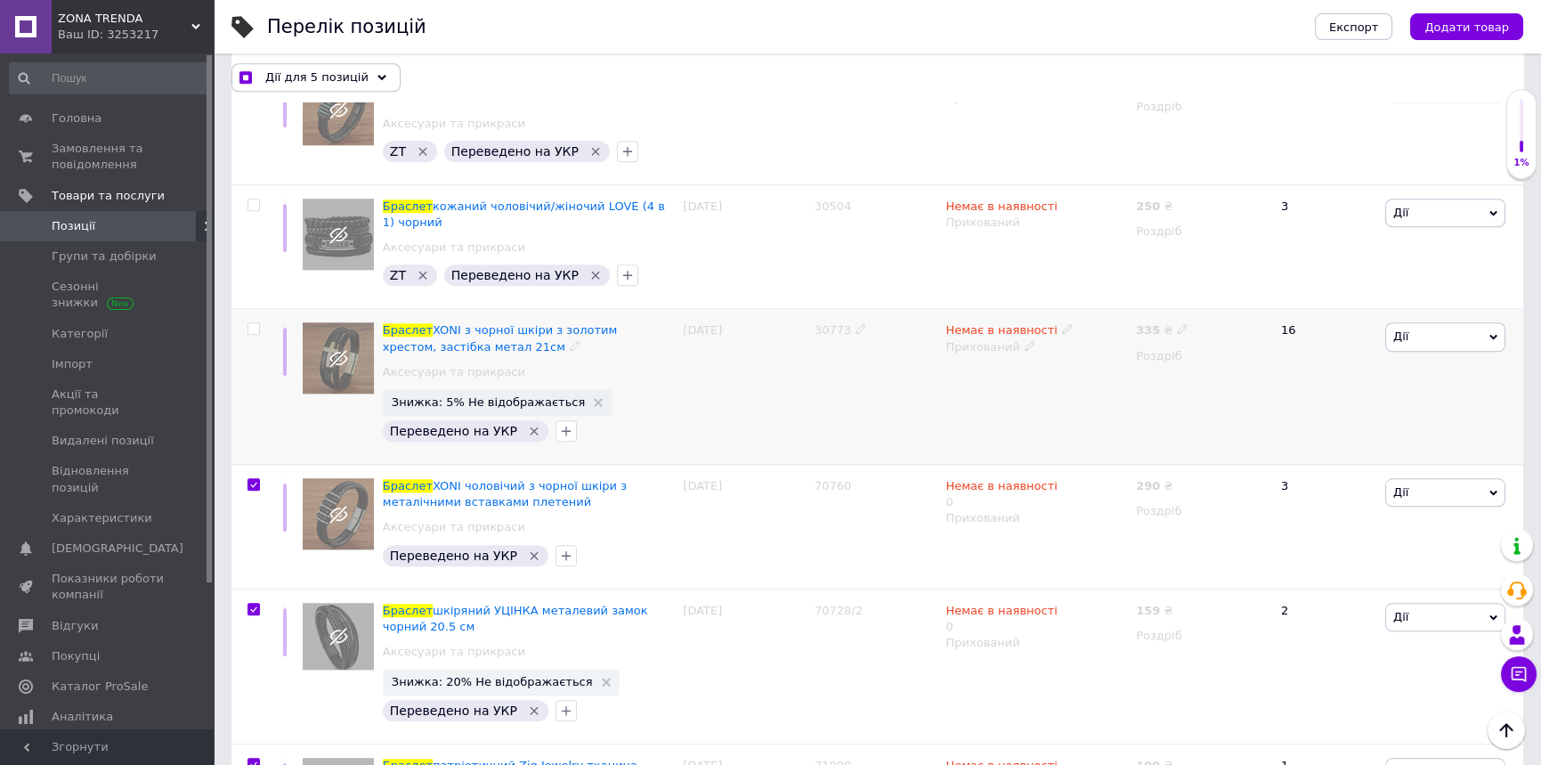
click at [258, 323] on input "checkbox" at bounding box center [253, 329] width 12 height 12
checkbox input "true"
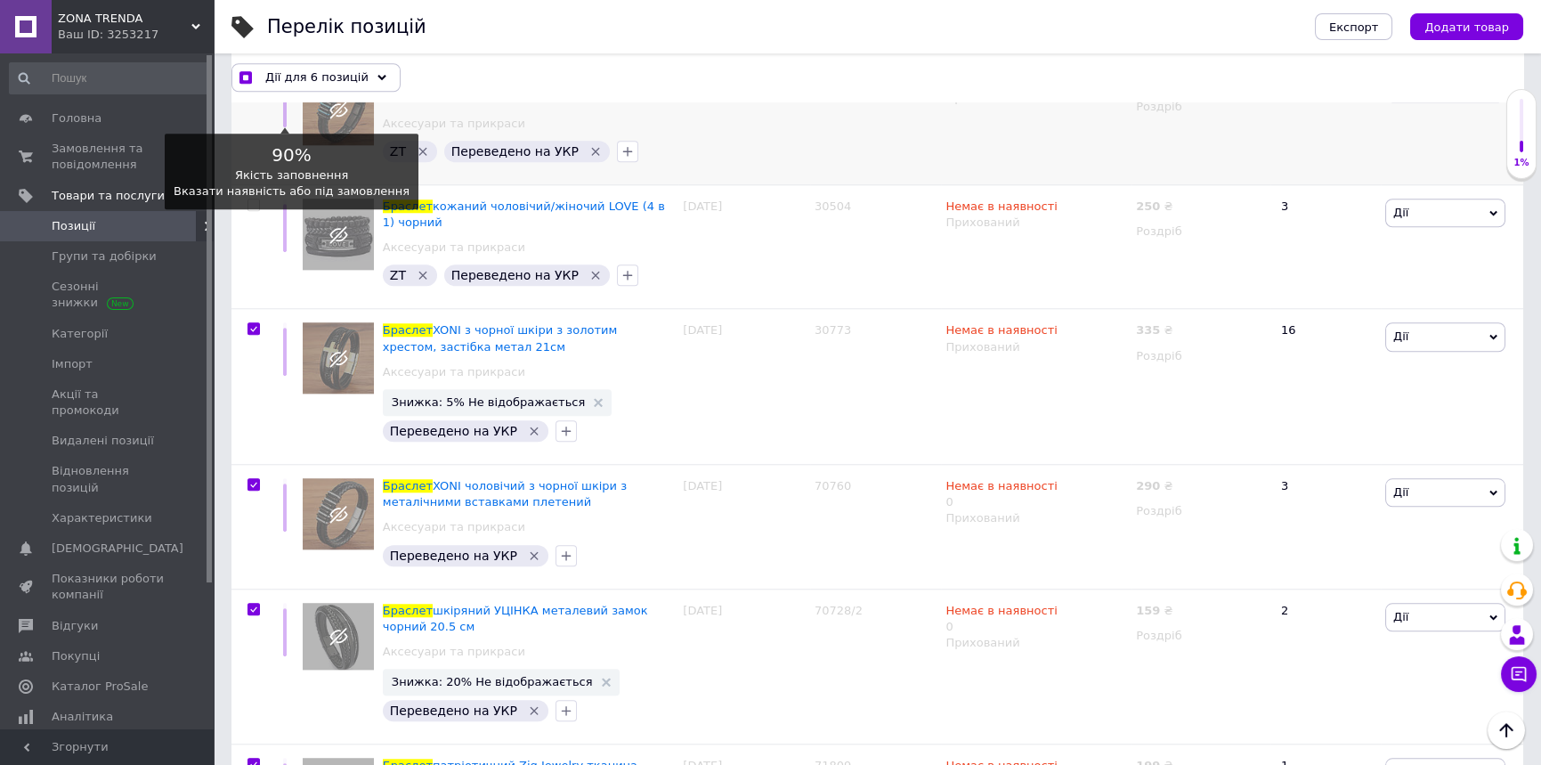
scroll to position [4005, 0]
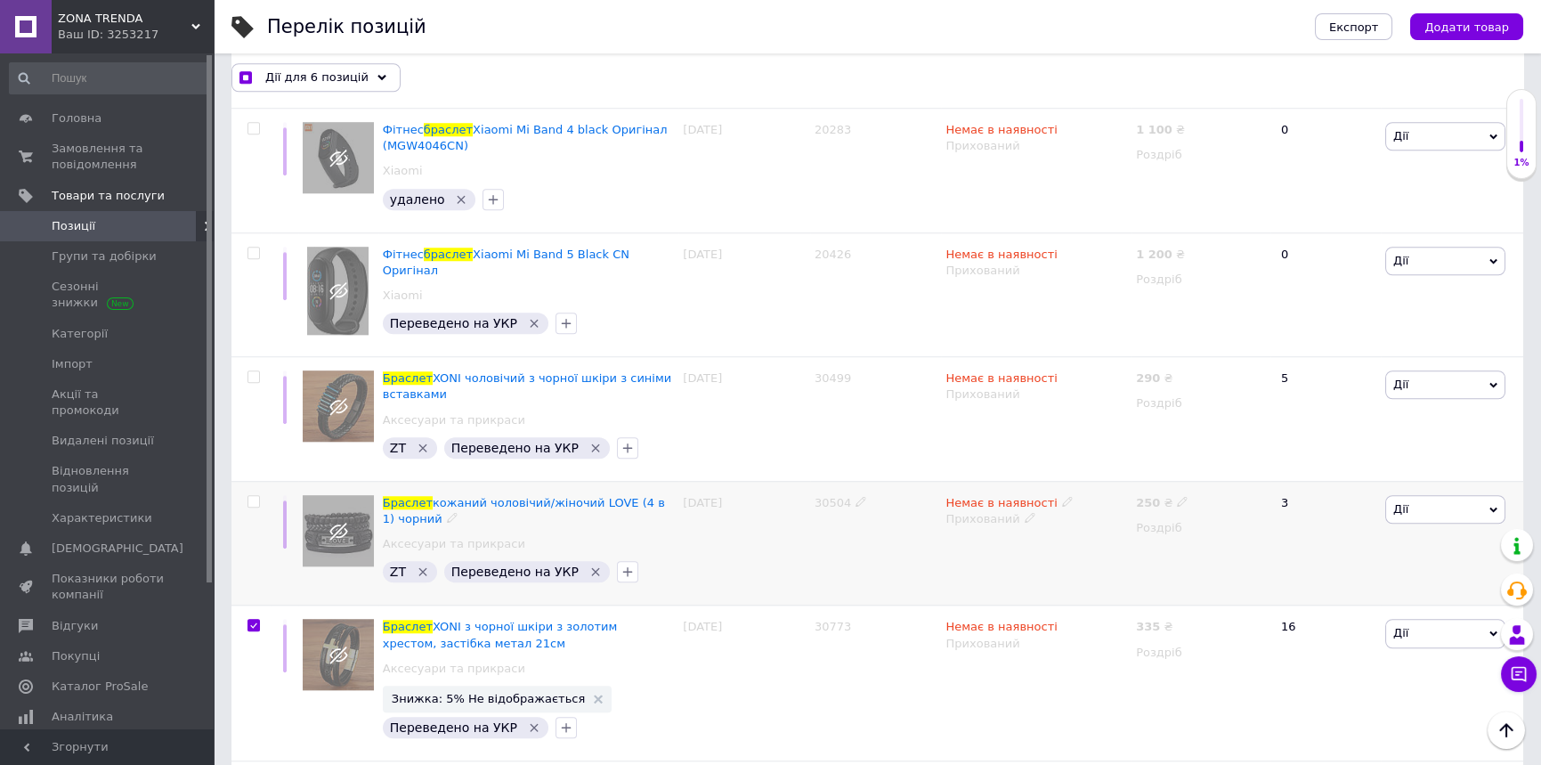
click at [257, 496] on input "checkbox" at bounding box center [253, 502] width 12 height 12
checkbox input "true"
click at [253, 371] on input "checkbox" at bounding box center [253, 377] width 12 height 12
checkbox input "true"
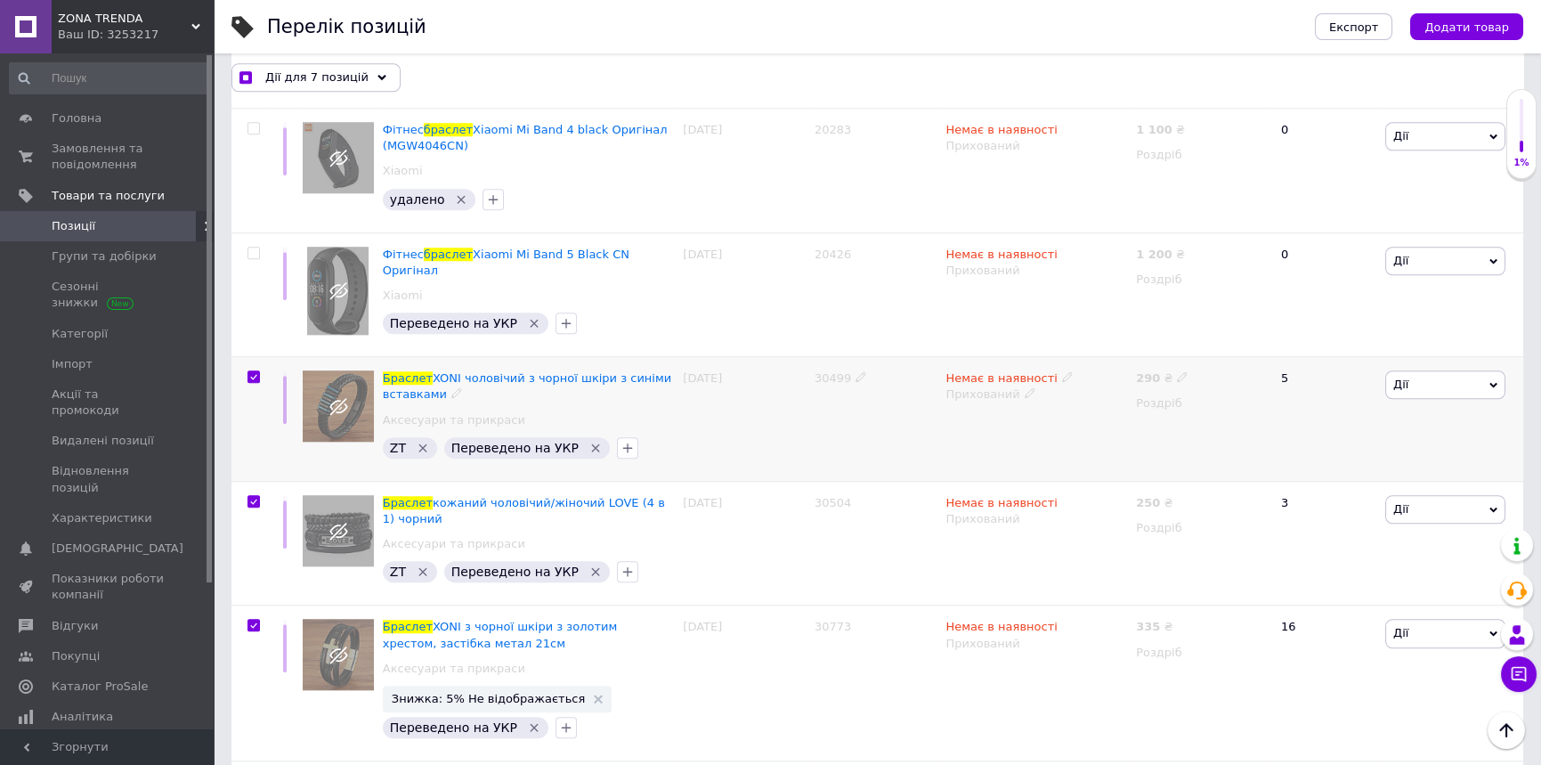
checkbox input "true"
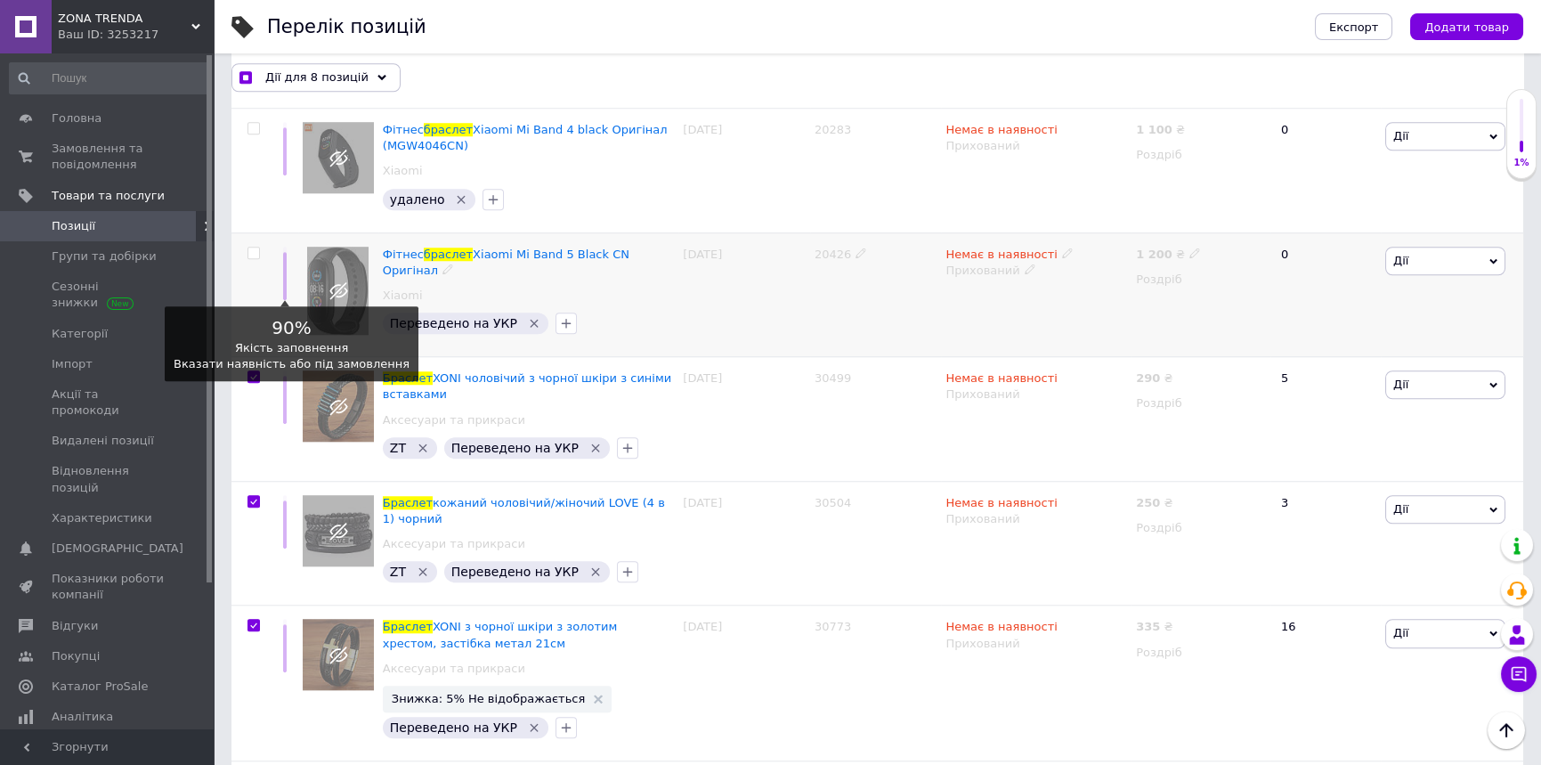
scroll to position [3856, 0]
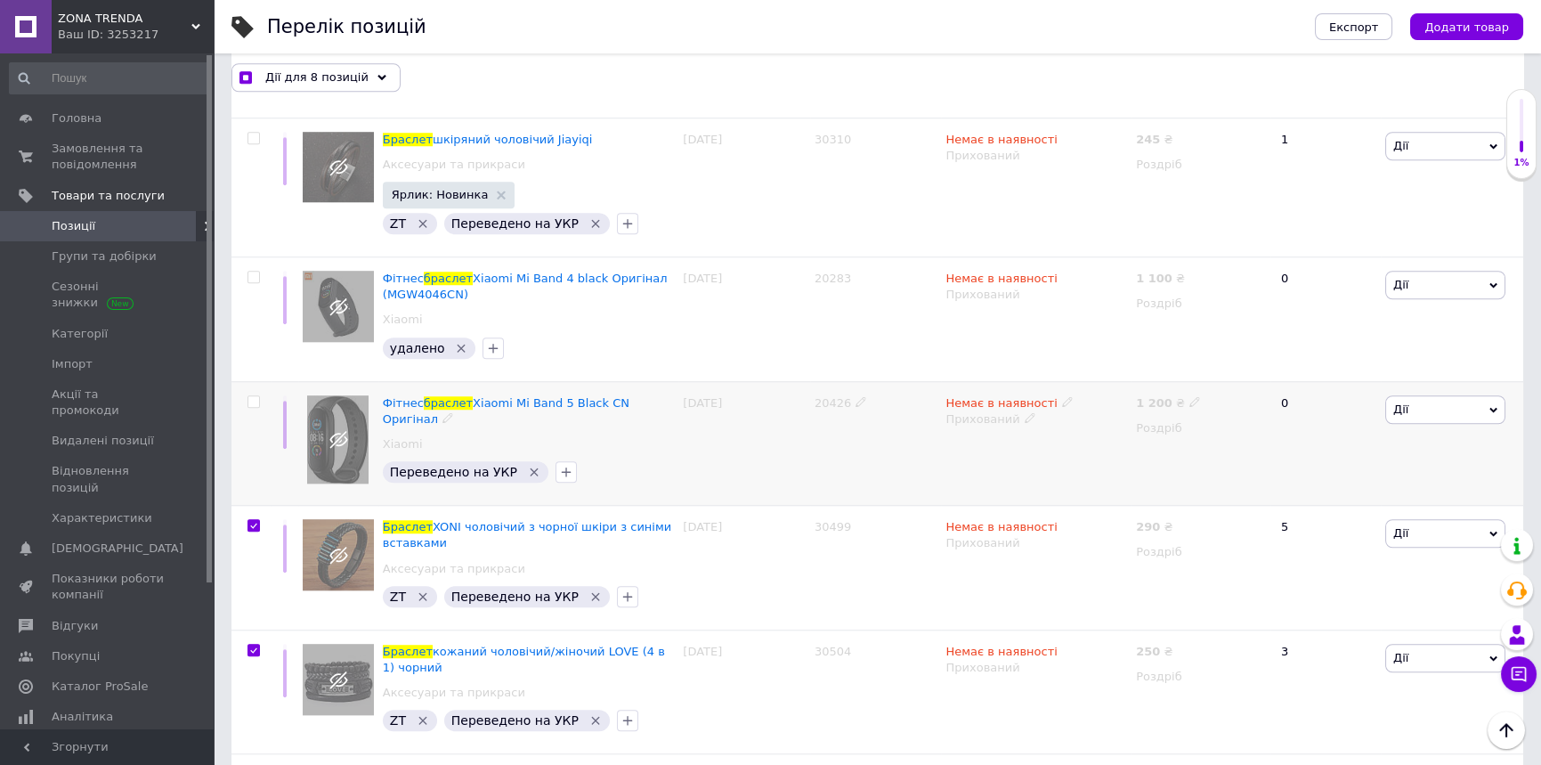
click at [251, 396] on input "checkbox" at bounding box center [253, 402] width 12 height 12
checkbox input "true"
click at [253, 271] on input "checkbox" at bounding box center [253, 277] width 12 height 12
checkbox input "true"
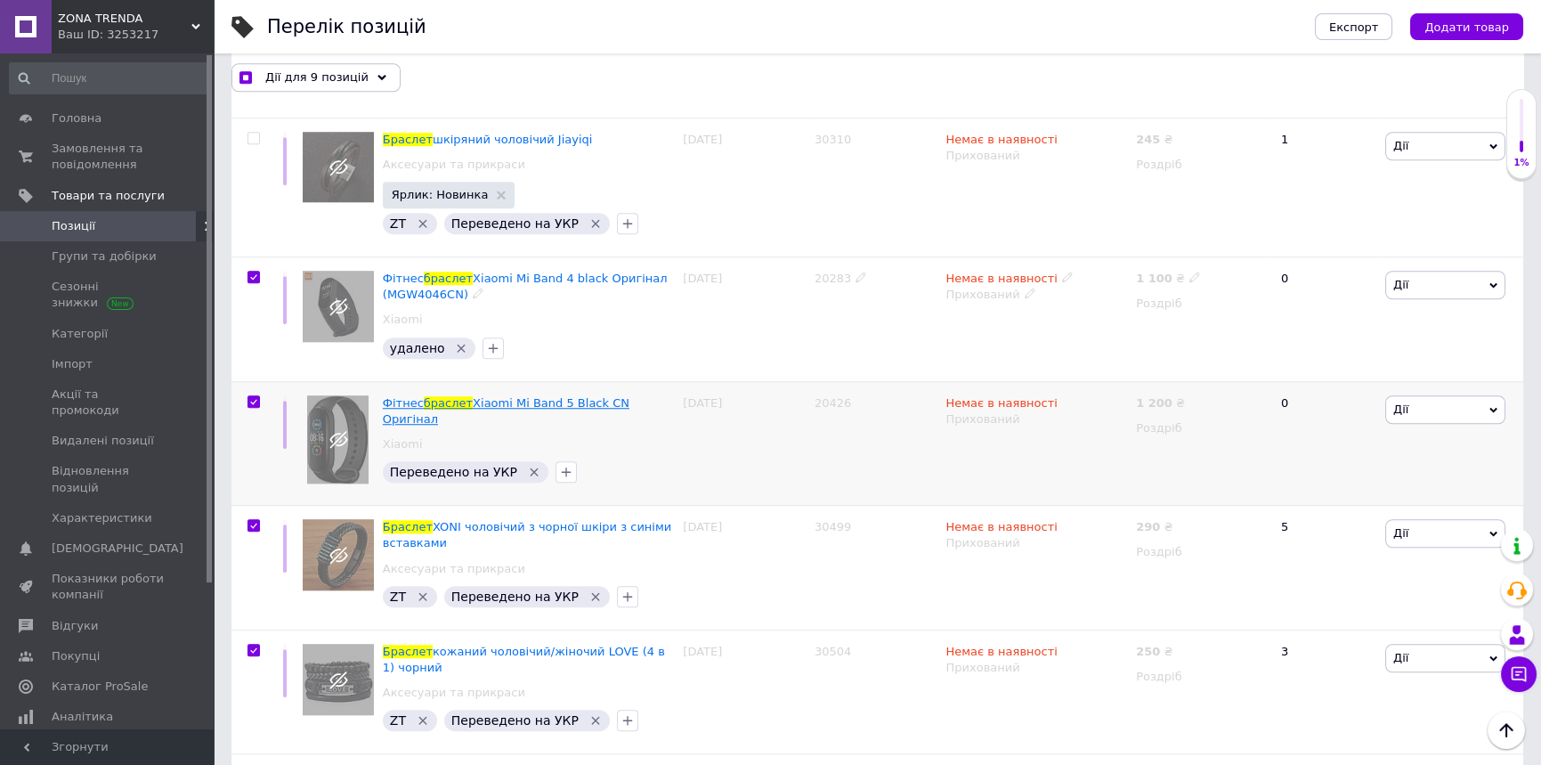
checkbox input "true"
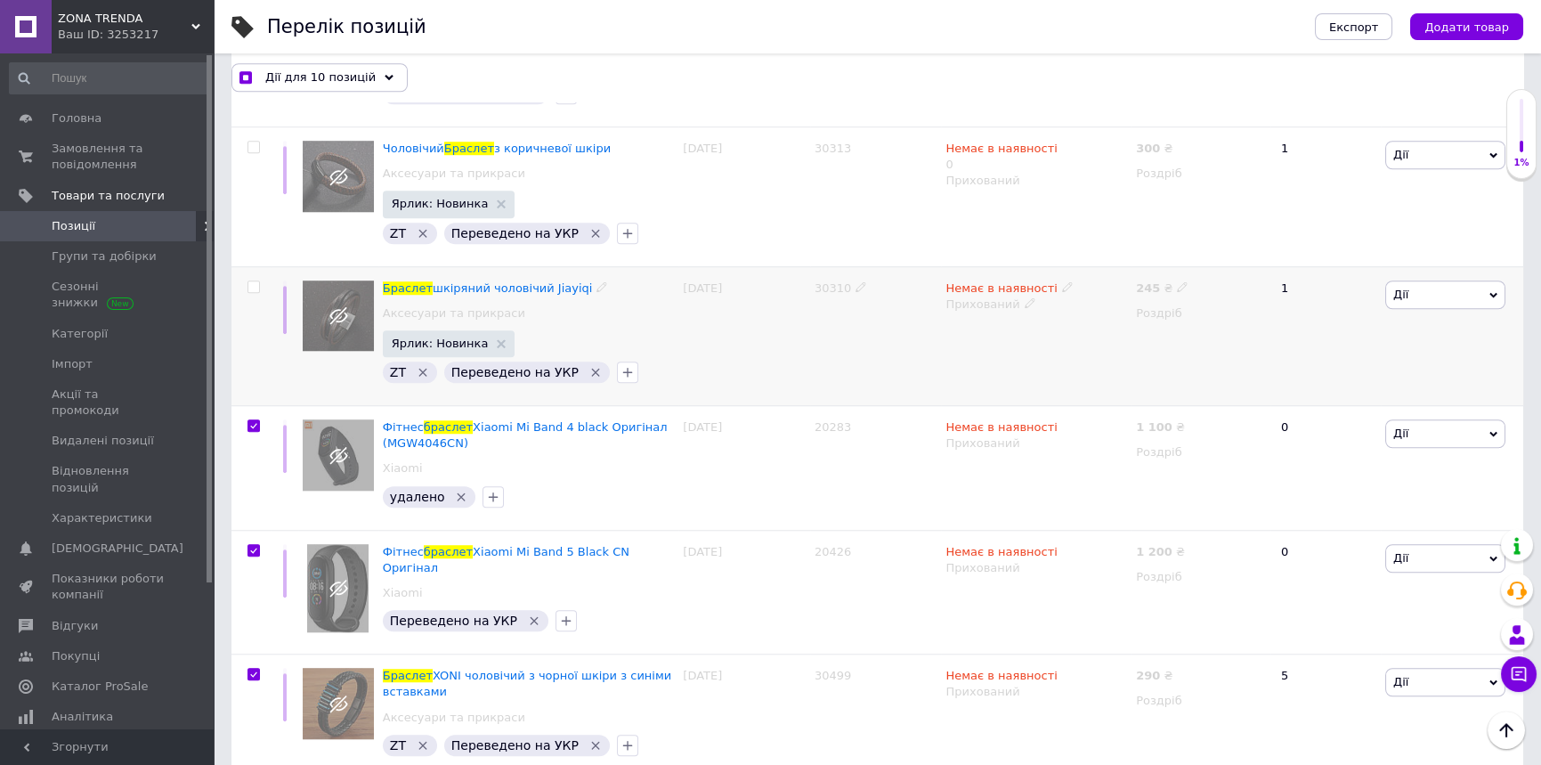
scroll to position [3560, 0]
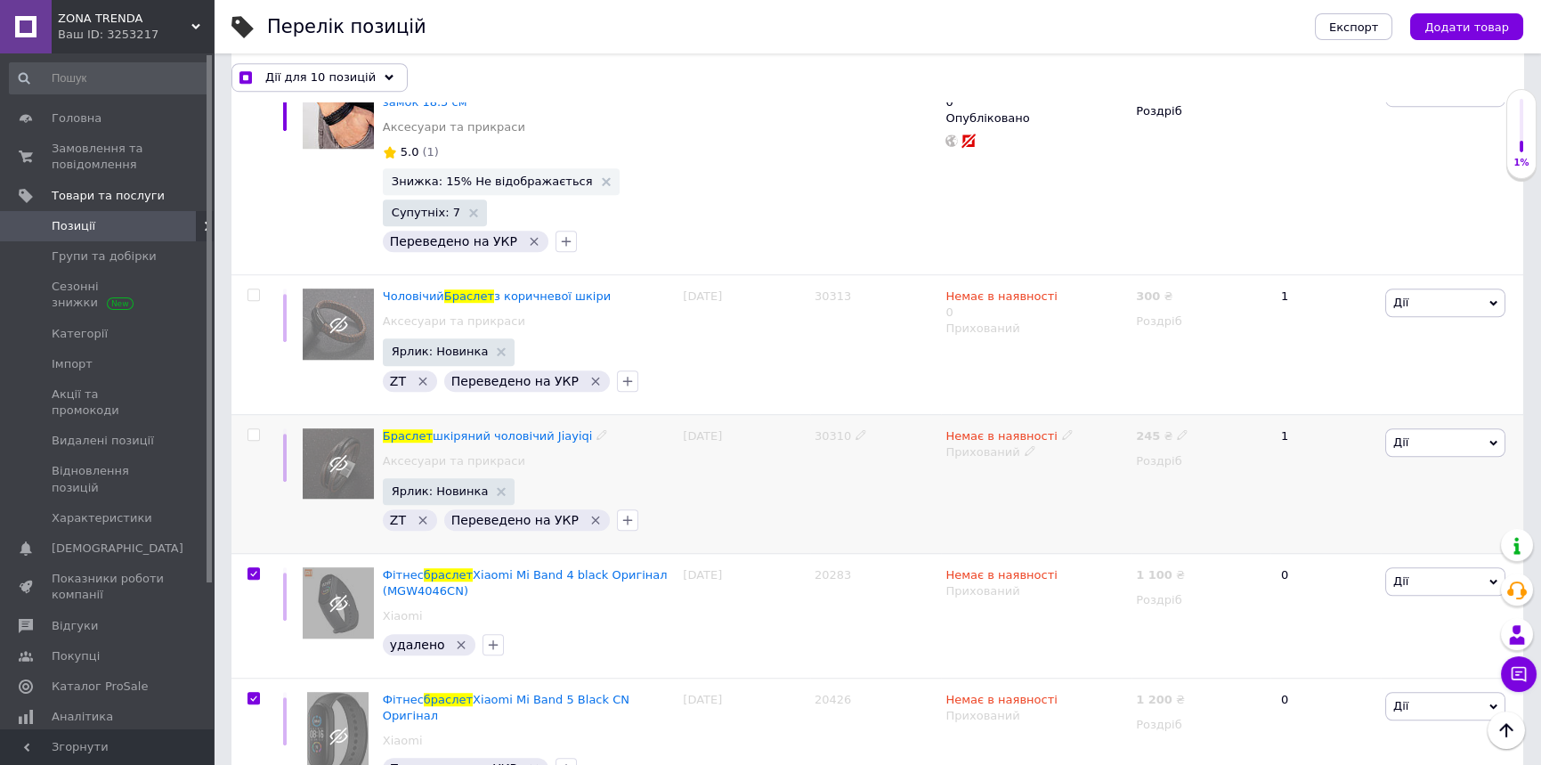
click at [251, 429] on input "checkbox" at bounding box center [253, 435] width 12 height 12
checkbox input "true"
click at [256, 289] on input "checkbox" at bounding box center [253, 295] width 12 height 12
checkbox input "true"
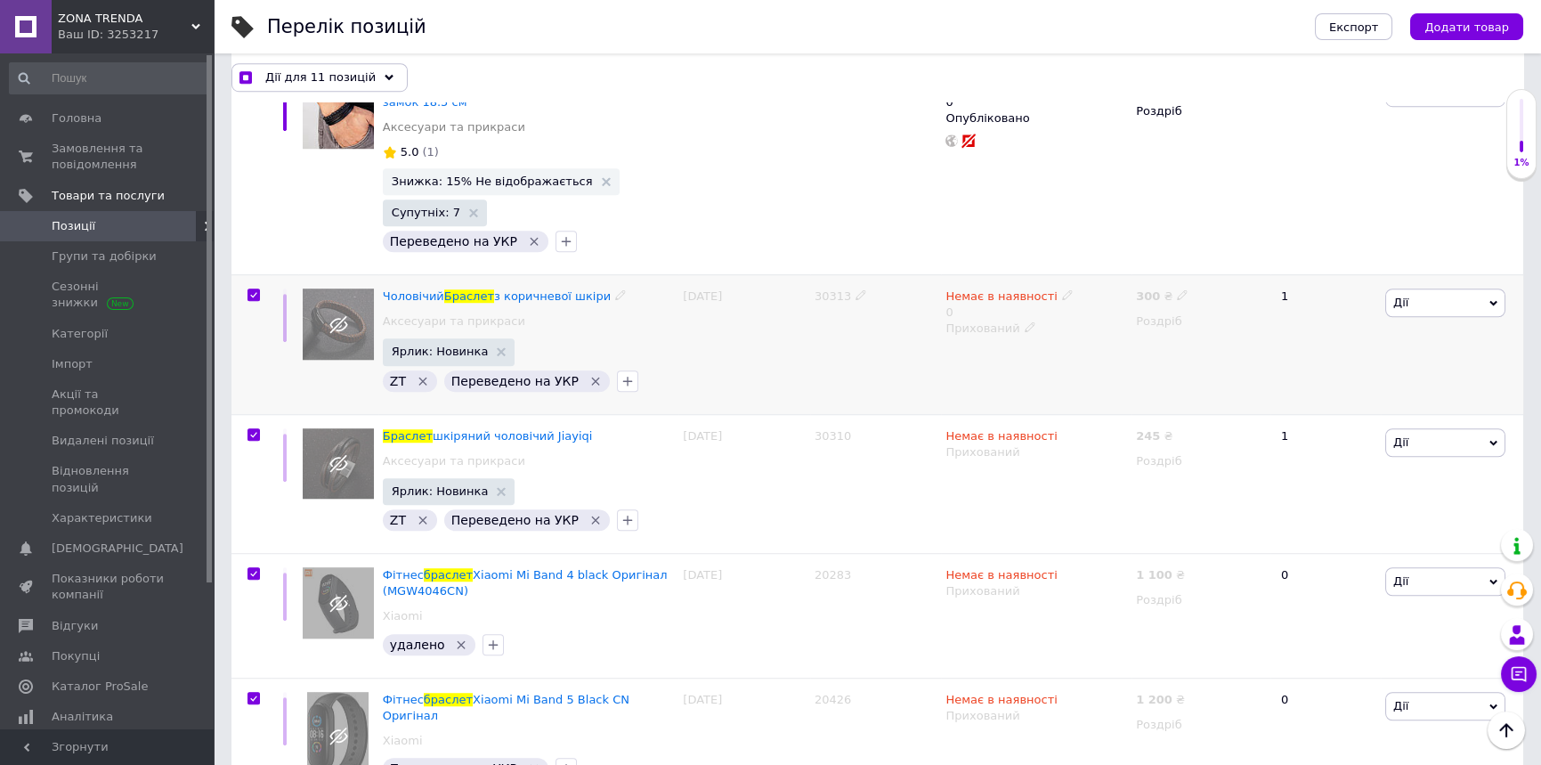
checkbox input "true"
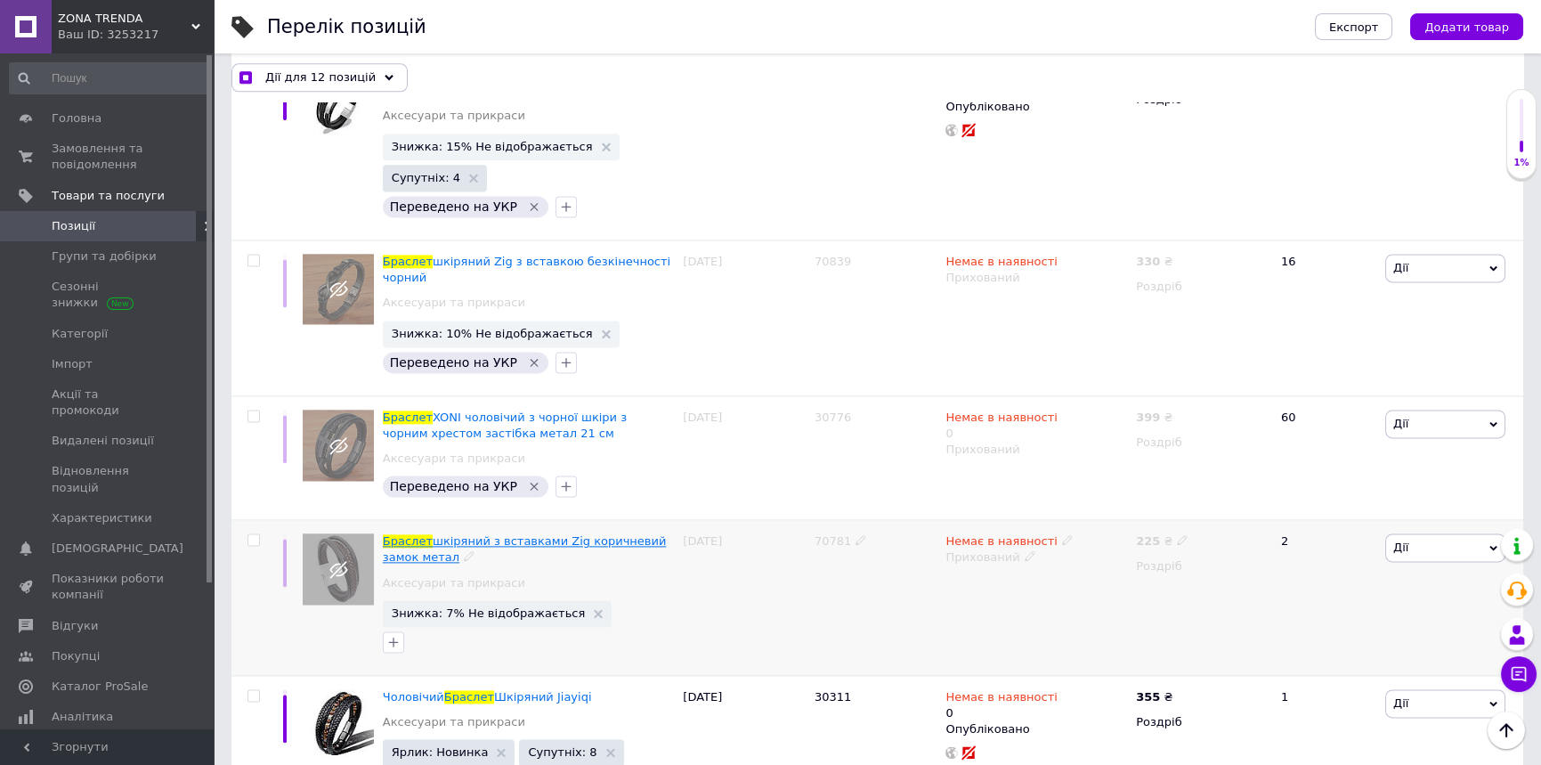
scroll to position [6231, 0]
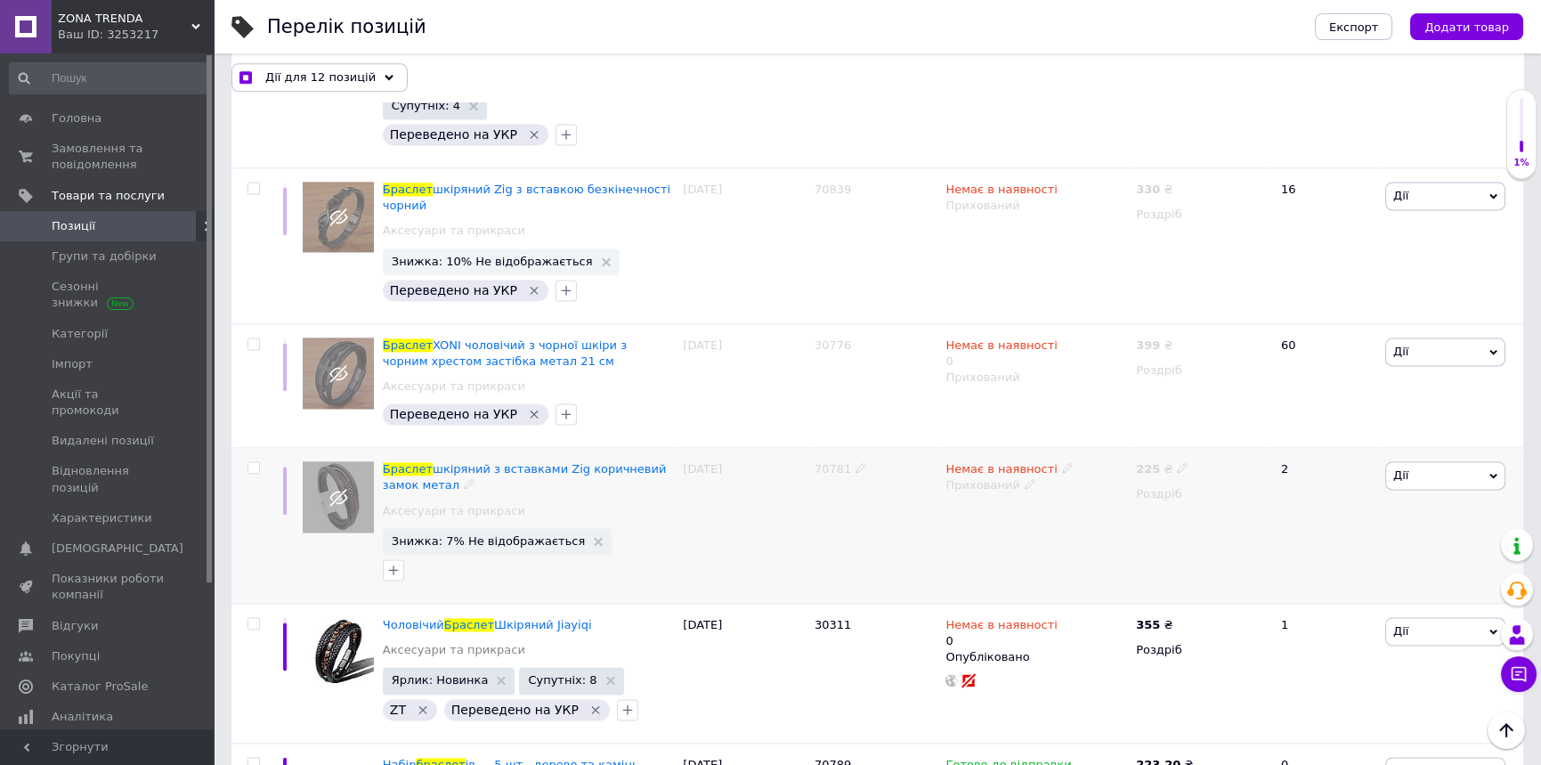
click at [255, 462] on input "checkbox" at bounding box center [253, 468] width 12 height 12
checkbox input "true"
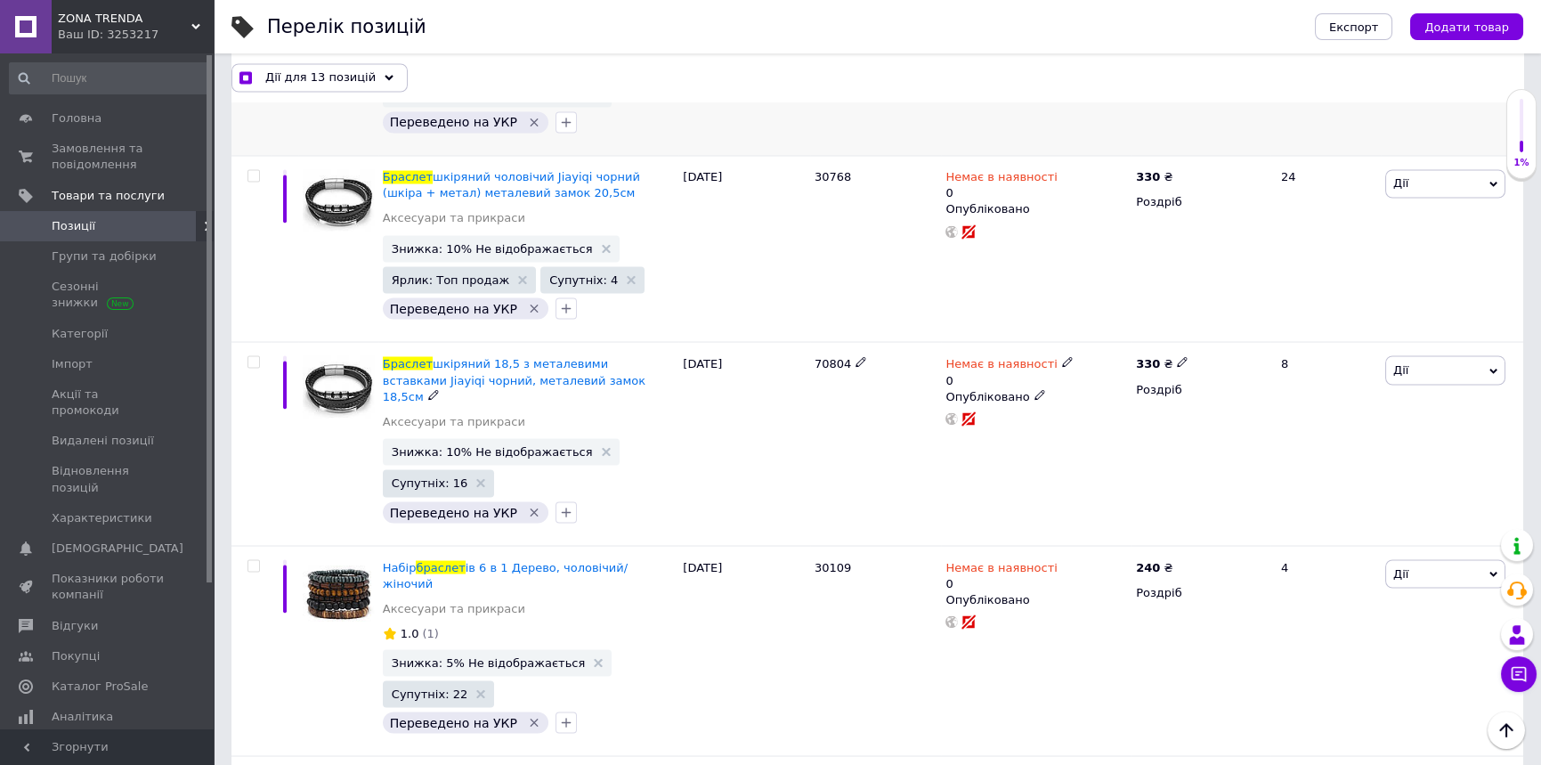
scroll to position [8223, 0]
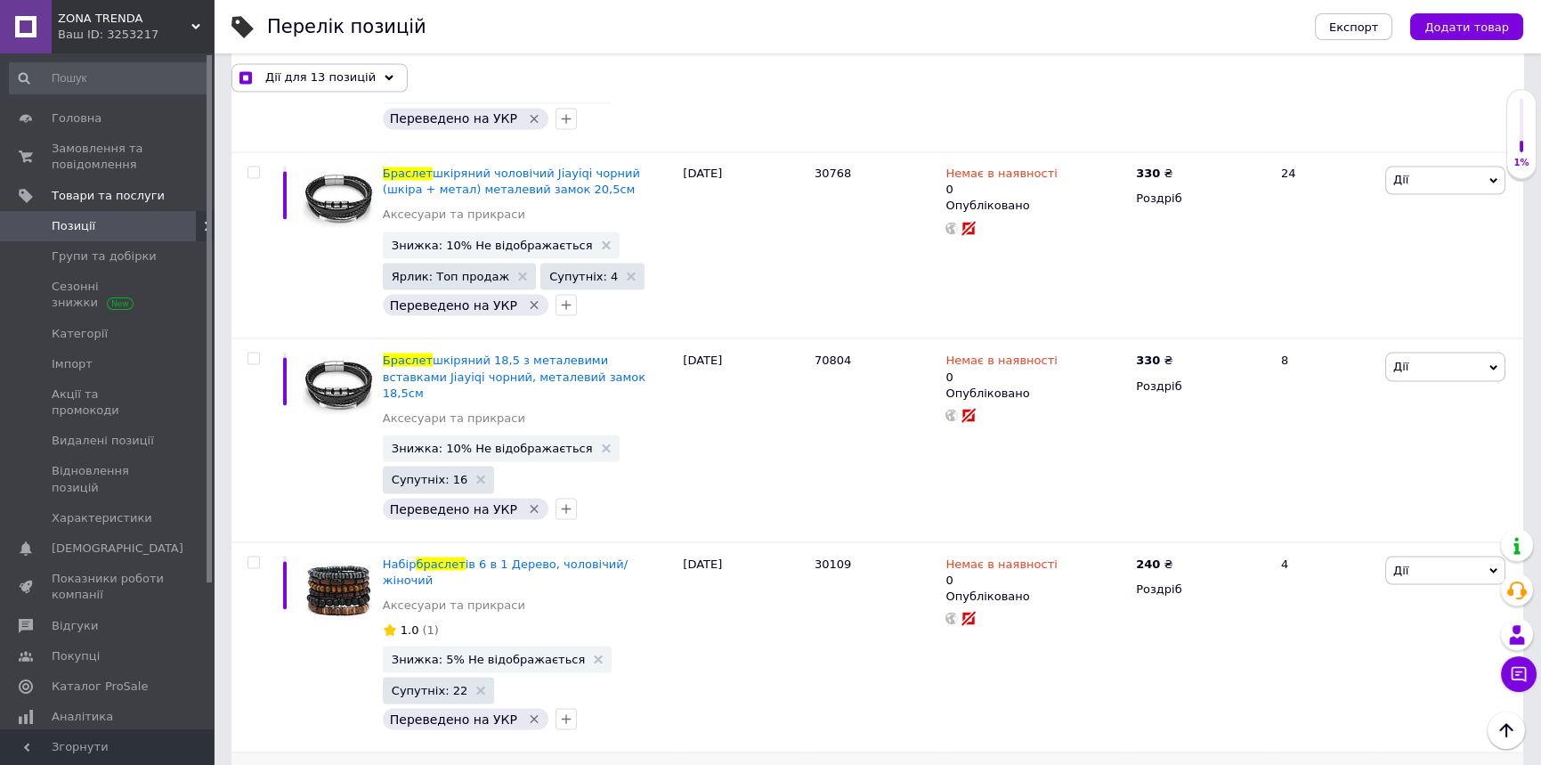
click at [250, 764] on input "checkbox" at bounding box center [253, 772] width 12 height 12
checkbox input "true"
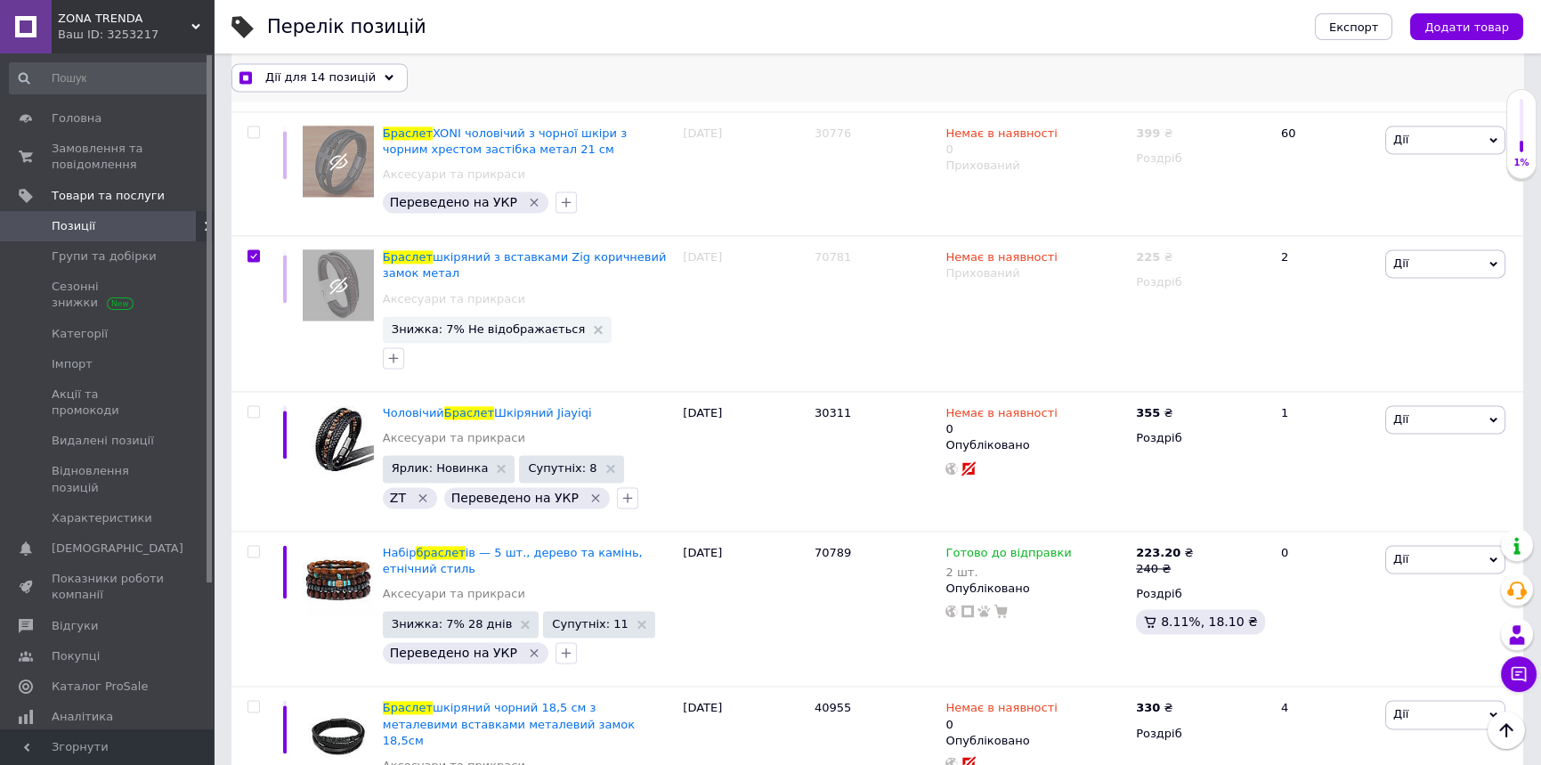
click at [385, 77] on use at bounding box center [389, 77] width 9 height 5
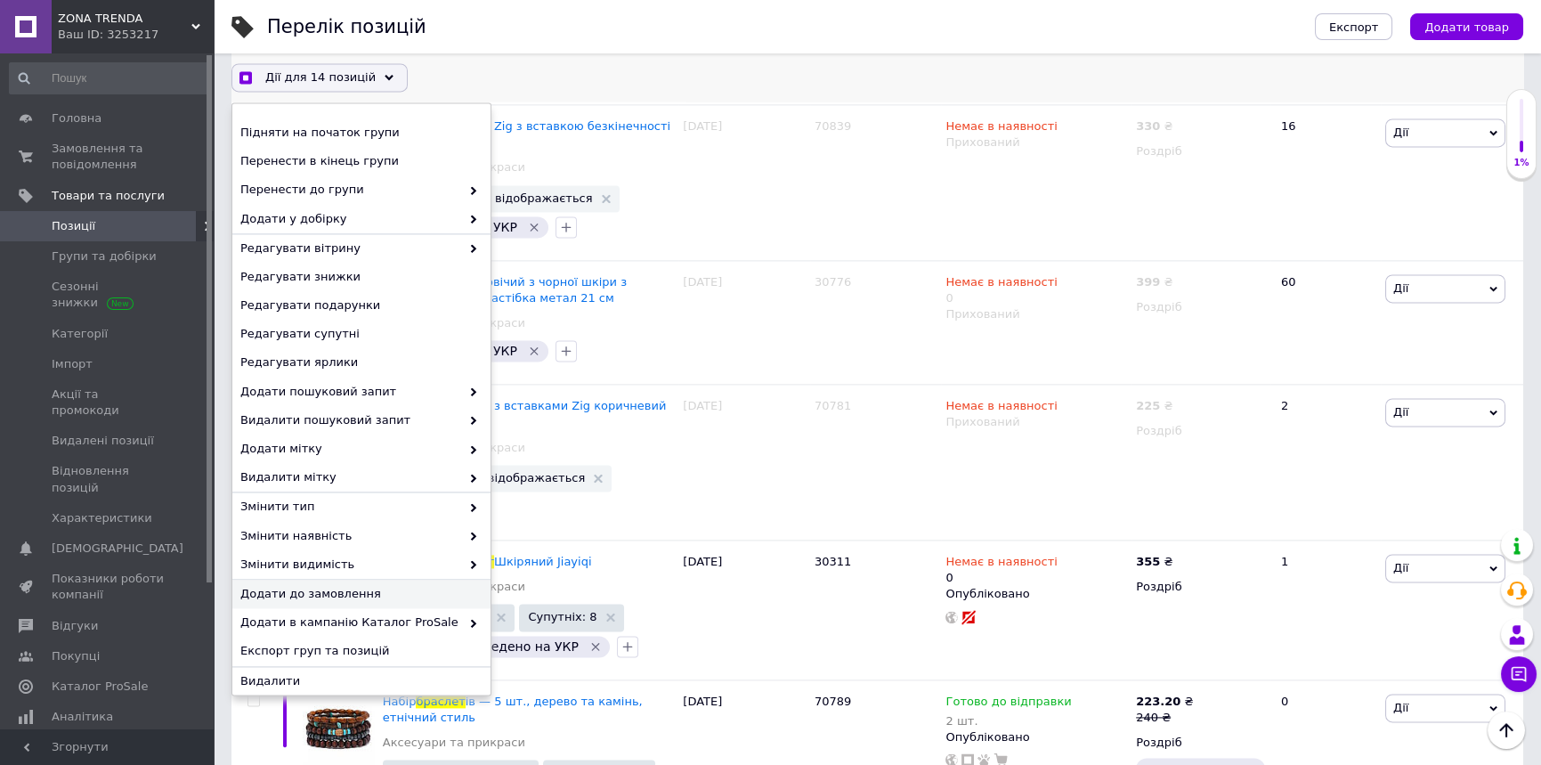
scroll to position [30, 0]
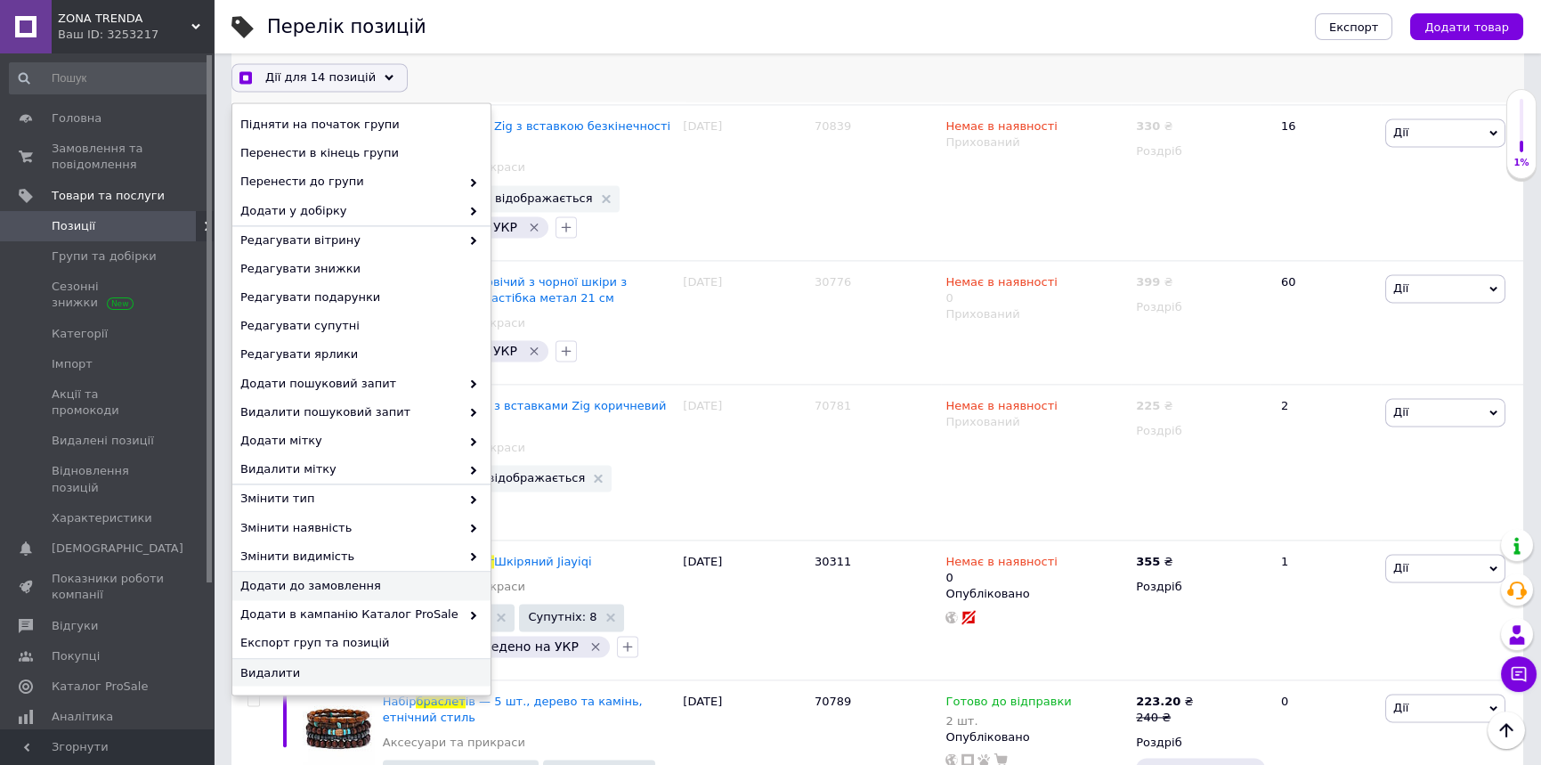
click at [319, 668] on span "Видалити" at bounding box center [359, 673] width 238 height 16
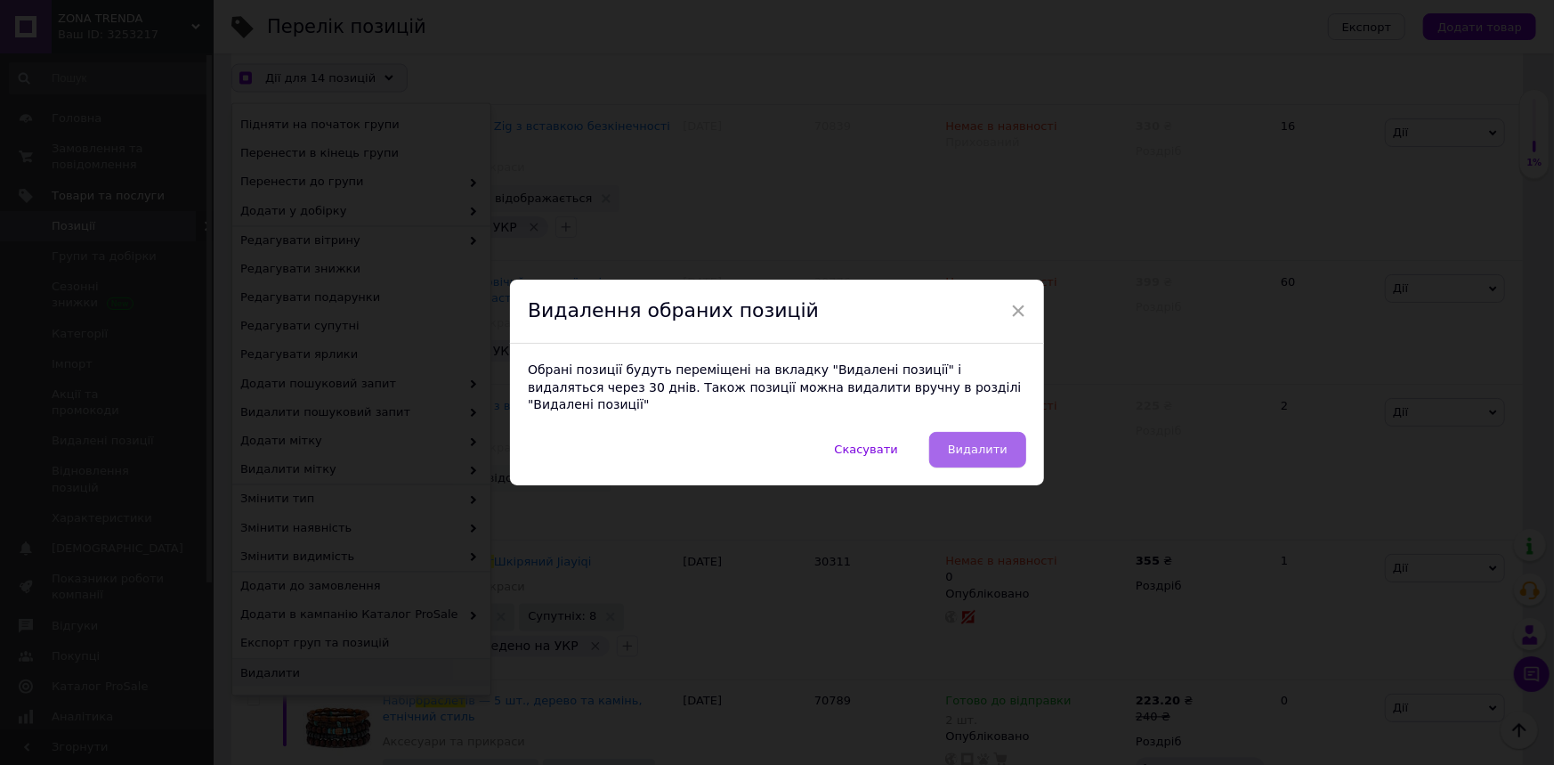
click at [976, 448] on span "Видалити" at bounding box center [978, 448] width 60 height 13
checkbox input "true"
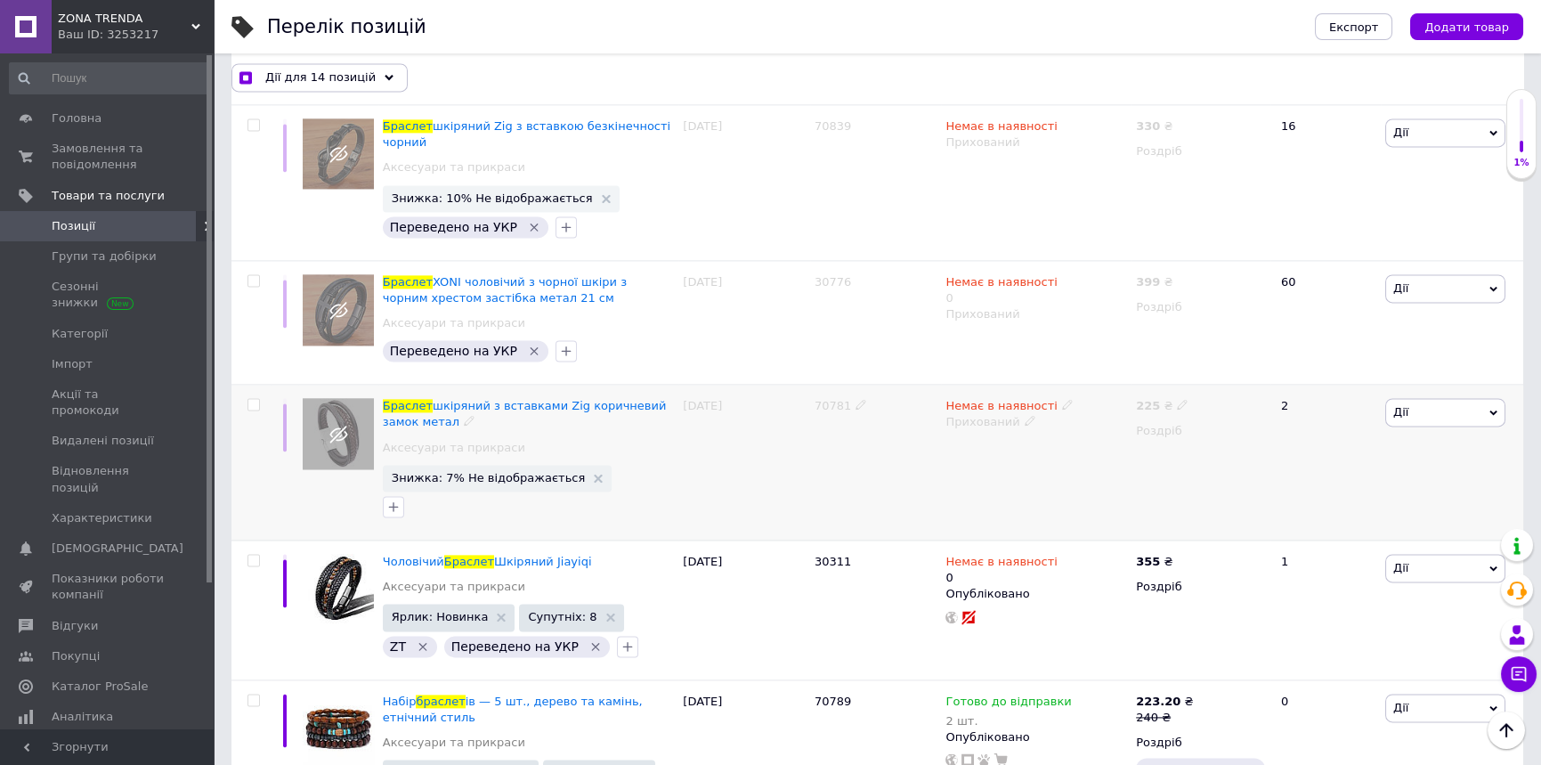
checkbox input "false"
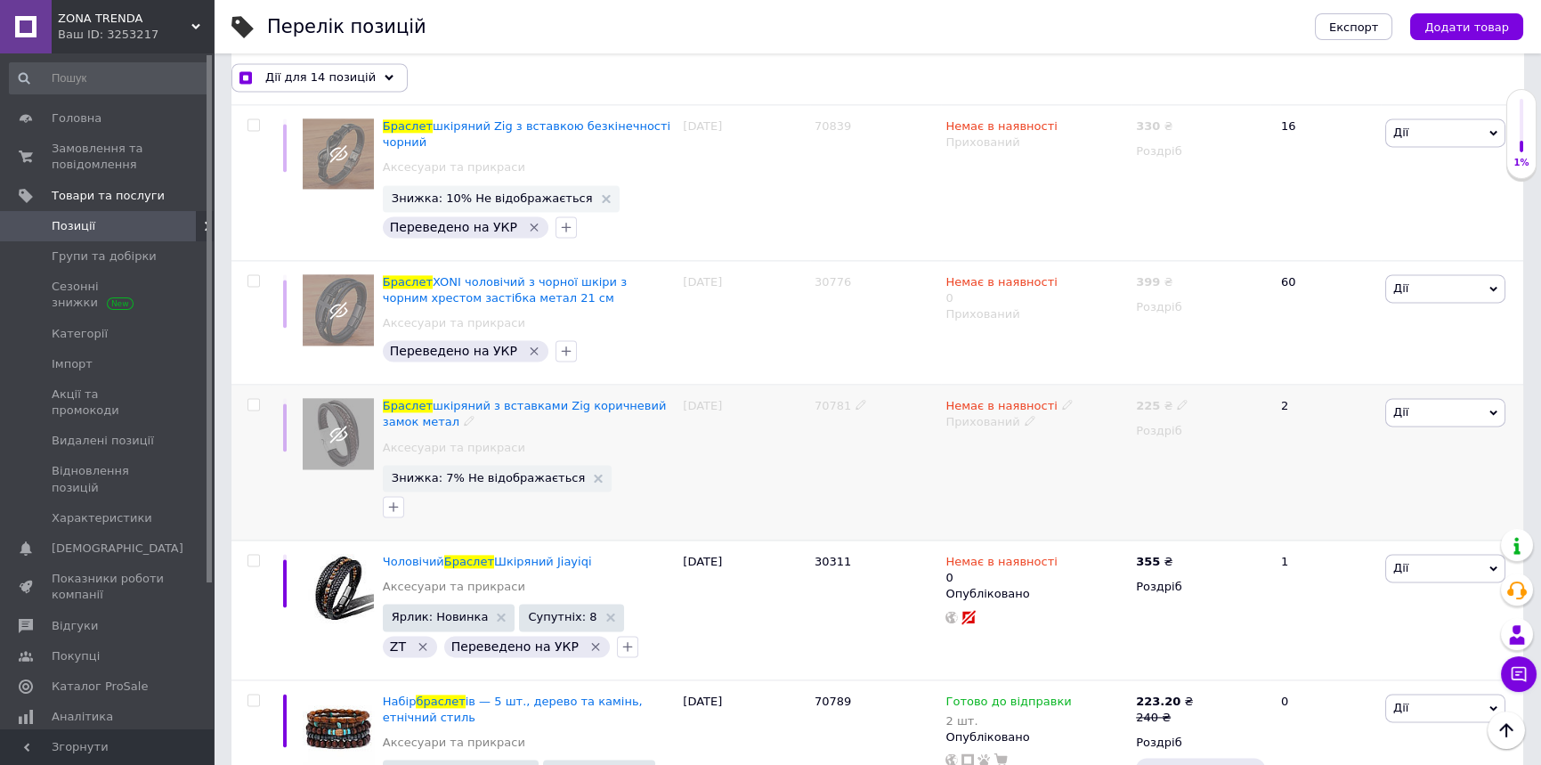
checkbox input "false"
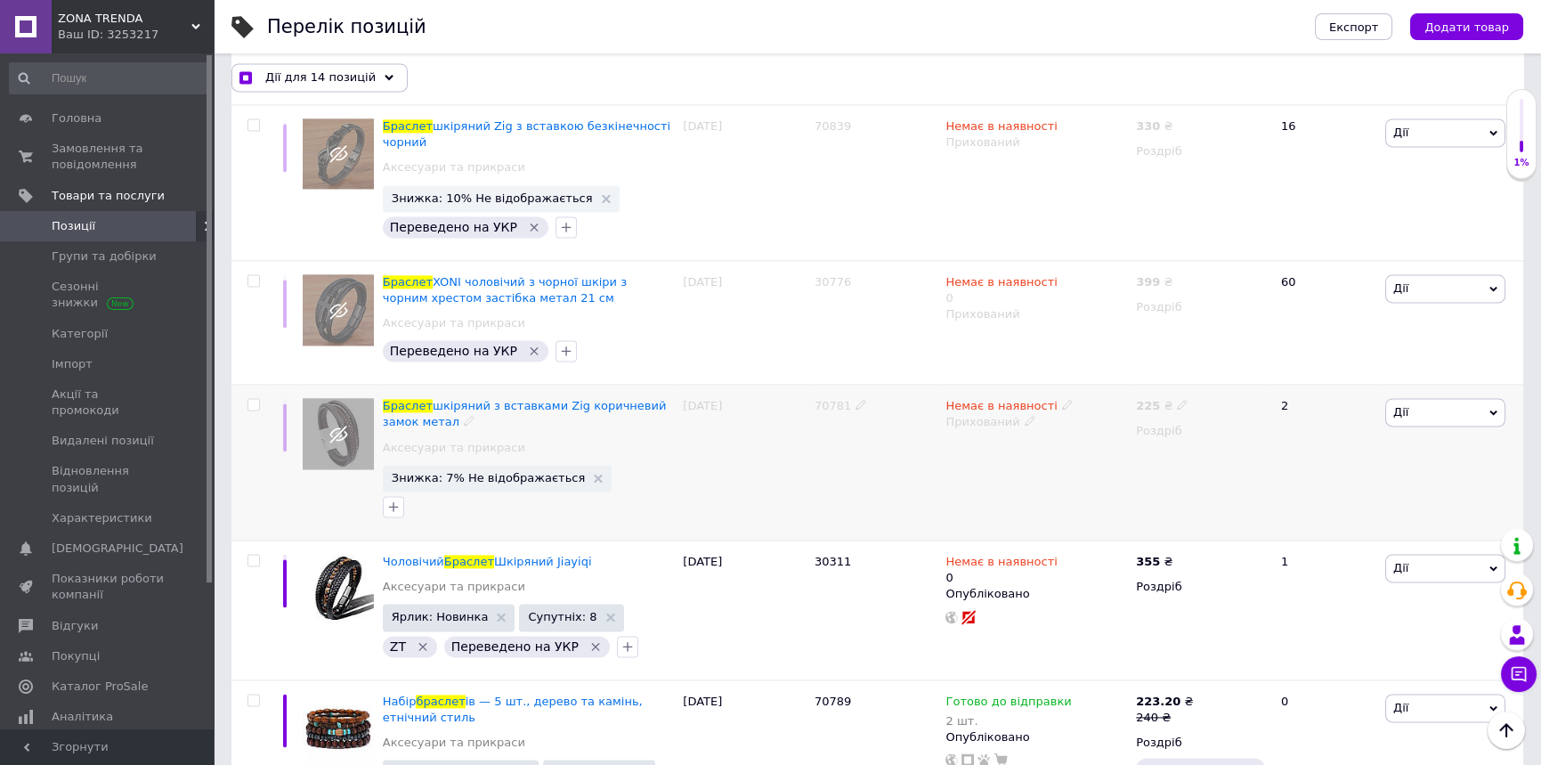
checkbox input "false"
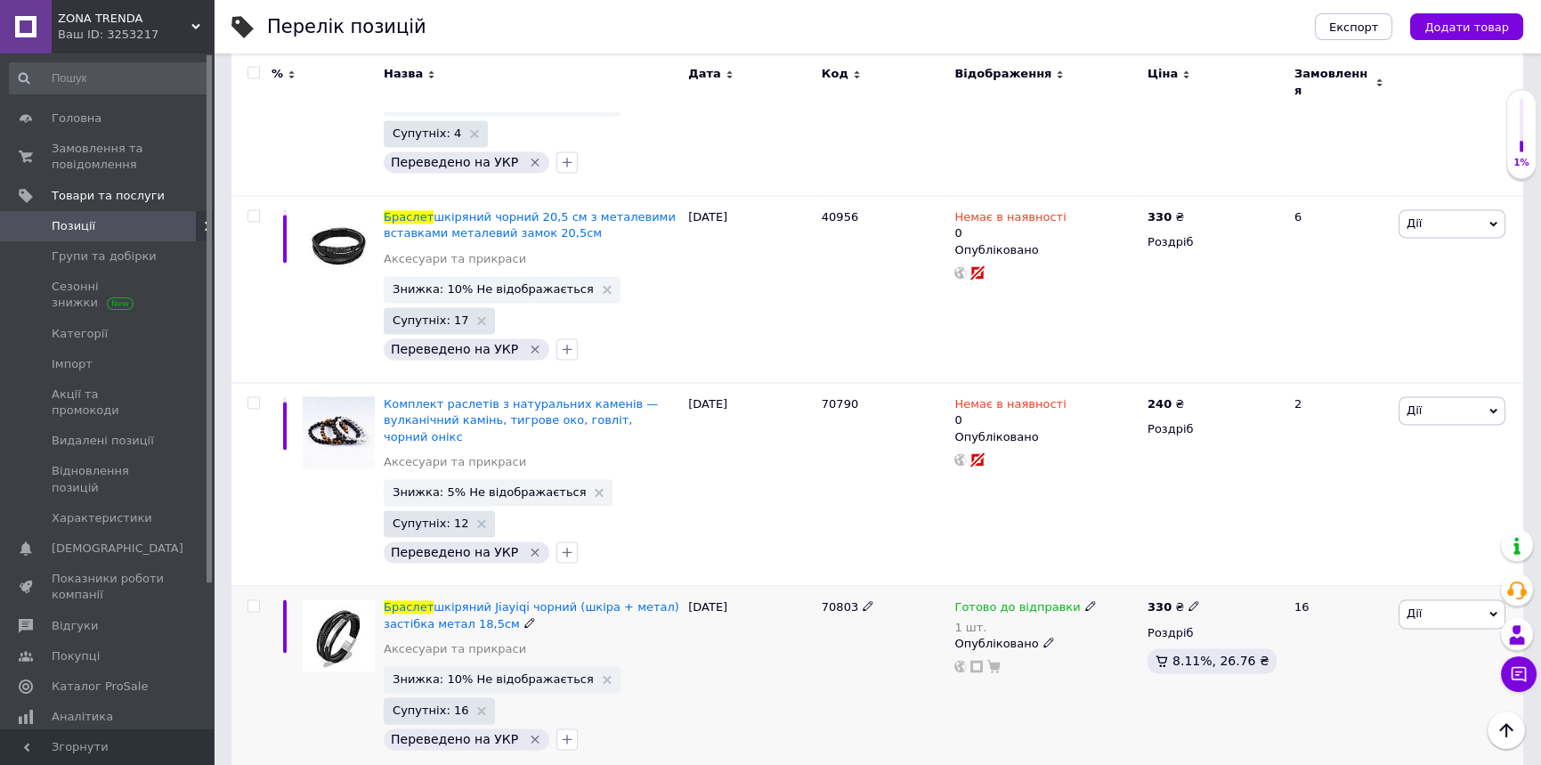
scroll to position [6315, 0]
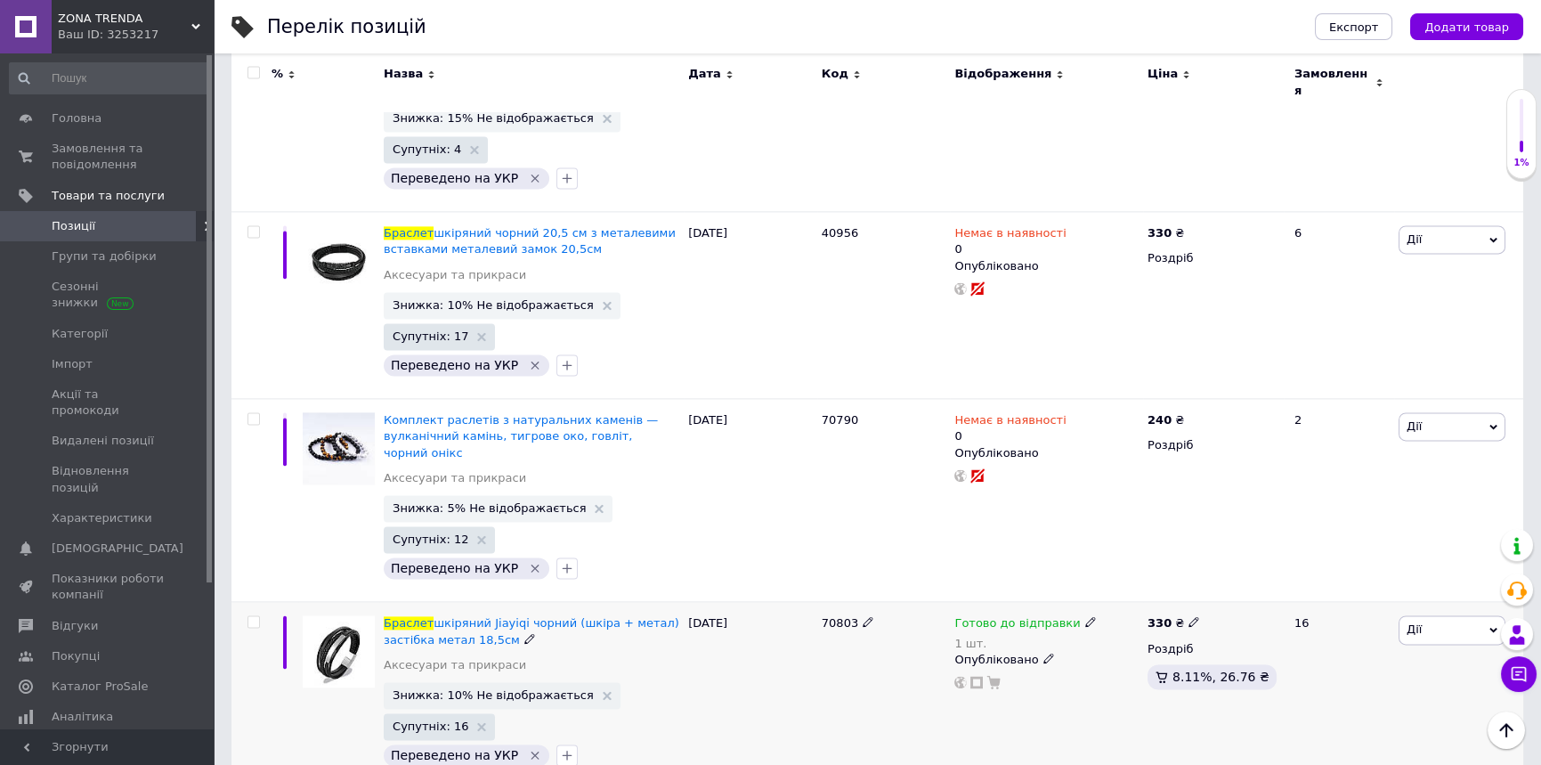
click at [1085, 616] on icon at bounding box center [1090, 621] width 11 height 11
click at [1163, 676] on li "Немає в наявності" at bounding box center [1181, 688] width 169 height 25
click at [1163, 660] on input "1" at bounding box center [1163, 678] width 135 height 36
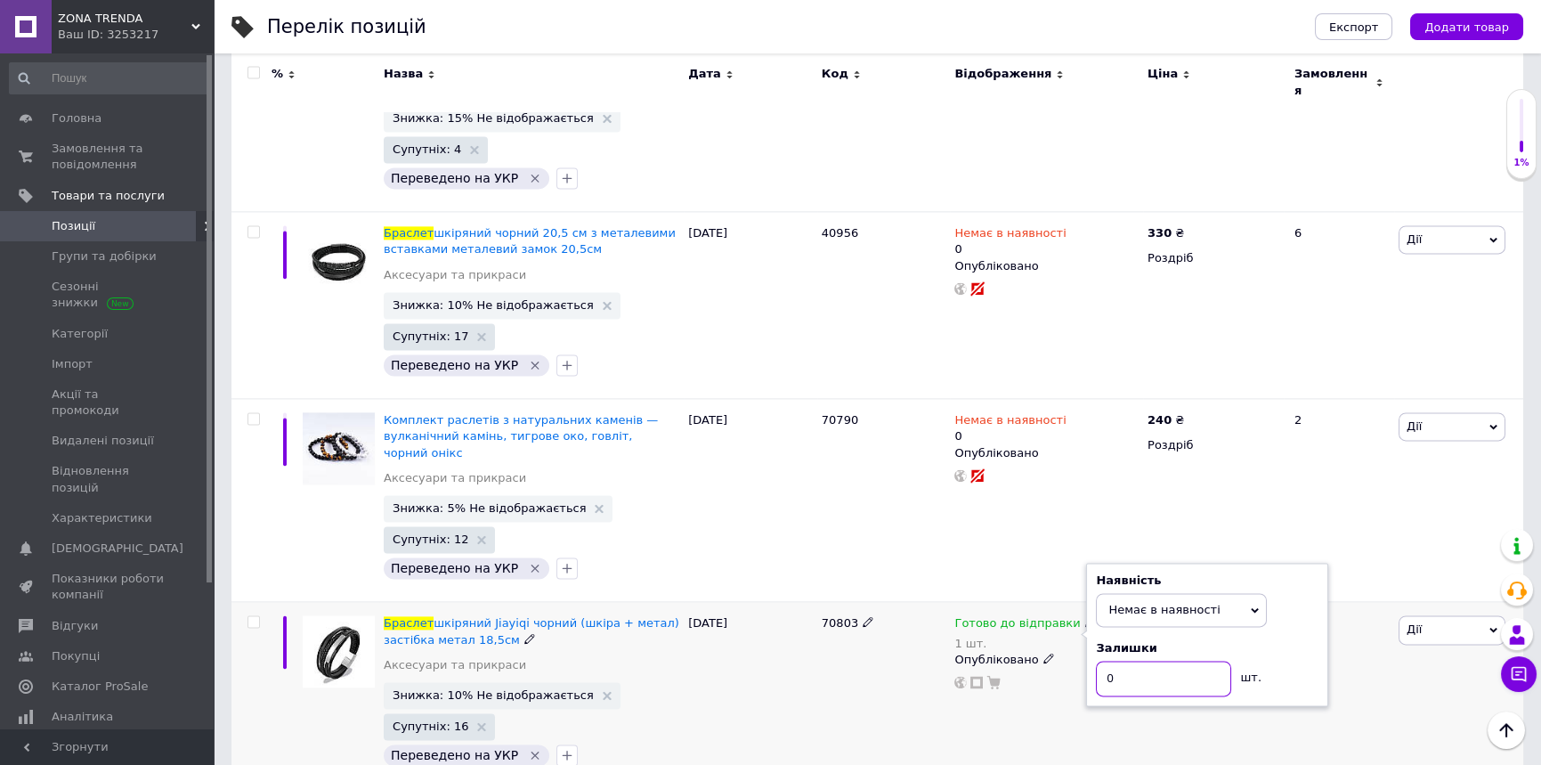
type input "0"
click at [810, 612] on div "[DATE]" at bounding box center [751, 695] width 134 height 186
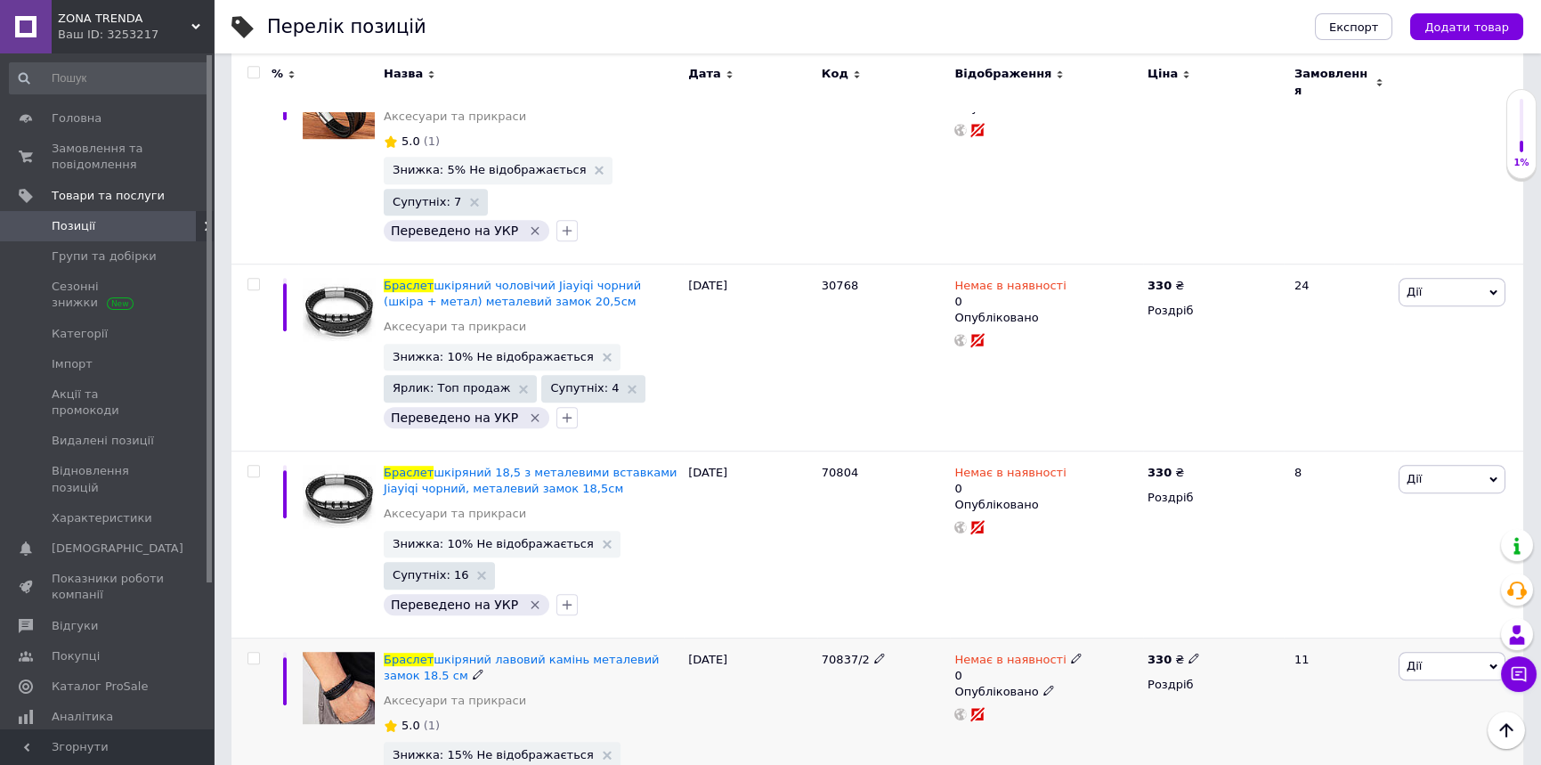
scroll to position [3051, 0]
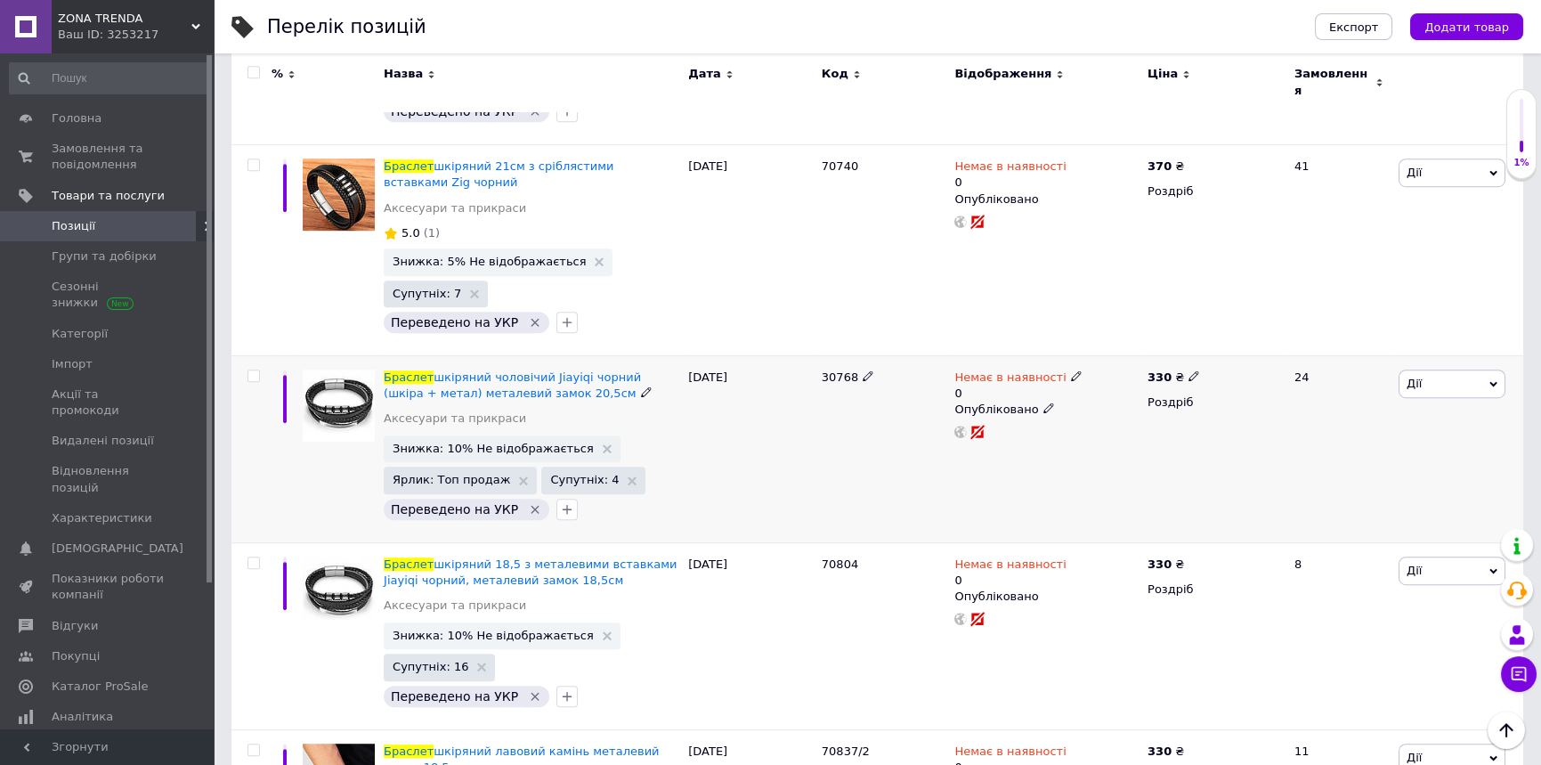
click at [1071, 370] on icon at bounding box center [1076, 375] width 11 height 11
click at [1169, 436] on li "Готово до відправки" at bounding box center [1168, 448] width 169 height 25
click at [1155, 429] on input "0" at bounding box center [1150, 447] width 135 height 36
type input "1"
click at [852, 395] on div "30768" at bounding box center [884, 448] width 134 height 187
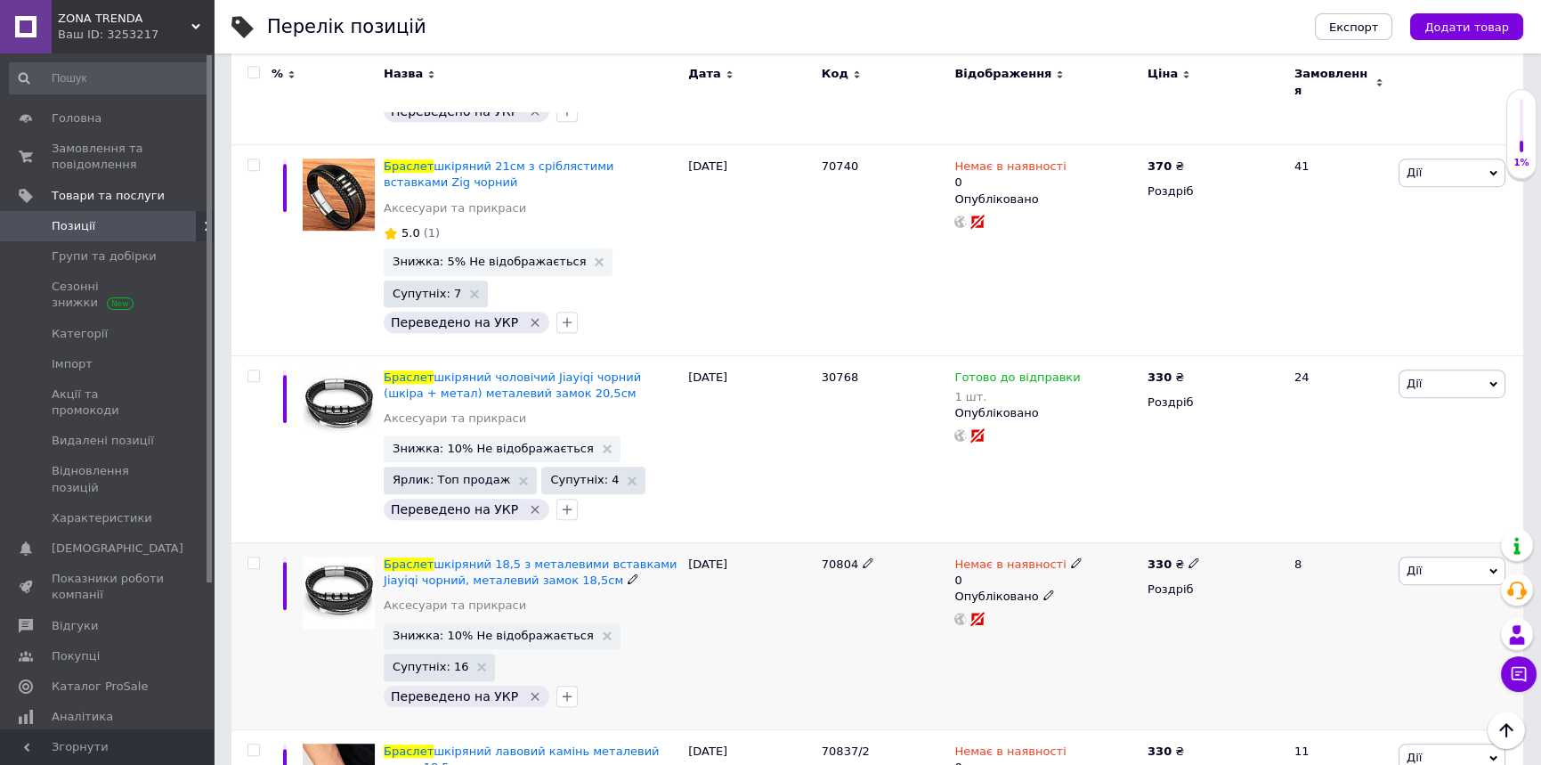
click at [1071, 557] on icon at bounding box center [1076, 562] width 11 height 11
click at [1127, 623] on li "Готово до відправки" at bounding box center [1168, 635] width 169 height 25
click at [1129, 616] on input "0" at bounding box center [1150, 634] width 135 height 36
type input "1"
click at [751, 562] on div "23.07.2025" at bounding box center [751, 635] width 134 height 187
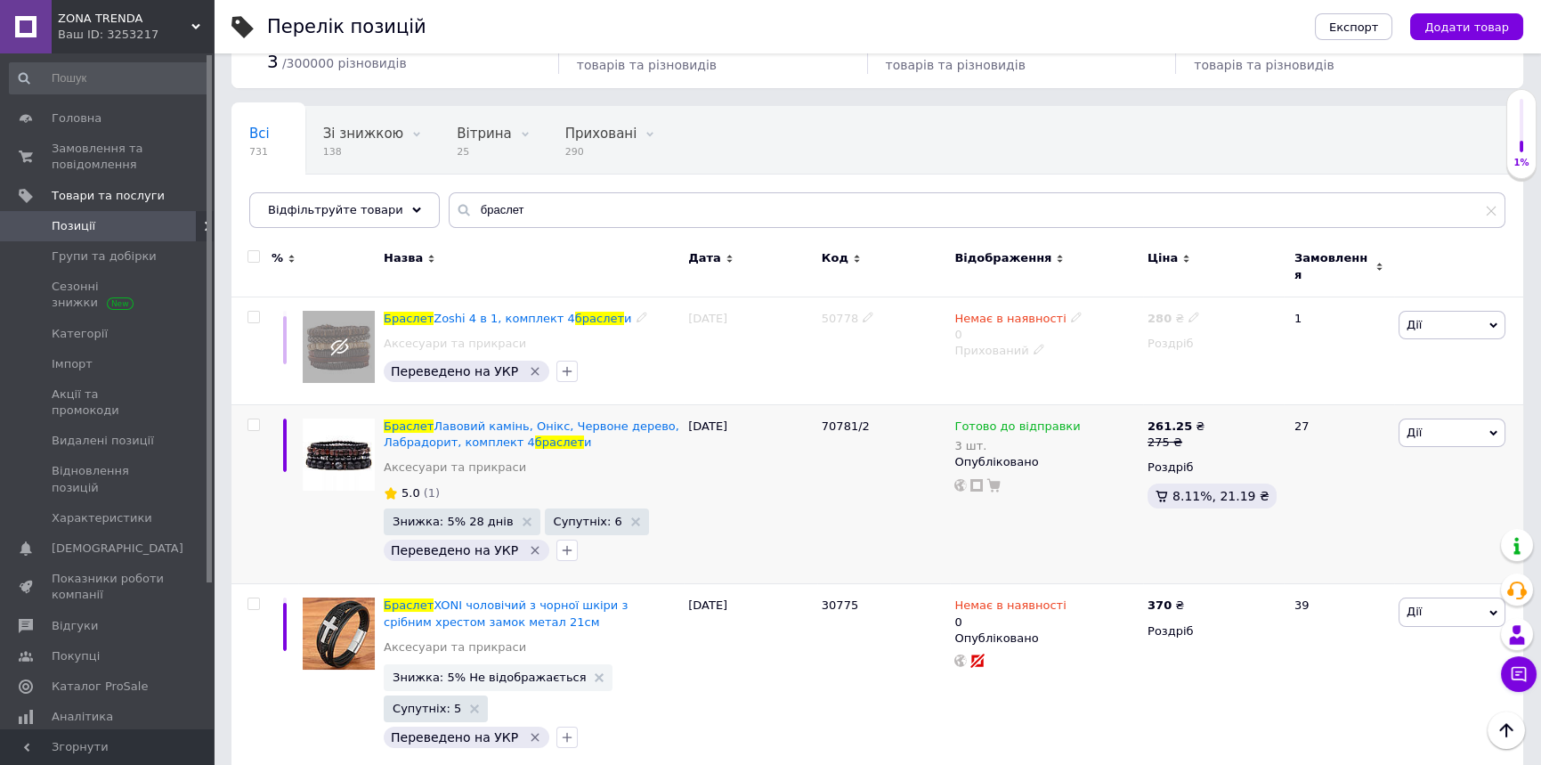
scroll to position [0, 0]
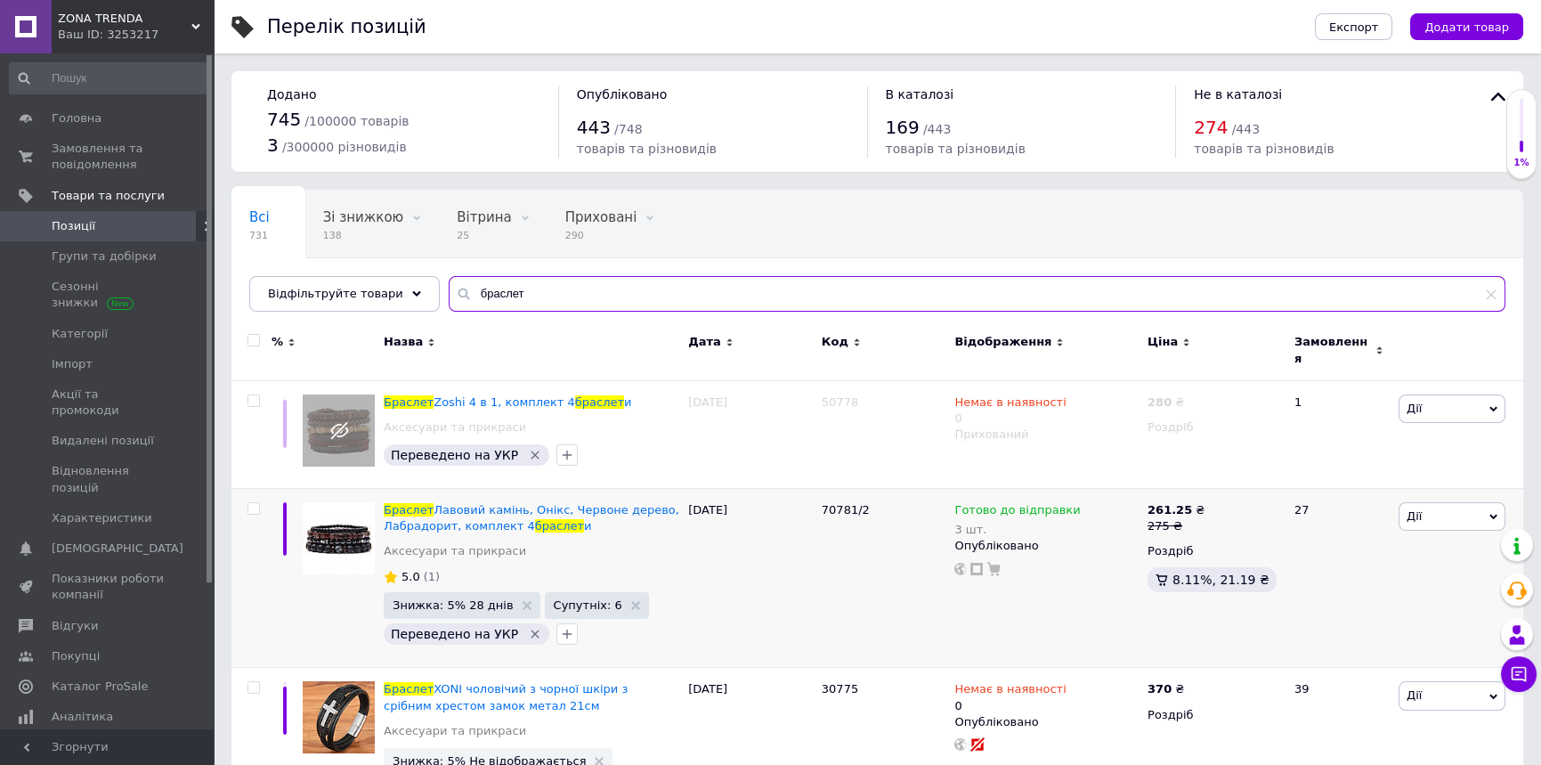
drag, startPoint x: 513, startPoint y: 304, endPoint x: 437, endPoint y: 306, distance: 75.7
click at [449, 306] on input "браслет" at bounding box center [977, 294] width 1057 height 36
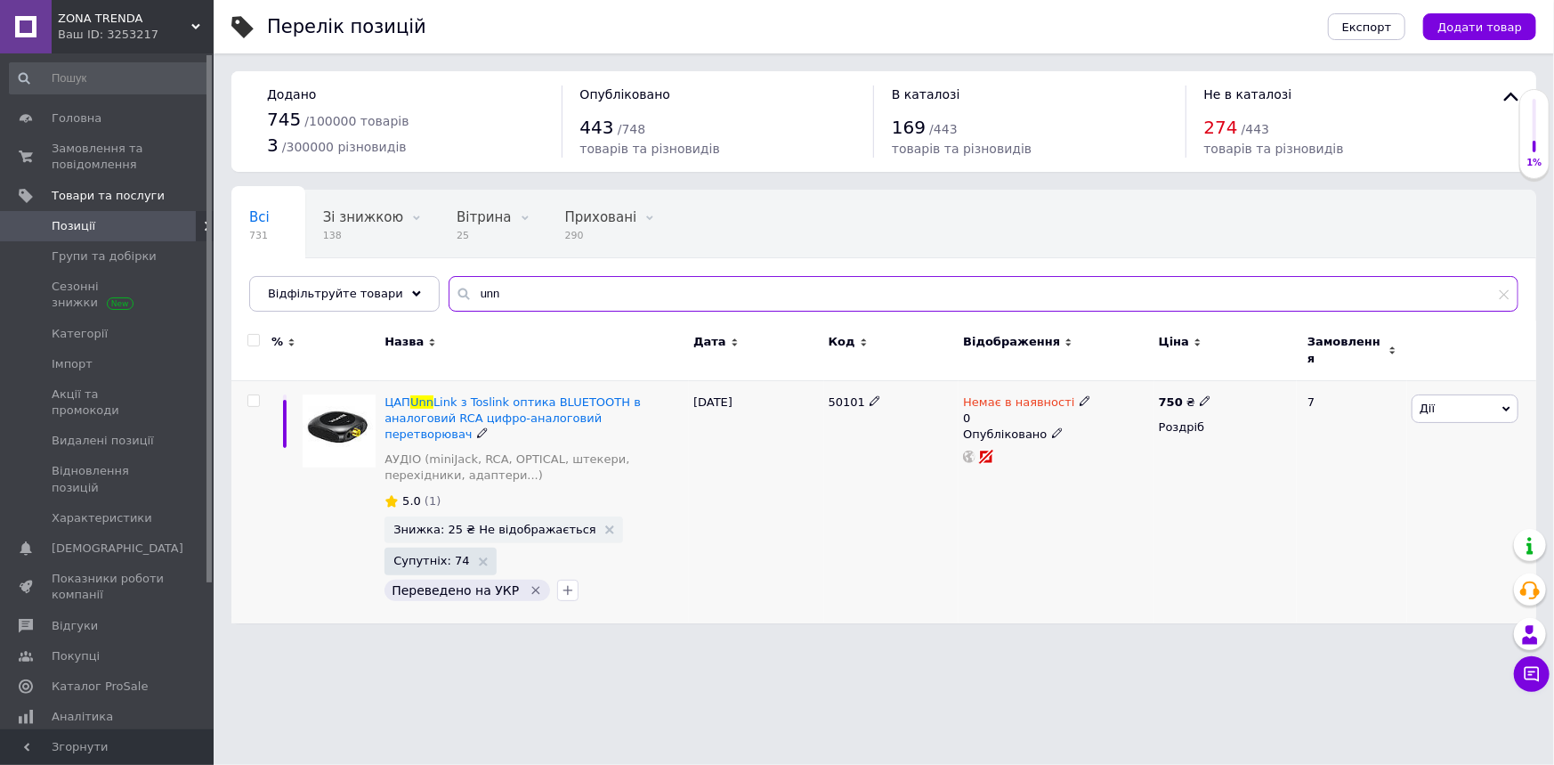
type input "unn"
click at [1080, 395] on icon at bounding box center [1085, 400] width 11 height 11
click at [1141, 465] on li "Готово до відправки" at bounding box center [1177, 473] width 169 height 25
click at [1142, 458] on input "0" at bounding box center [1159, 472] width 135 height 36
type input "1"
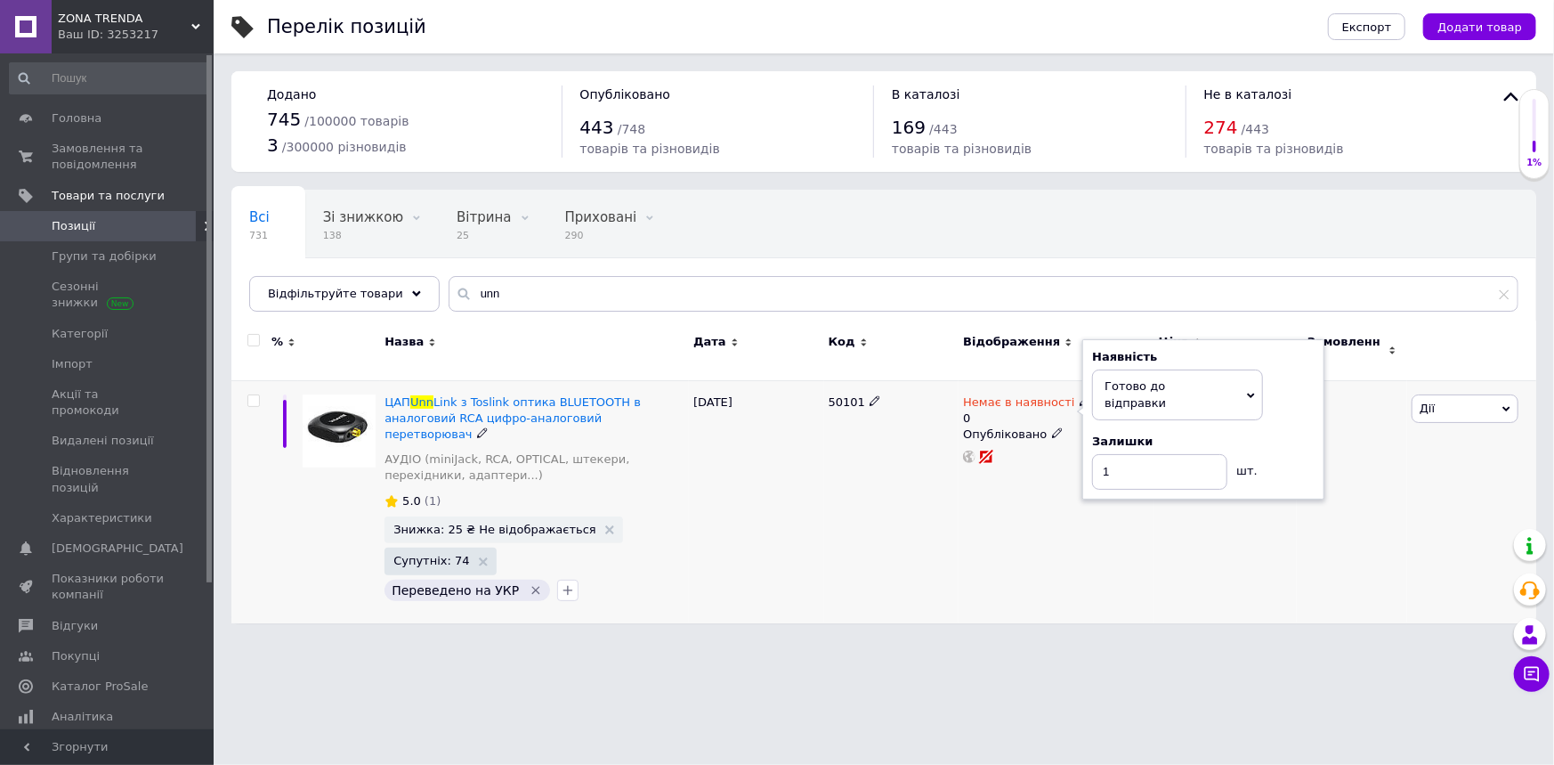
click at [877, 494] on div "50101" at bounding box center [891, 501] width 135 height 242
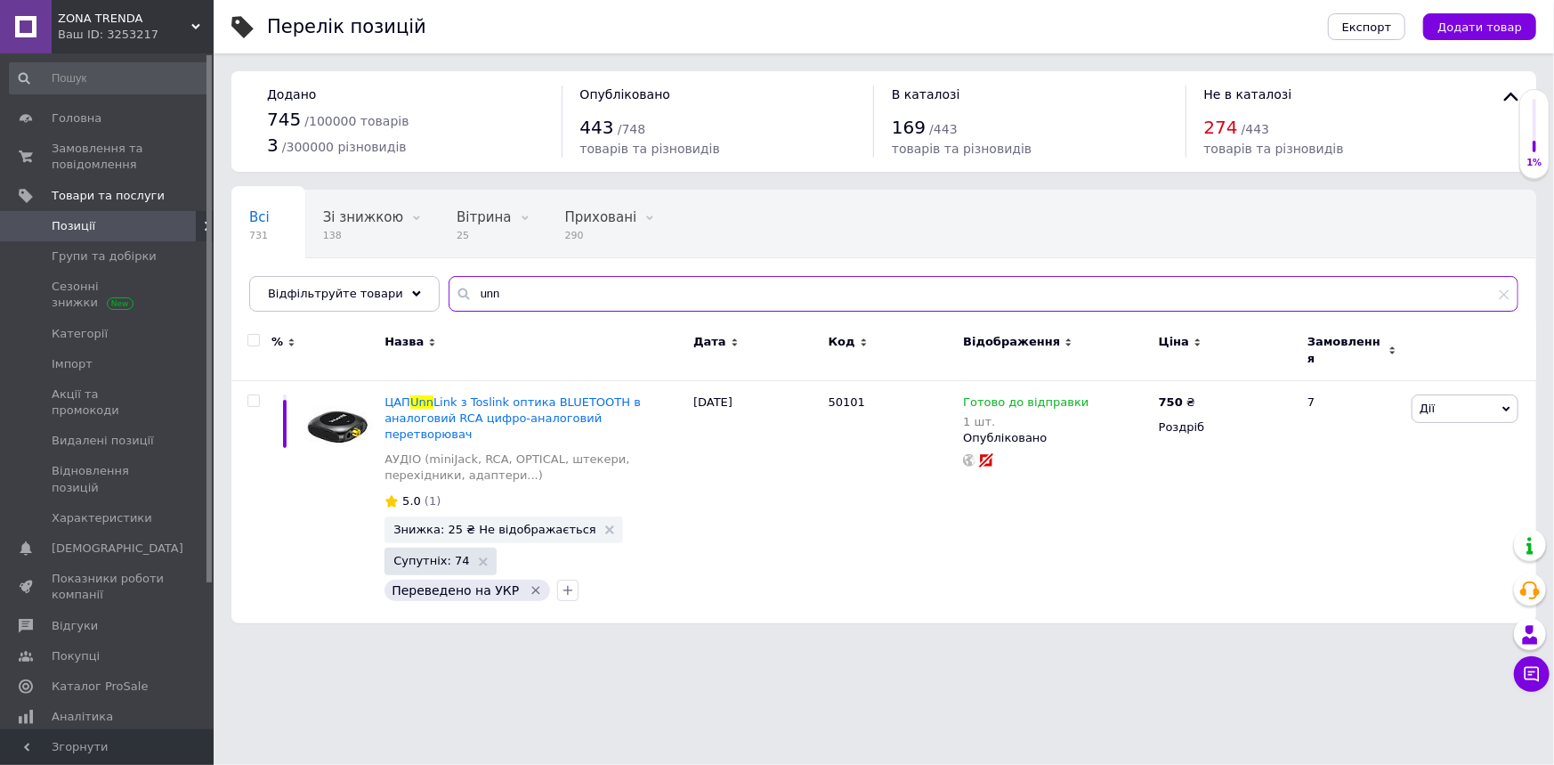
drag, startPoint x: 494, startPoint y: 294, endPoint x: 438, endPoint y: 296, distance: 56.1
click at [449, 296] on div "unn" at bounding box center [984, 294] width 1070 height 36
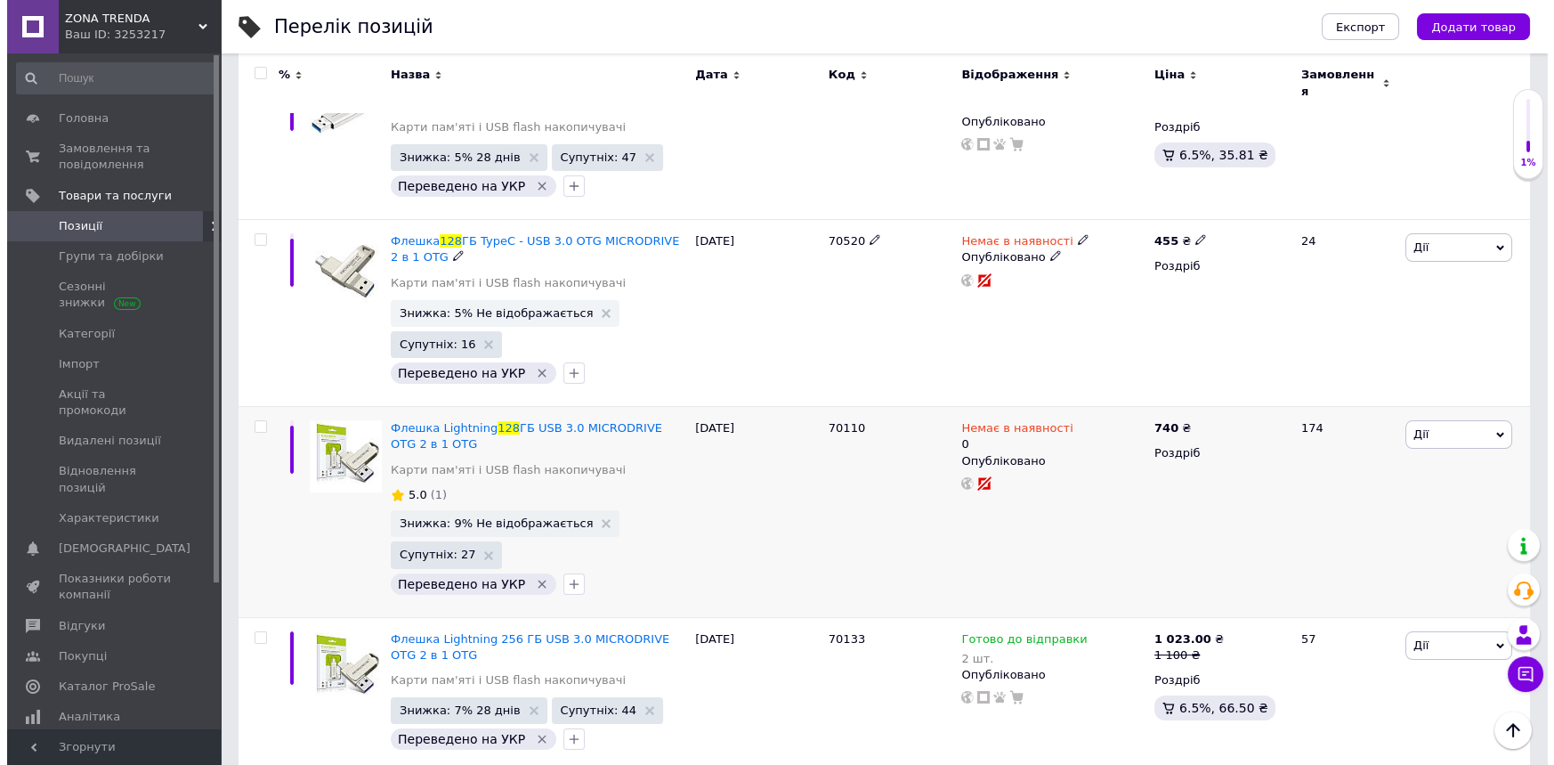
scroll to position [493, 0]
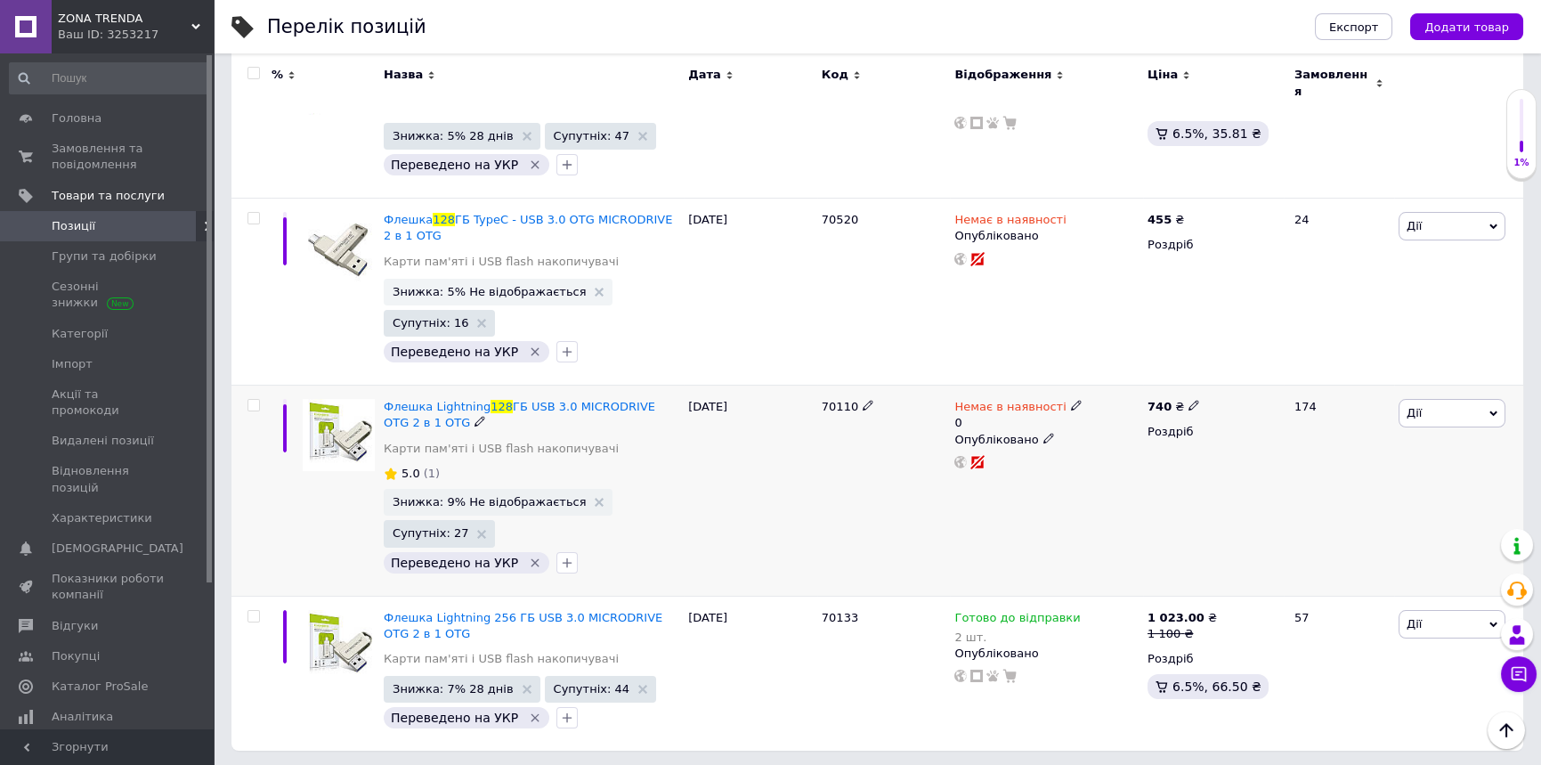
type input "128"
click at [1071, 401] on icon at bounding box center [1076, 405] width 11 height 11
click at [1146, 474] on li "Готово до відправки" at bounding box center [1168, 478] width 169 height 25
click at [1136, 458] on input "0" at bounding box center [1150, 476] width 135 height 36
type input "1"
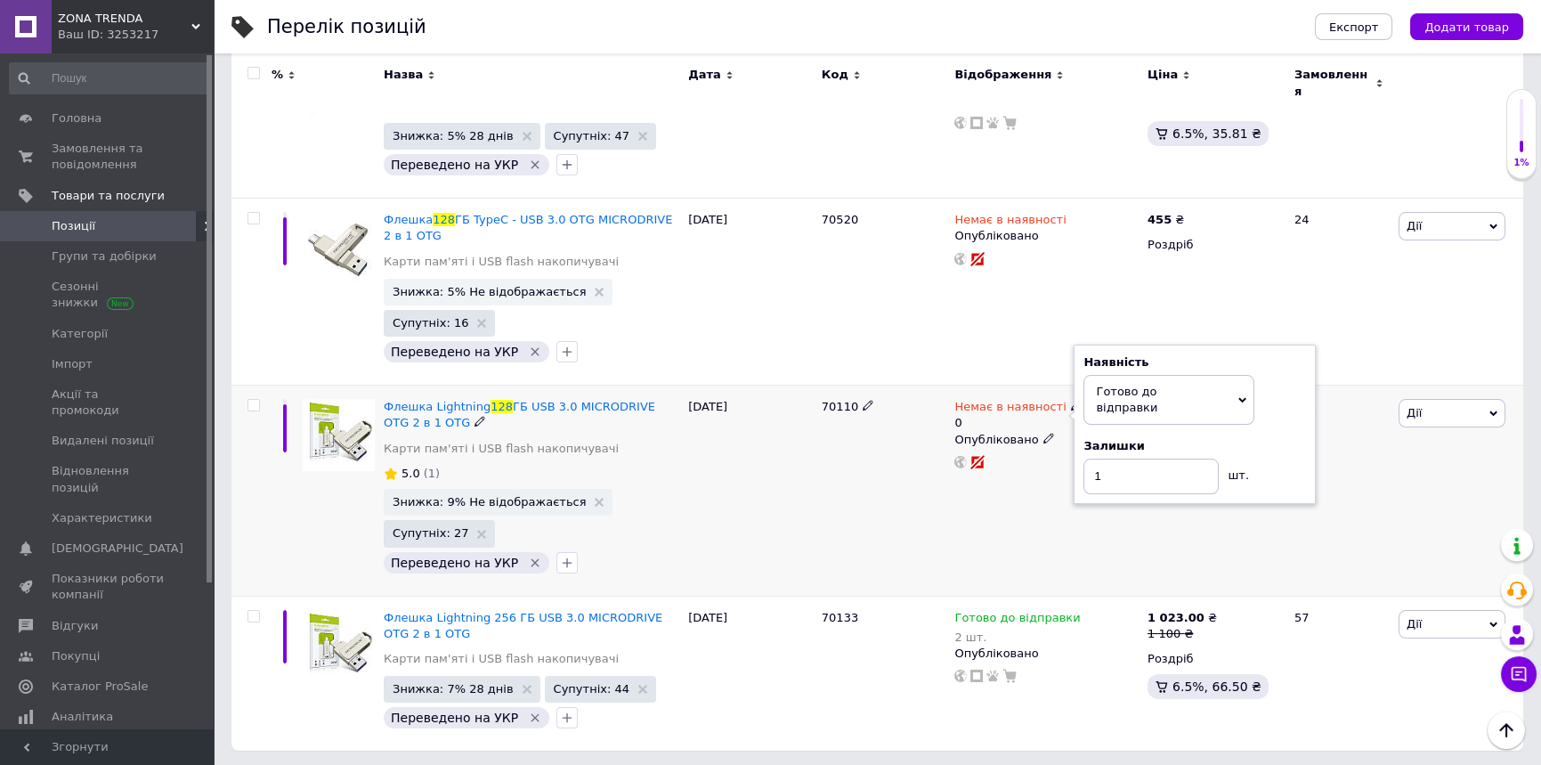
click at [750, 457] on div "04.10.2025" at bounding box center [751, 490] width 134 height 211
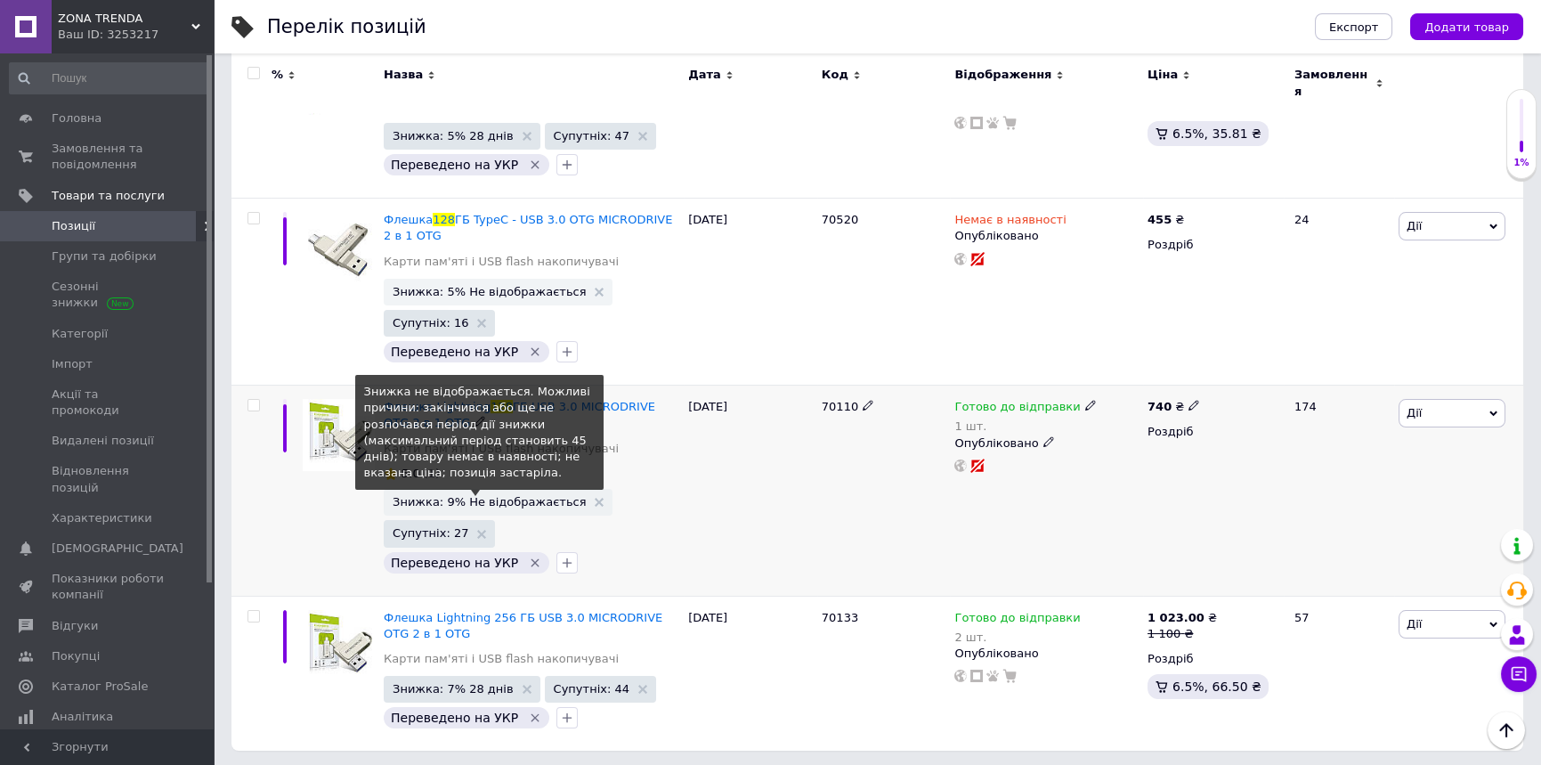
click at [487, 496] on span "Знижка: 9% Не відображається" at bounding box center [489, 502] width 193 height 12
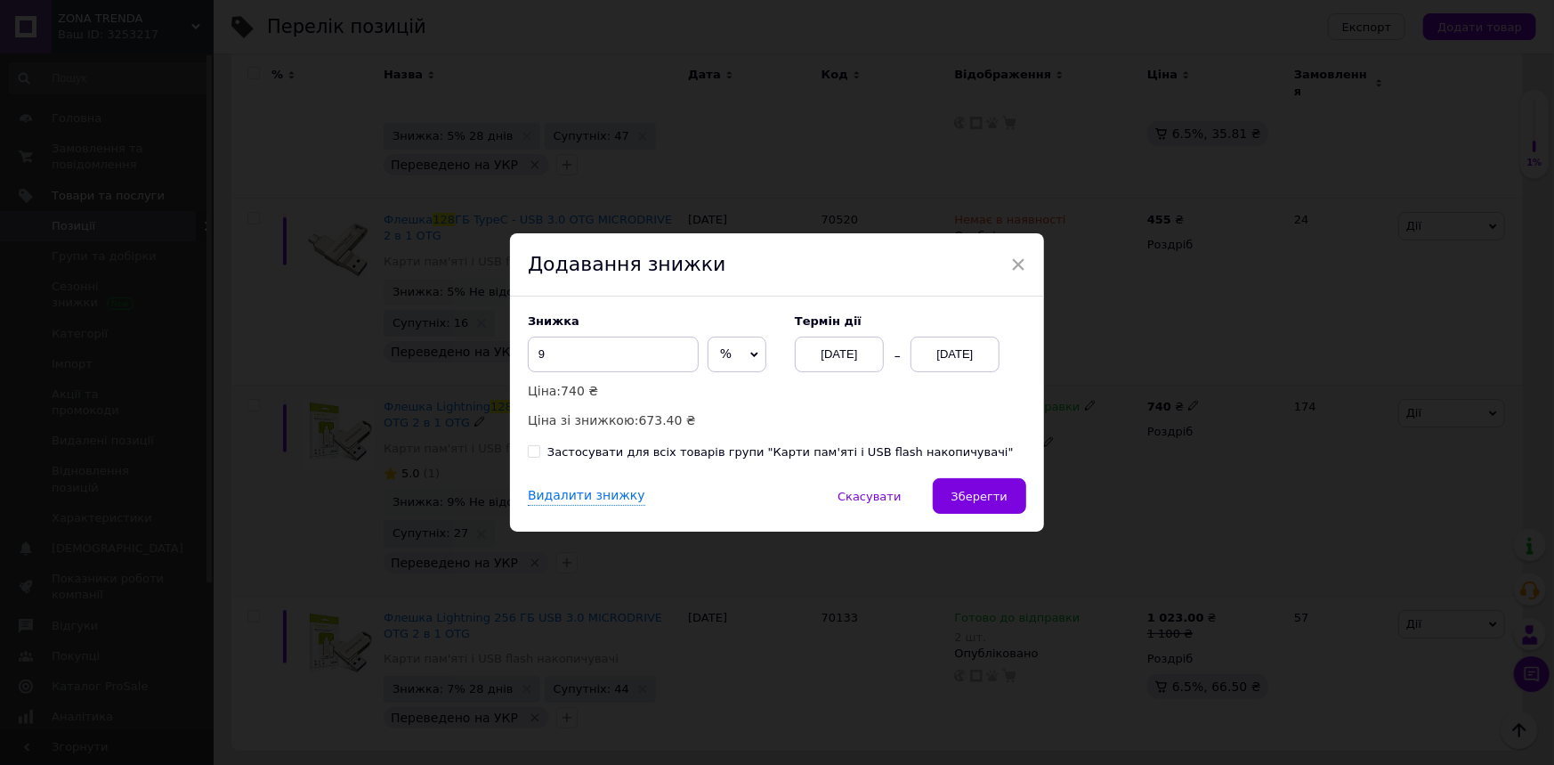
click at [972, 356] on div "[DATE]" at bounding box center [955, 354] width 89 height 36
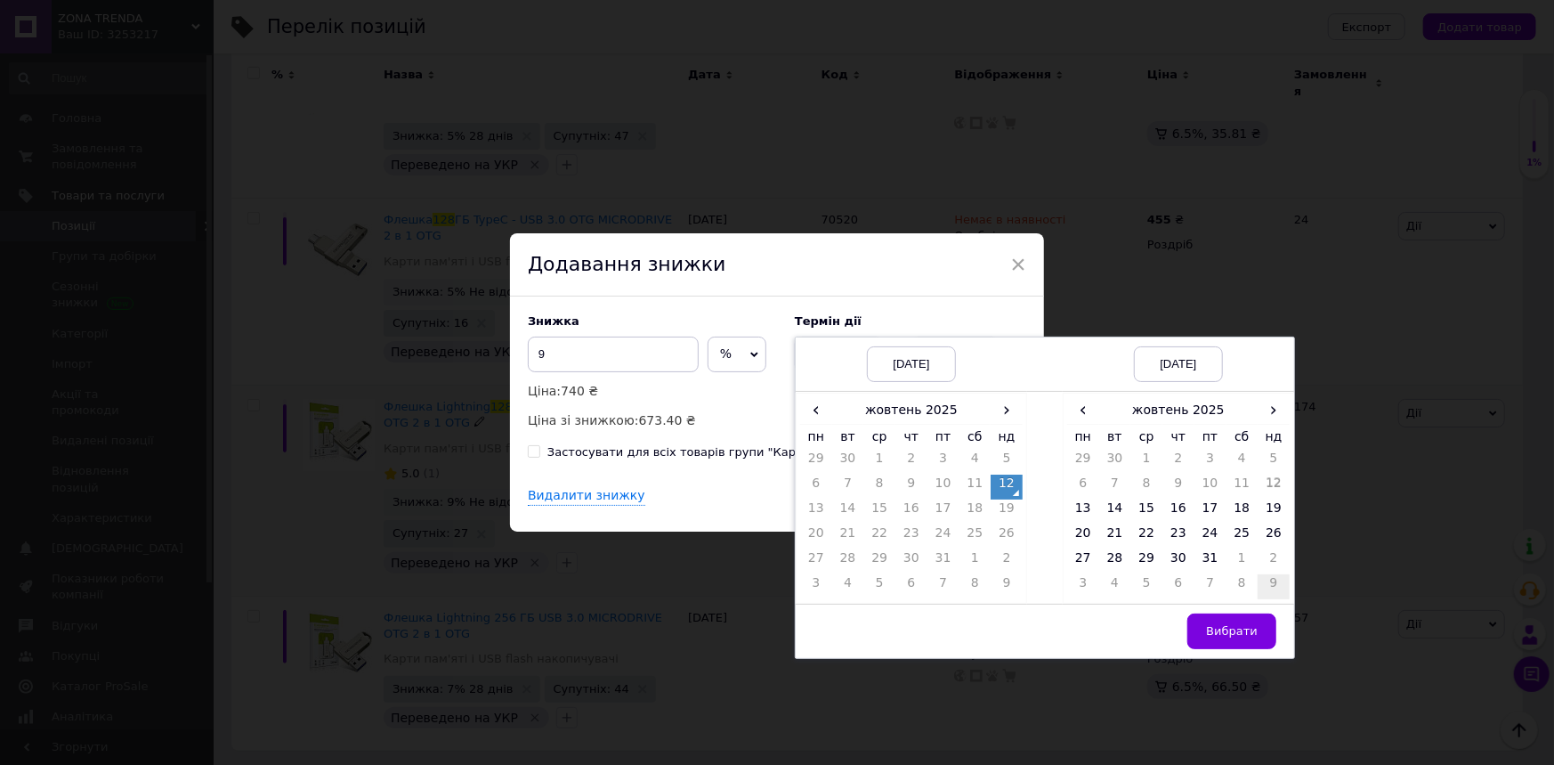
click at [1268, 585] on td "9" at bounding box center [1274, 586] width 32 height 25
click at [1237, 652] on td "Вибрати" at bounding box center [1178, 631] width 231 height 54
click at [1232, 629] on span "Вибрати" at bounding box center [1232, 630] width 52 height 13
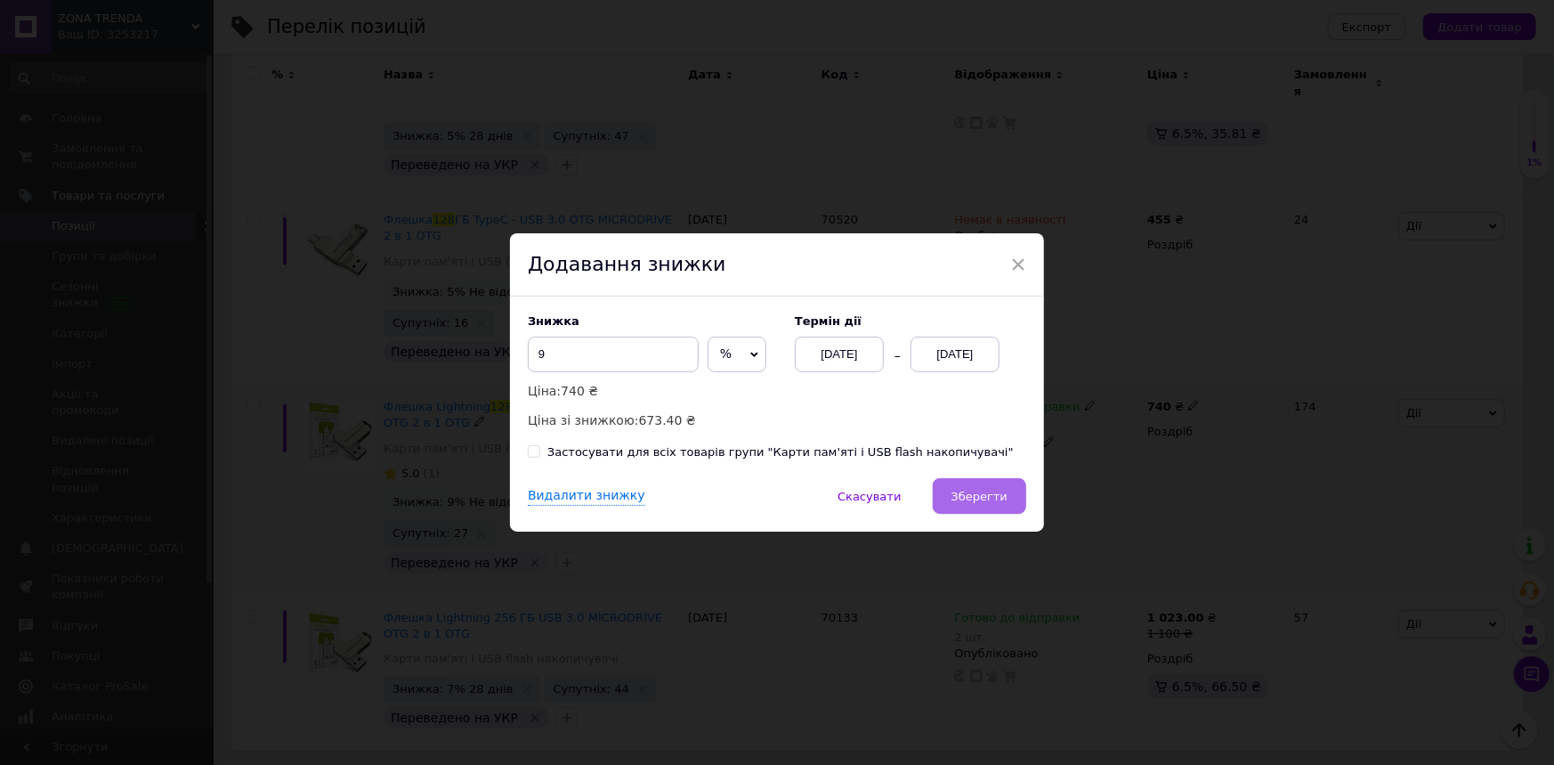
click at [984, 511] on button "Зберегти" at bounding box center [979, 496] width 93 height 36
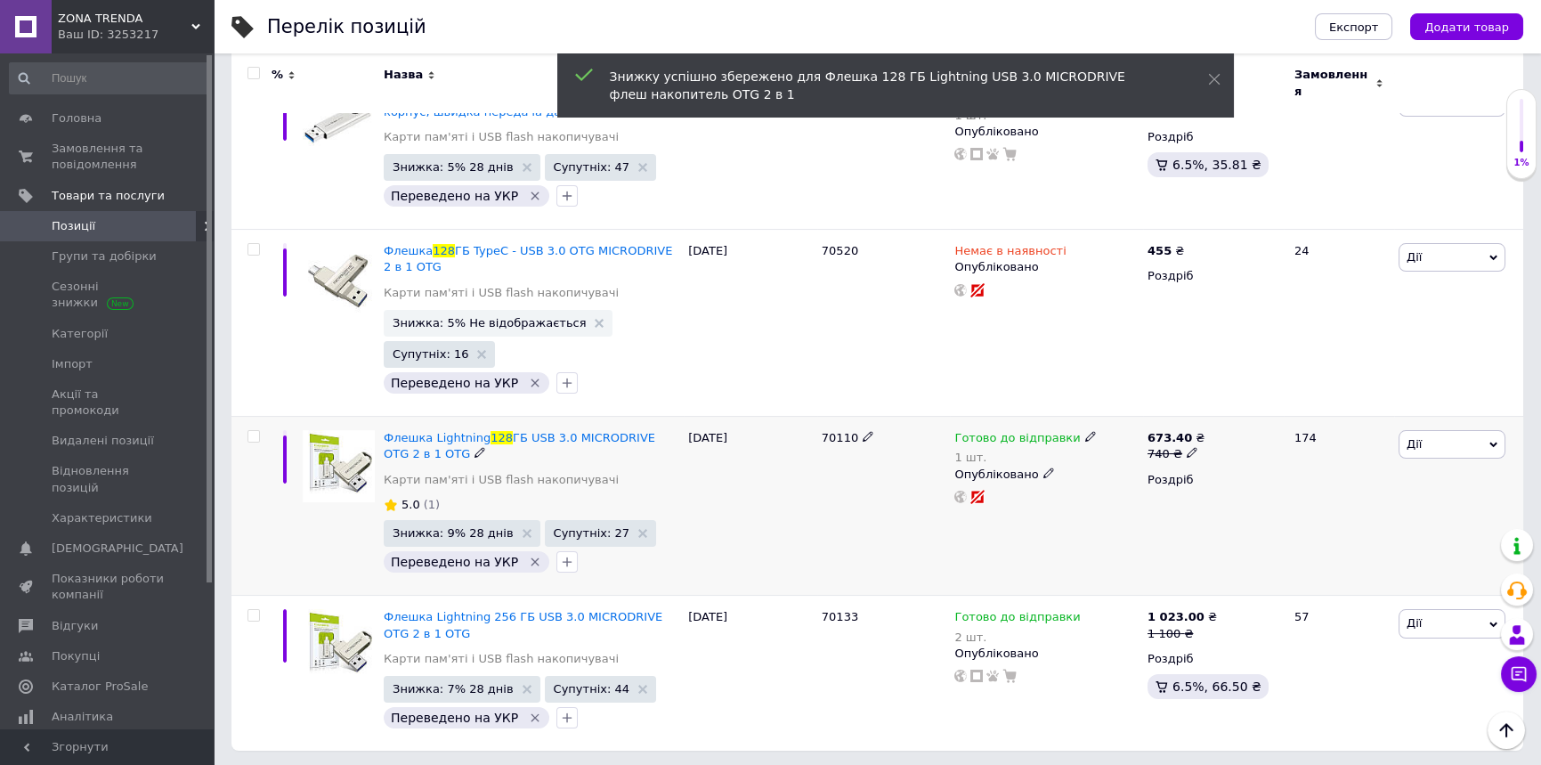
scroll to position [0, 0]
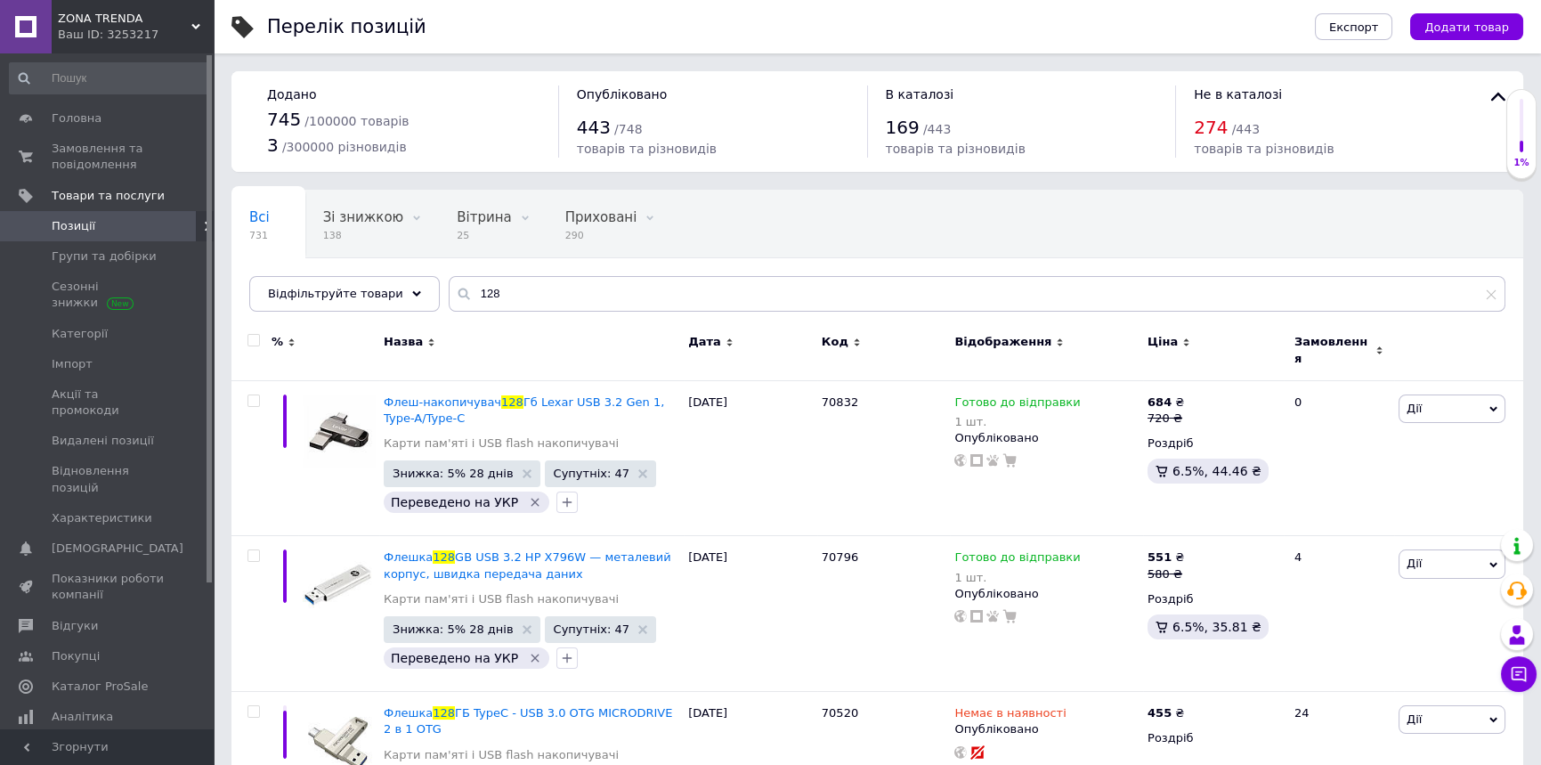
click at [103, 218] on span "Позиції" at bounding box center [108, 226] width 113 height 16
click at [93, 150] on span "Замовлення та повідомлення" at bounding box center [108, 157] width 113 height 32
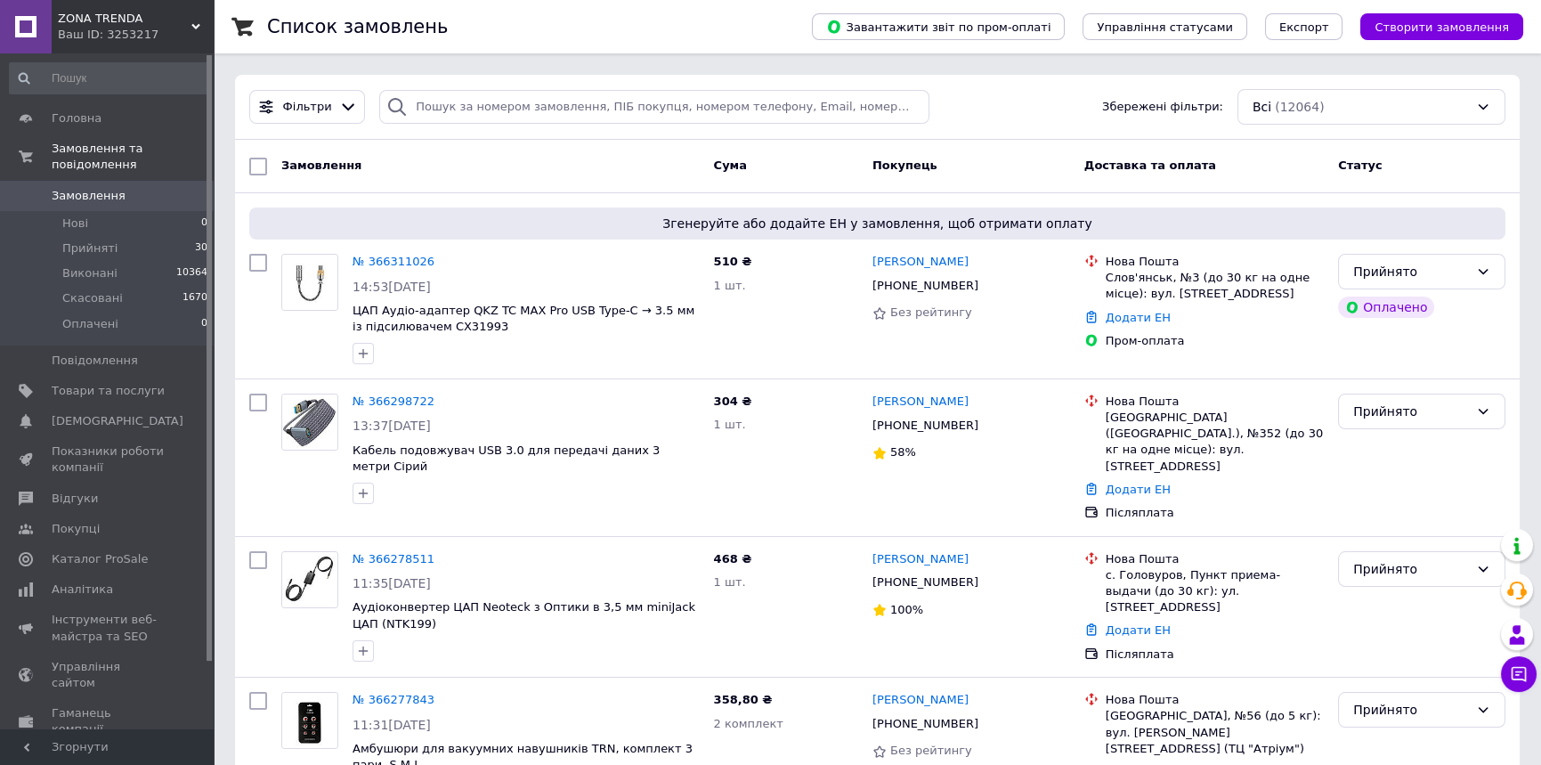
click at [394, 404] on link "№ 366298722" at bounding box center [393, 400] width 82 height 13
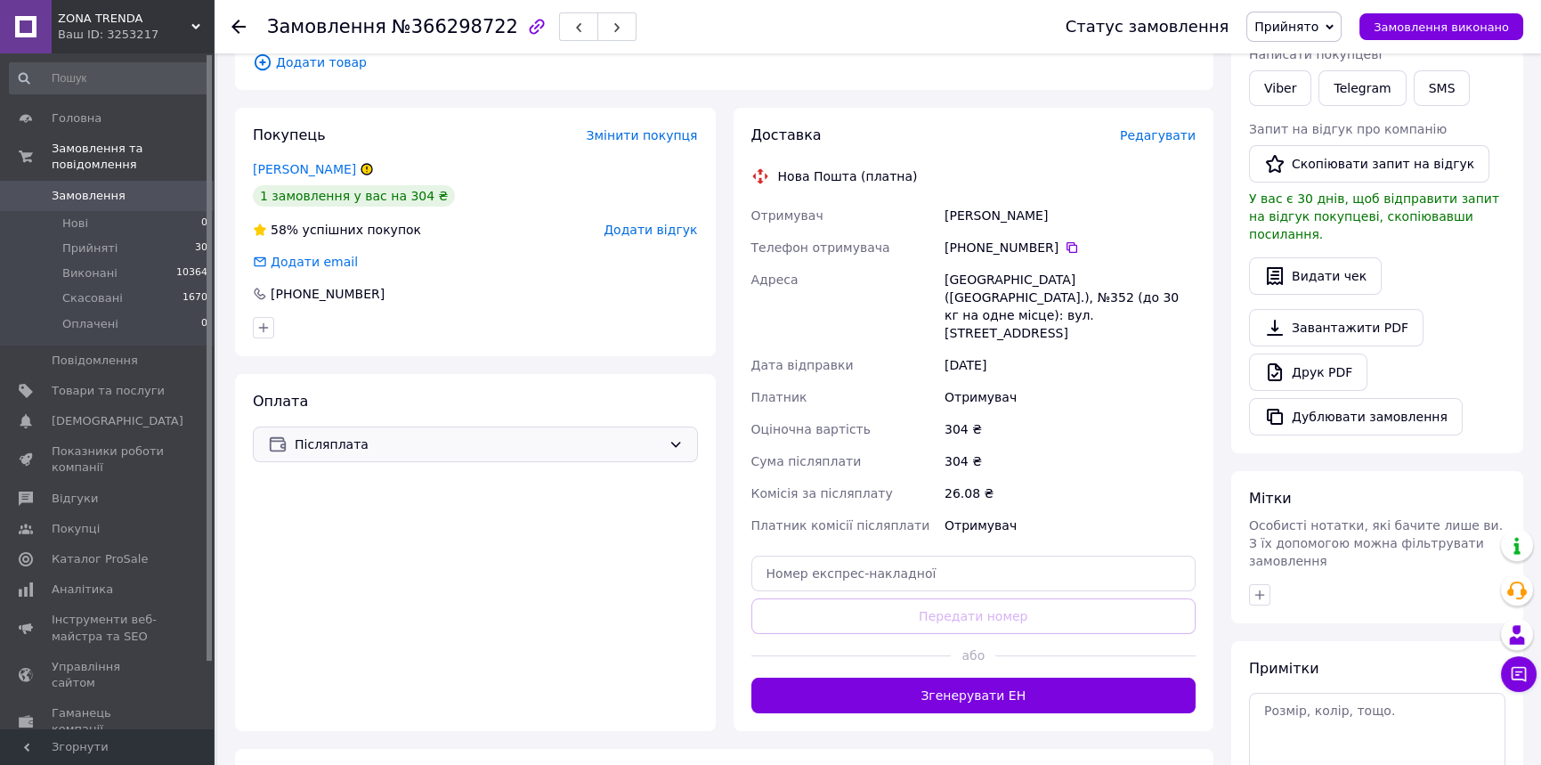
scroll to position [296, 0]
click at [458, 453] on span "Післяплата" at bounding box center [478, 443] width 367 height 20
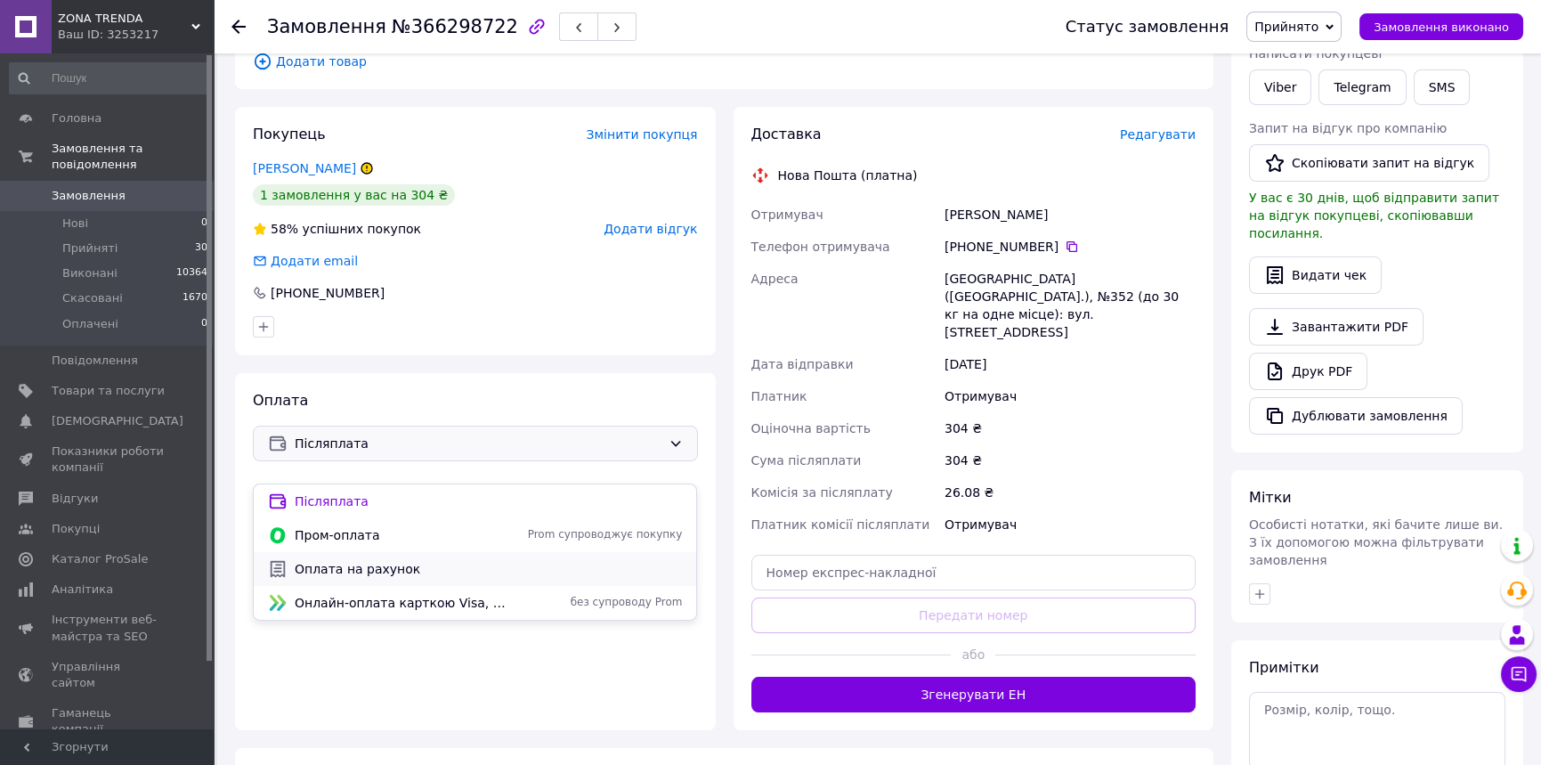
click at [377, 570] on span "Оплата на рахунок" at bounding box center [488, 569] width 387 height 18
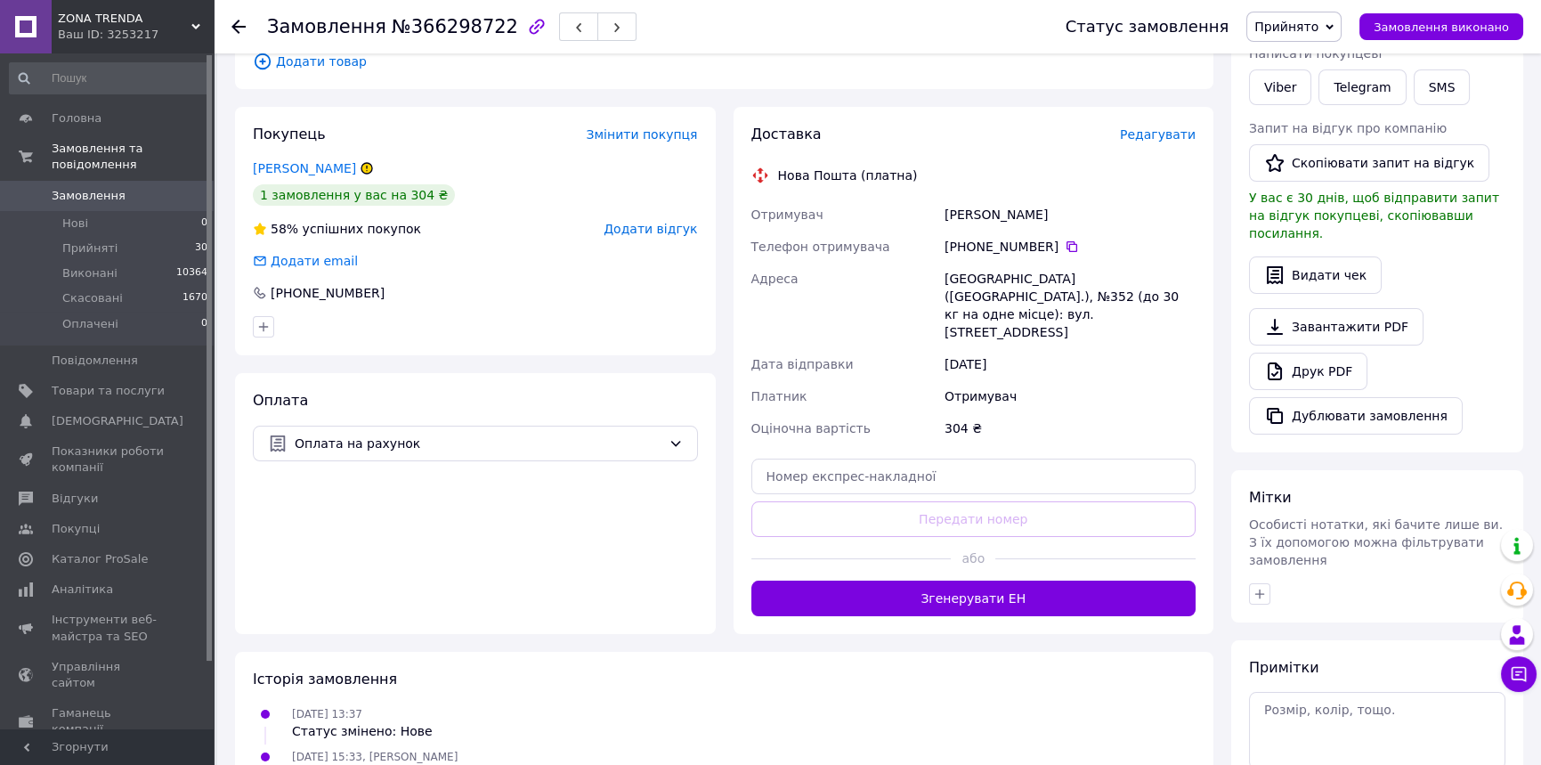
drag, startPoint x: 534, startPoint y: 207, endPoint x: 698, endPoint y: 303, distance: 189.5
click at [534, 206] on div "1 замовлення у вас на 304 ₴" at bounding box center [475, 194] width 445 height 21
